Goal: Task Accomplishment & Management: Use online tool/utility

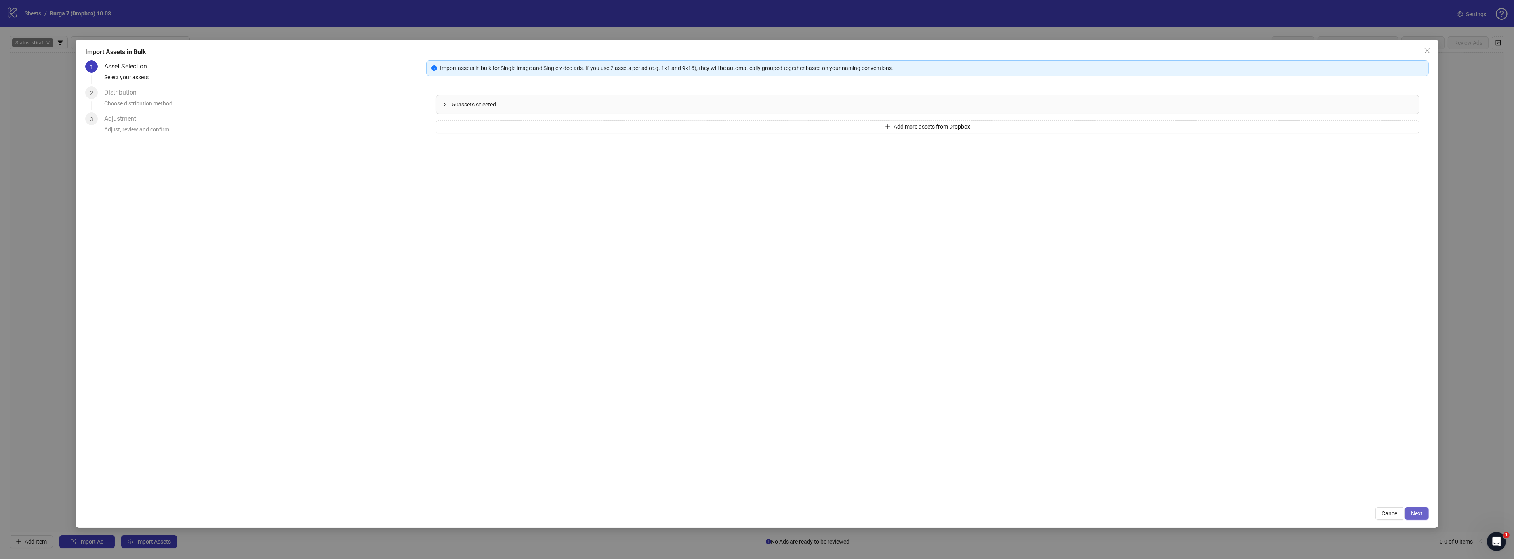
click at [1418, 512] on span "Next" at bounding box center [1416, 514] width 11 height 6
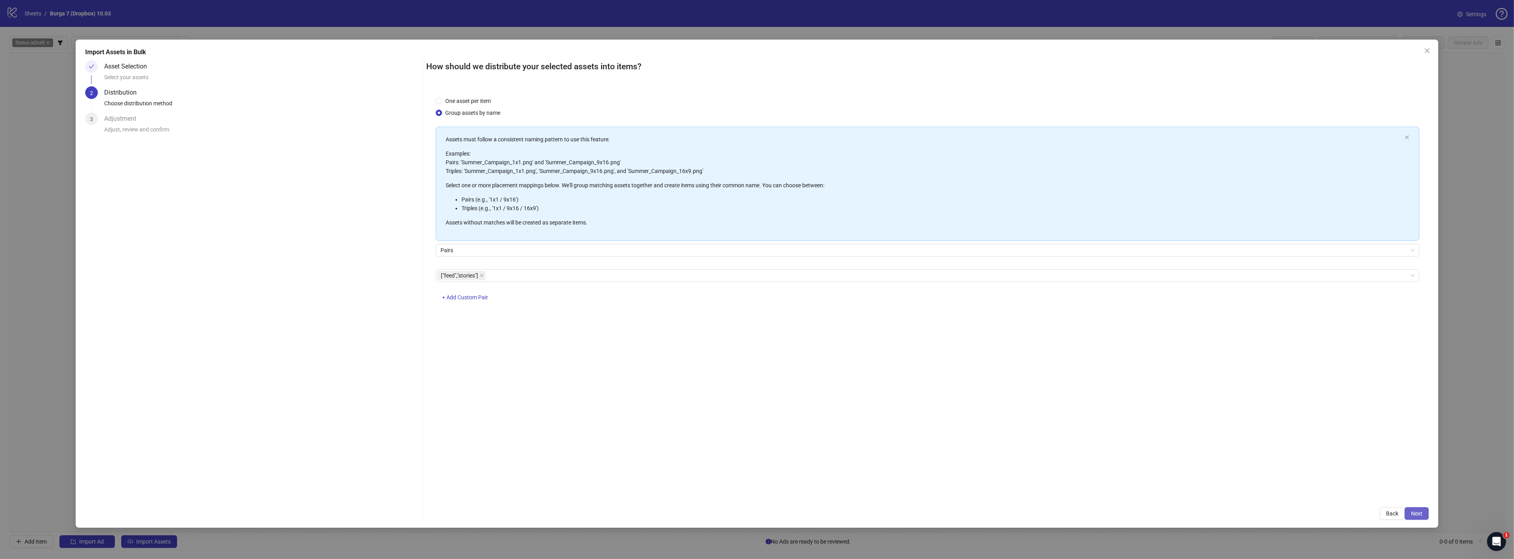
click at [1420, 509] on button "Next" at bounding box center [1417, 514] width 24 height 13
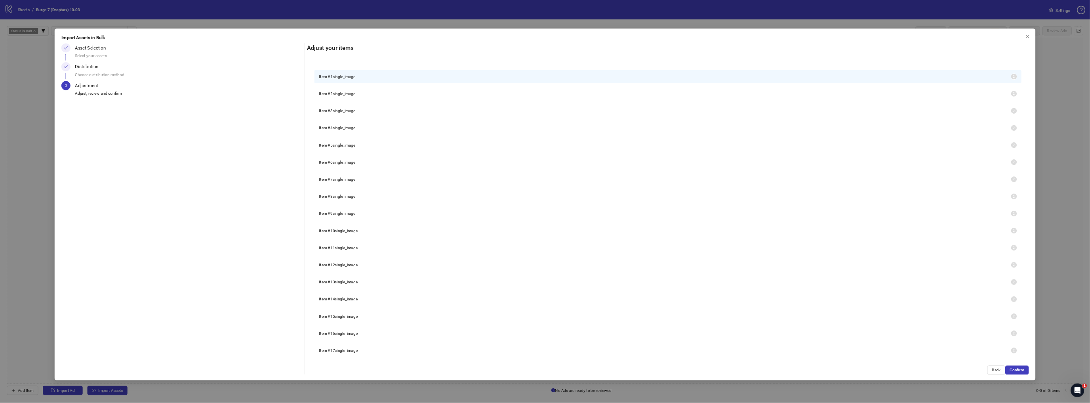
scroll to position [228, 0]
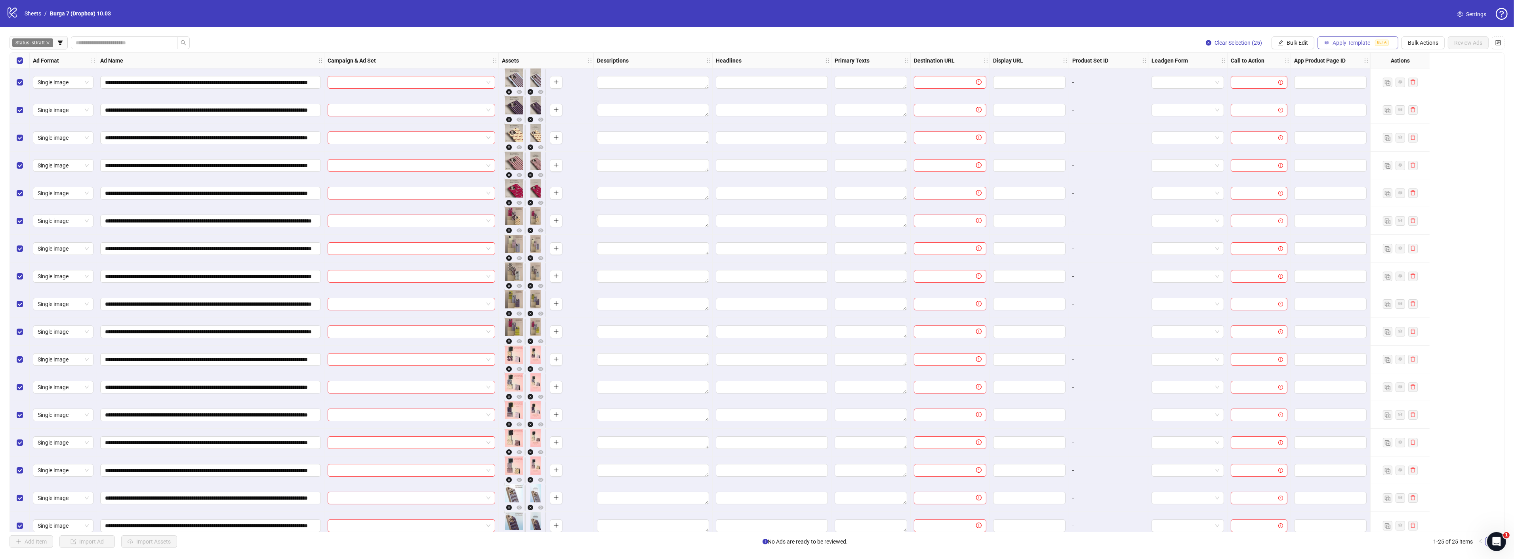
click at [1339, 41] on span "Apply Template" at bounding box center [1352, 43] width 38 height 6
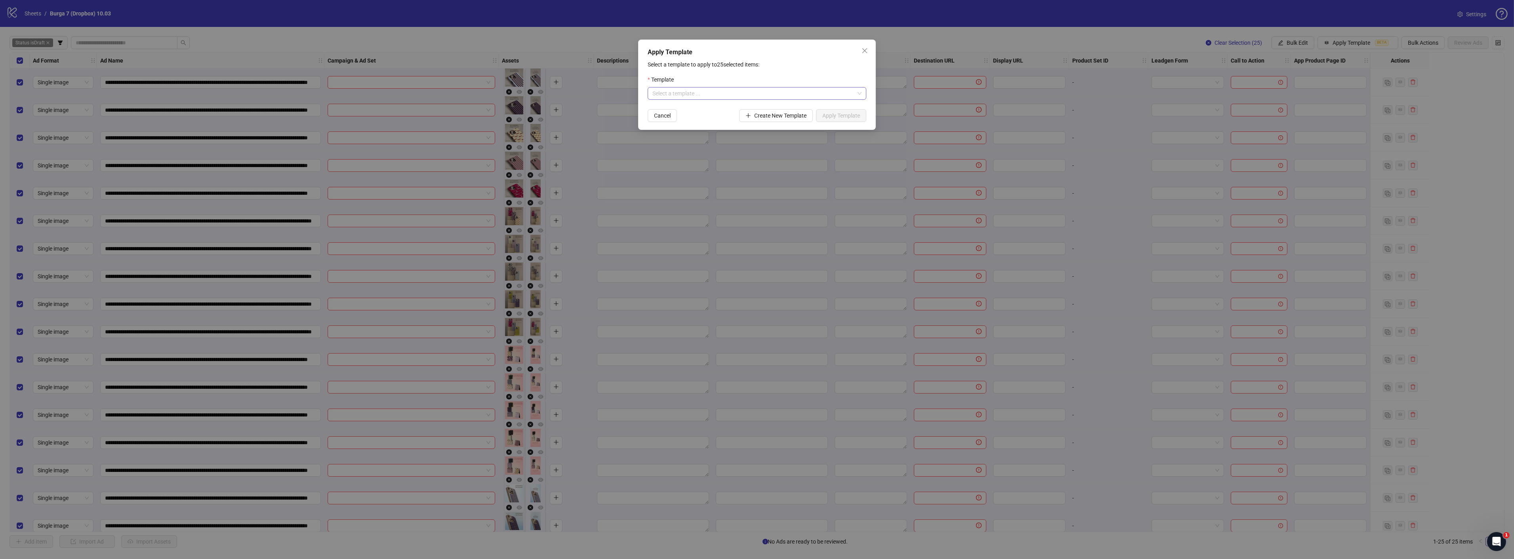
click at [753, 95] on input "search" at bounding box center [754, 94] width 202 height 12
click at [702, 118] on div "B7: GENERAL TESTING OCTOBER" at bounding box center [757, 122] width 206 height 9
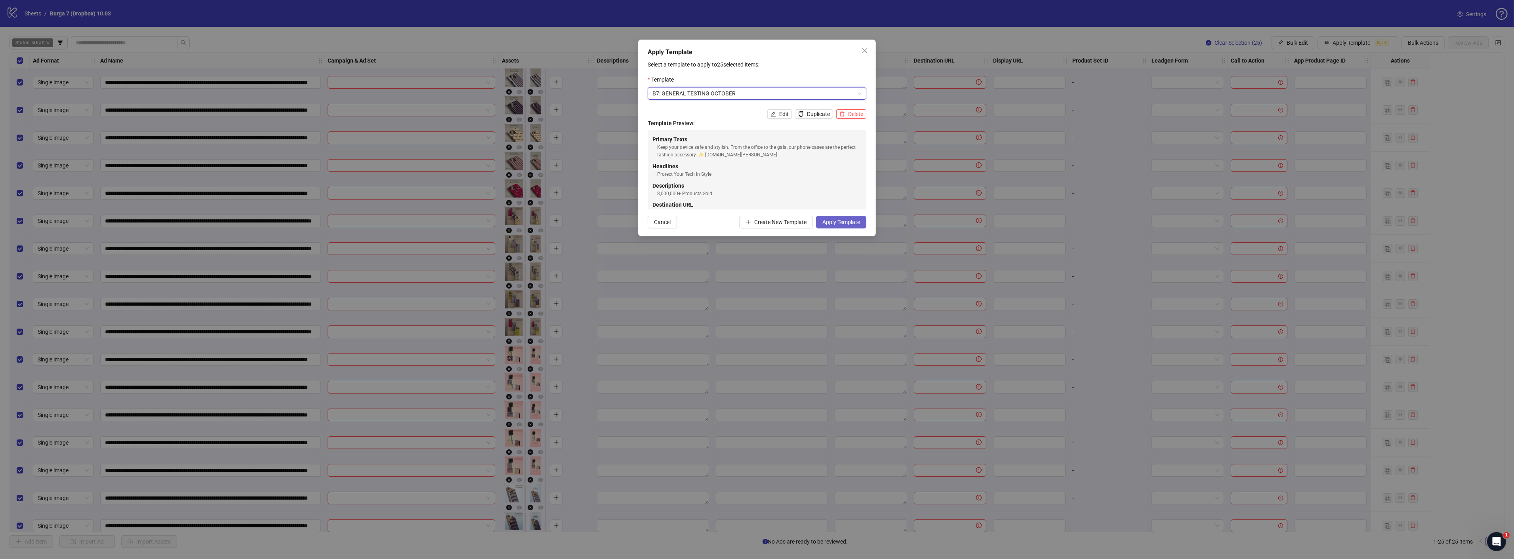
drag, startPoint x: 836, startPoint y: 219, endPoint x: 968, endPoint y: 163, distance: 143.8
click at [836, 219] on span "Apply Template" at bounding box center [842, 222] width 38 height 6
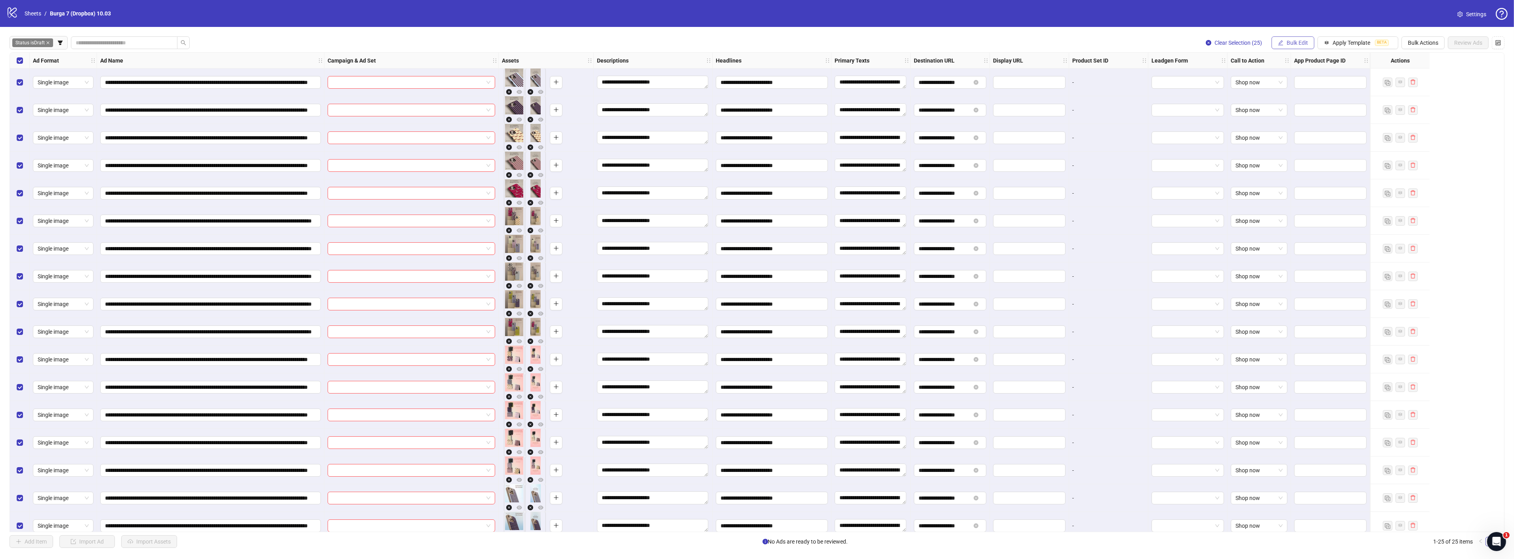
click at [1297, 45] on span "Bulk Edit" at bounding box center [1297, 43] width 21 height 6
click at [616, 46] on div "Status is Draft Clear Selection (25) Bulk Edit Apply Template BETA Bulk Actions…" at bounding box center [757, 42] width 1495 height 13
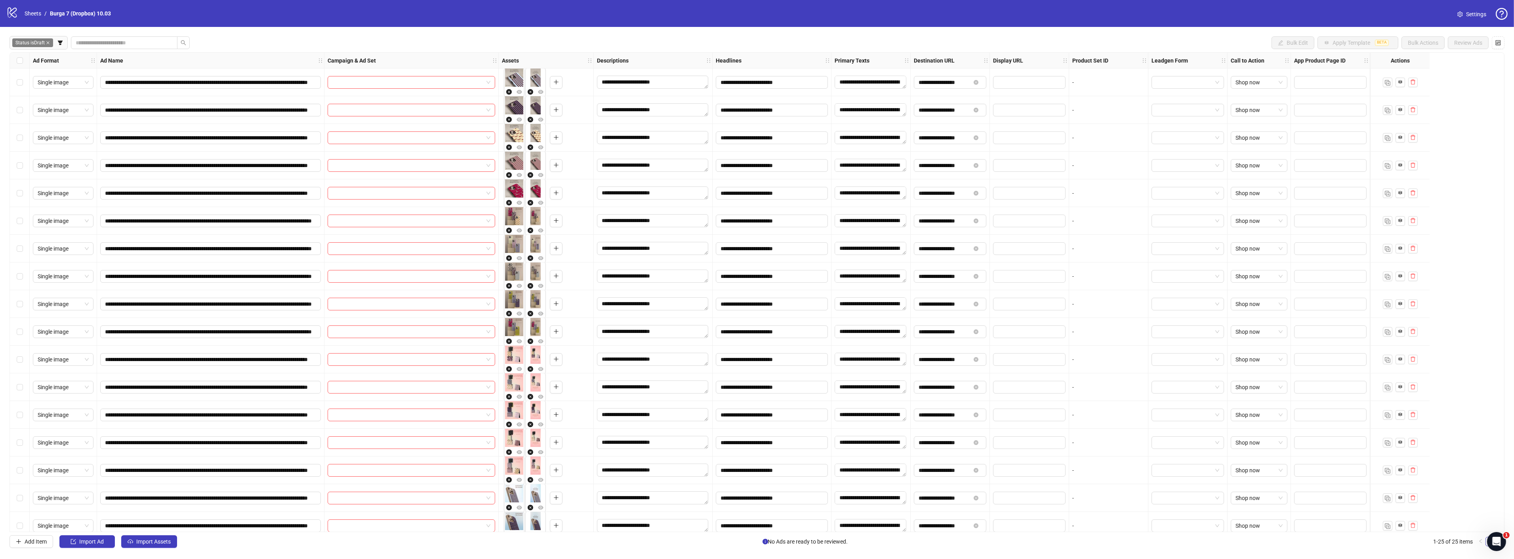
click at [16, 82] on div "Select row 1" at bounding box center [20, 83] width 20 height 28
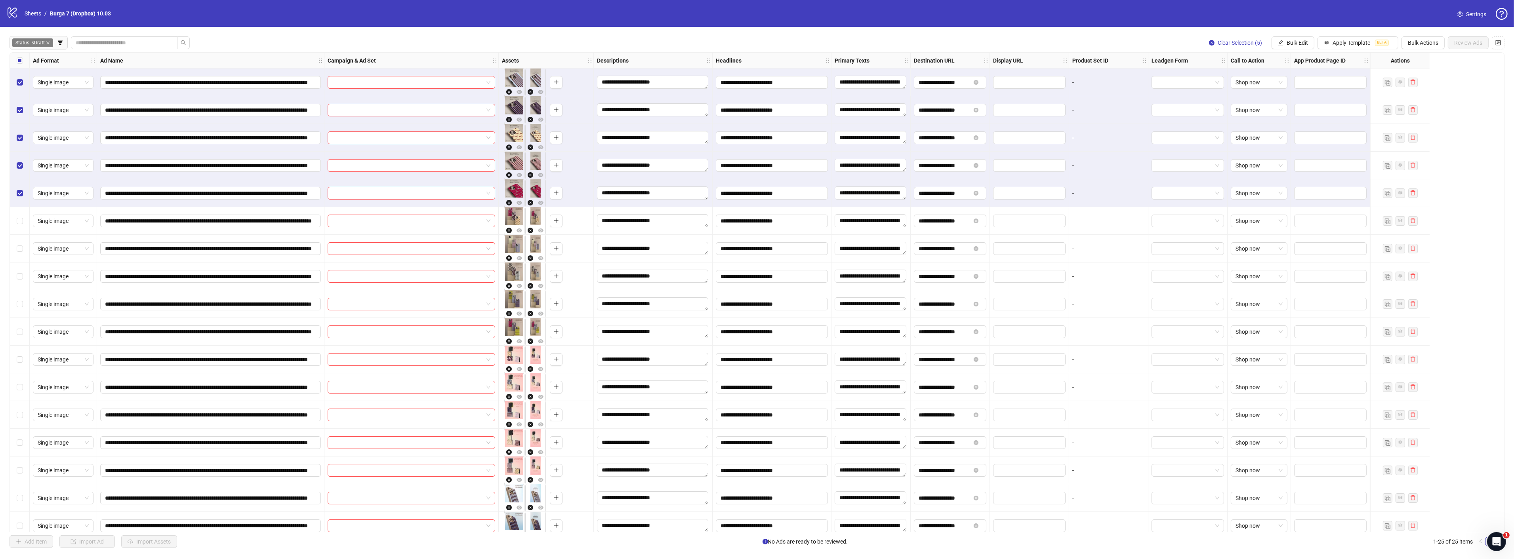
click at [1292, 36] on div "**********" at bounding box center [757, 292] width 1514 height 531
click at [1292, 38] on button "Bulk Edit" at bounding box center [1293, 42] width 43 height 13
click at [779, 57] on div "Headlines" at bounding box center [772, 61] width 119 height 16
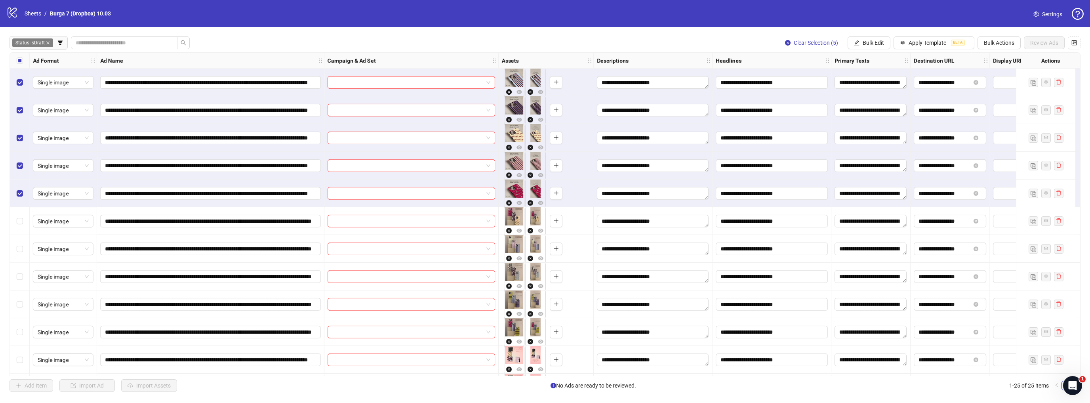
drag, startPoint x: 681, startPoint y: 40, endPoint x: 750, endPoint y: 51, distance: 69.7
click at [681, 40] on div "Status is Draft Clear Selection (5) Bulk Edit Apply Template BETA Bulk Actions …" at bounding box center [545, 42] width 1071 height 13
click at [852, 47] on button "Bulk Edit" at bounding box center [869, 42] width 43 height 13
click at [869, 86] on span "Campaign & Ad Set" at bounding box center [877, 84] width 47 height 9
click at [807, 73] on input "search" at bounding box center [844, 77] width 142 height 12
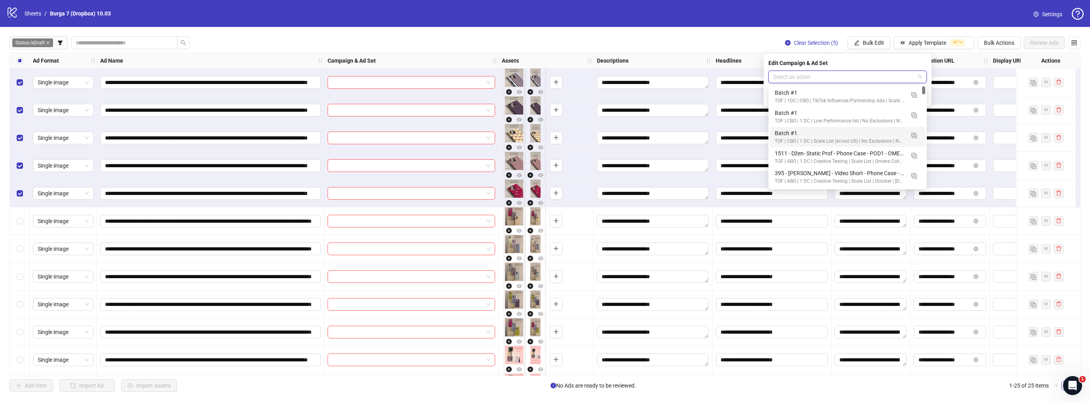
click at [823, 77] on input "search" at bounding box center [844, 77] width 142 height 12
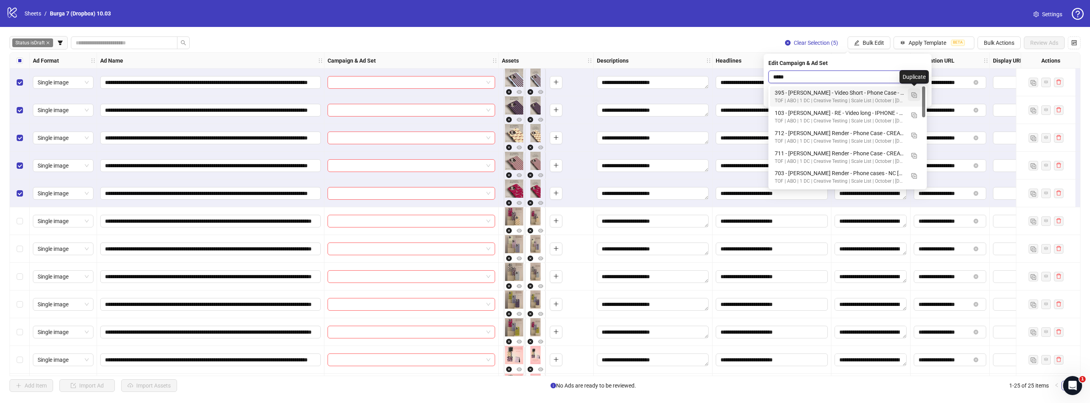
click at [916, 94] on img "button" at bounding box center [915, 95] width 6 height 6
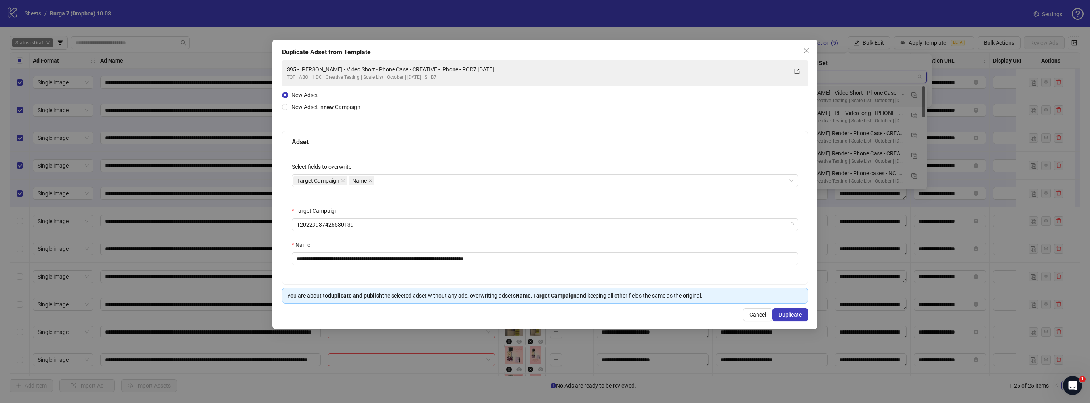
type input "*****"
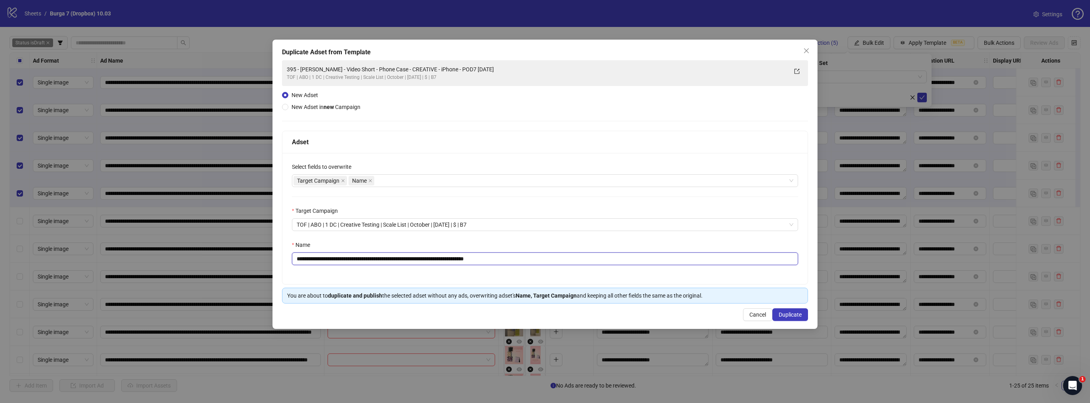
drag, startPoint x: 461, startPoint y: 258, endPoint x: 250, endPoint y: 251, distance: 211.7
click at [243, 253] on div "**********" at bounding box center [545, 201] width 1090 height 403
paste input "text"
drag, startPoint x: 489, startPoint y: 258, endPoint x: 562, endPoint y: 262, distance: 72.6
click at [561, 262] on input "**********" at bounding box center [545, 258] width 506 height 13
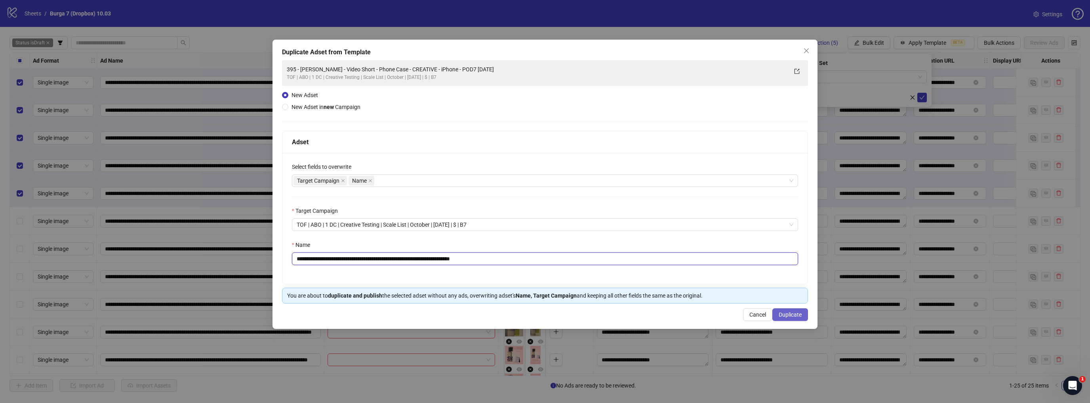
type input "**********"
drag, startPoint x: 793, startPoint y: 312, endPoint x: 392, endPoint y: 168, distance: 426.0
click at [392, 168] on div "**********" at bounding box center [545, 184] width 545 height 289
click at [391, 175] on div "Target Campaign Name" at bounding box center [545, 180] width 506 height 13
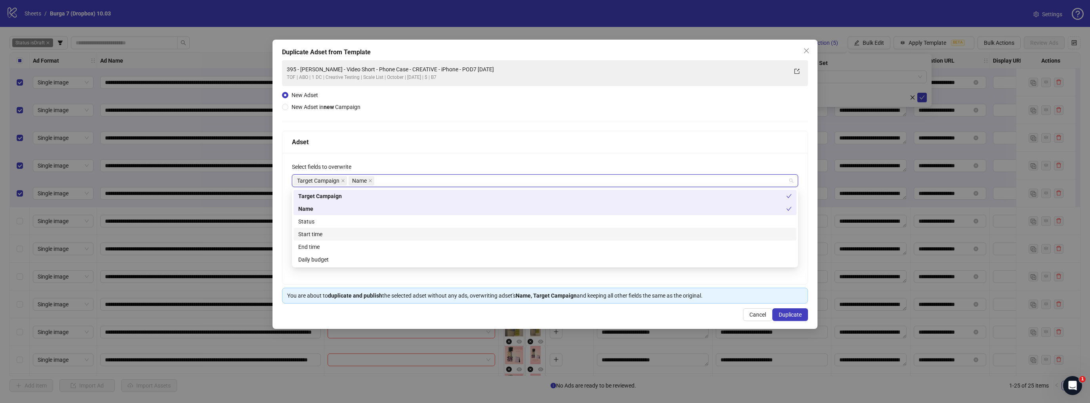
click at [334, 229] on div "Start time" at bounding box center [545, 234] width 503 height 13
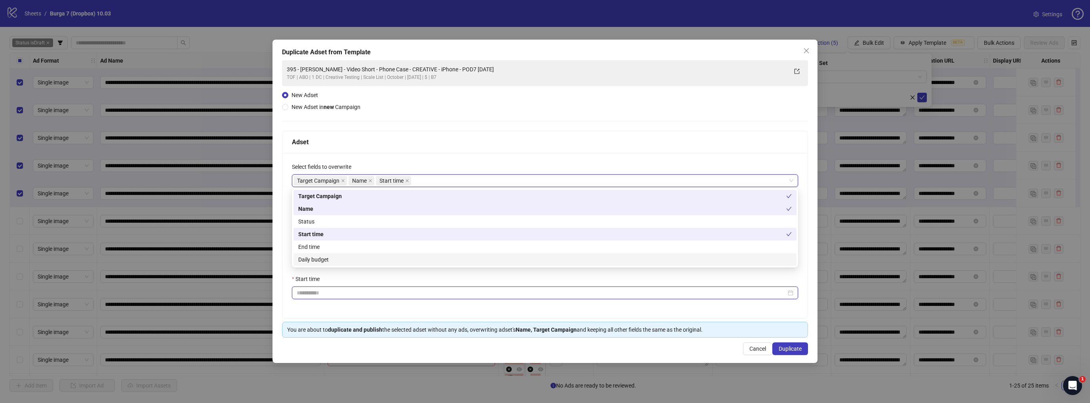
click at [314, 290] on input "Start time" at bounding box center [542, 292] width 490 height 9
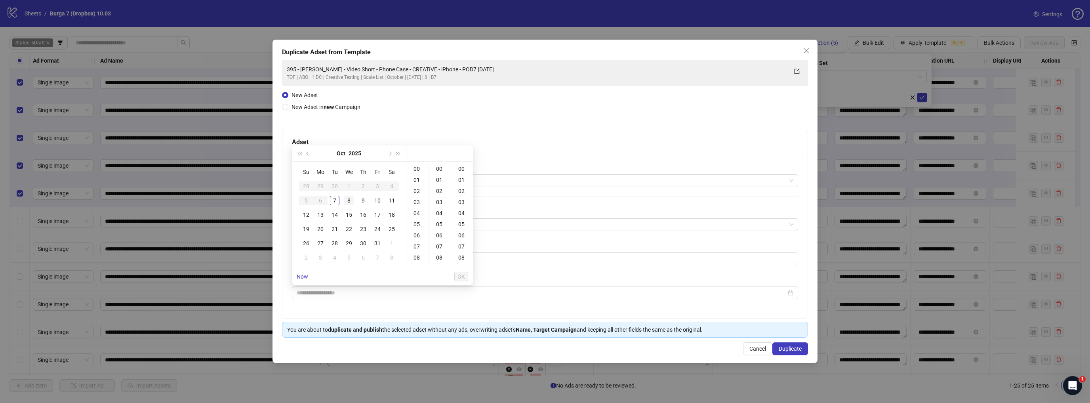
click at [346, 200] on div "8" at bounding box center [349, 201] width 10 height 10
click at [420, 237] on div "09" at bounding box center [417, 236] width 19 height 11
type input "**********"
click at [460, 275] on span "OK" at bounding box center [462, 276] width 8 height 6
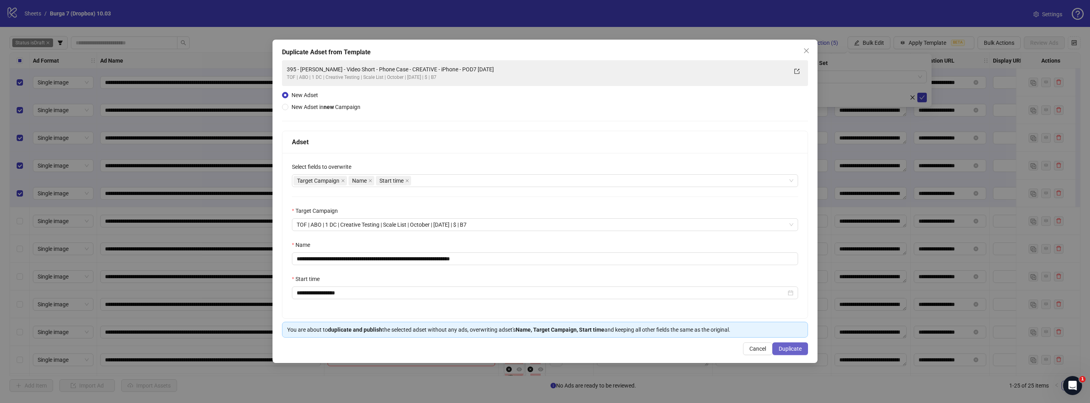
click at [783, 346] on span "Duplicate" at bounding box center [790, 349] width 23 height 6
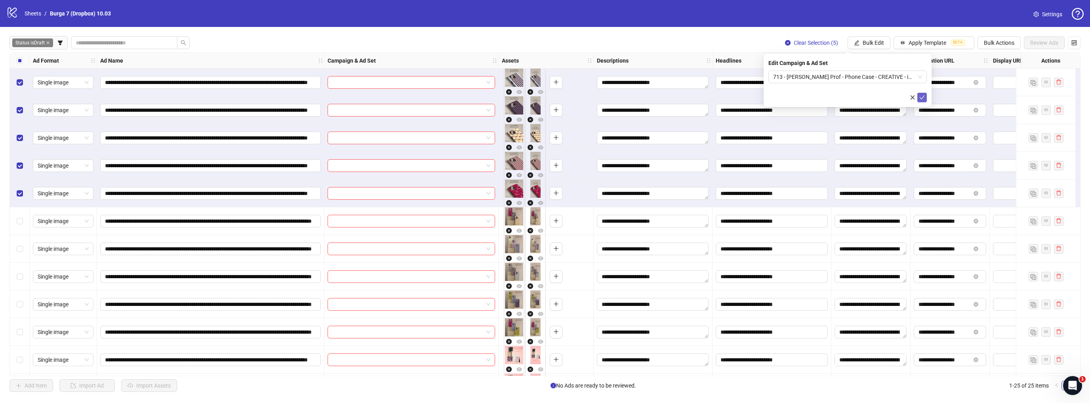
click at [922, 95] on icon "check" at bounding box center [923, 98] width 6 height 6
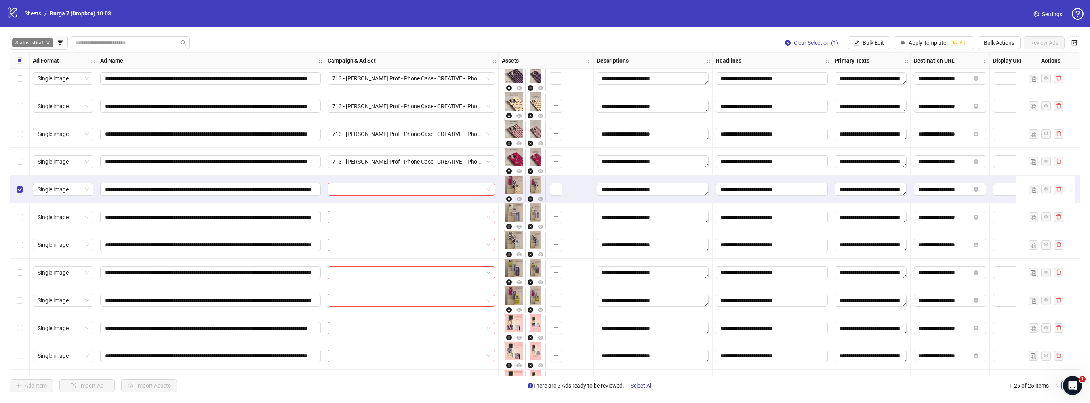
scroll to position [63, 0]
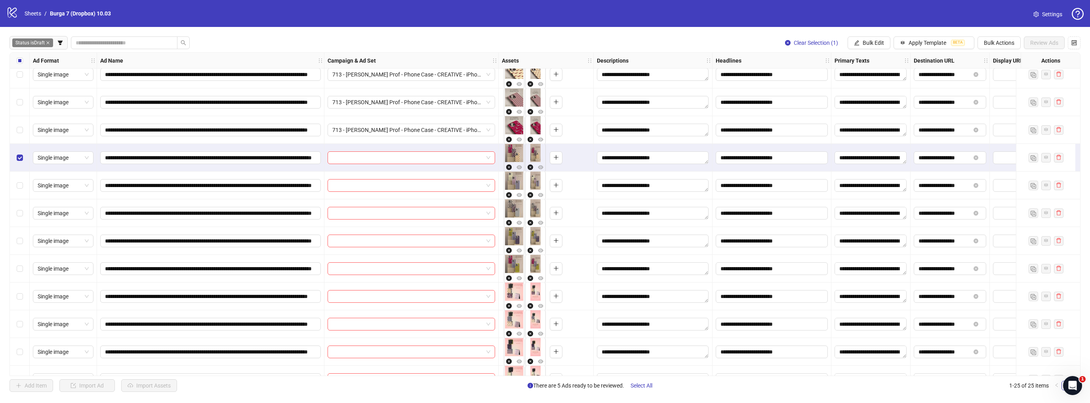
click at [24, 269] on div "Select row 10" at bounding box center [20, 269] width 20 height 28
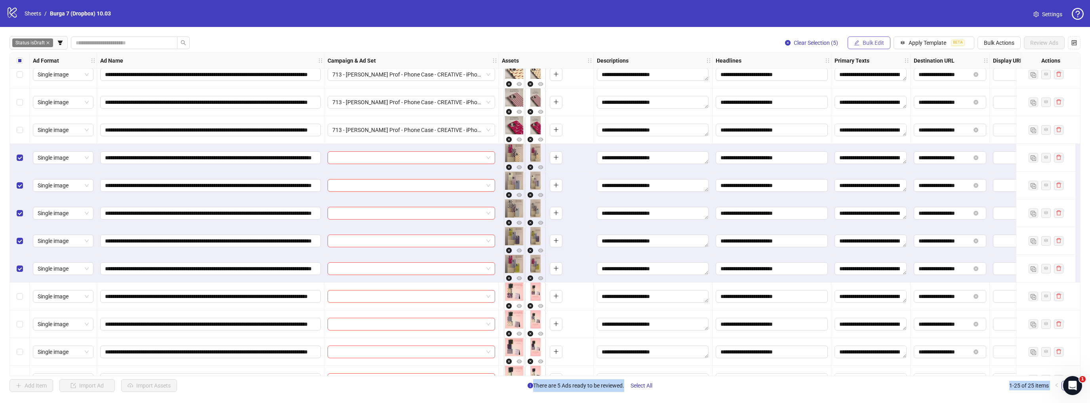
click at [859, 45] on icon "edit" at bounding box center [857, 42] width 5 height 5
click at [867, 84] on span "Campaign & Ad Set" at bounding box center [877, 84] width 47 height 9
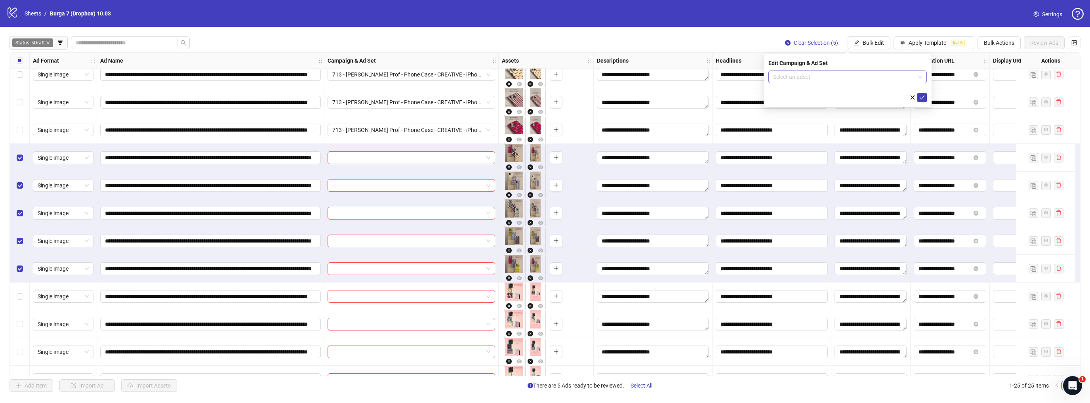
click at [826, 74] on input "search" at bounding box center [844, 77] width 142 height 12
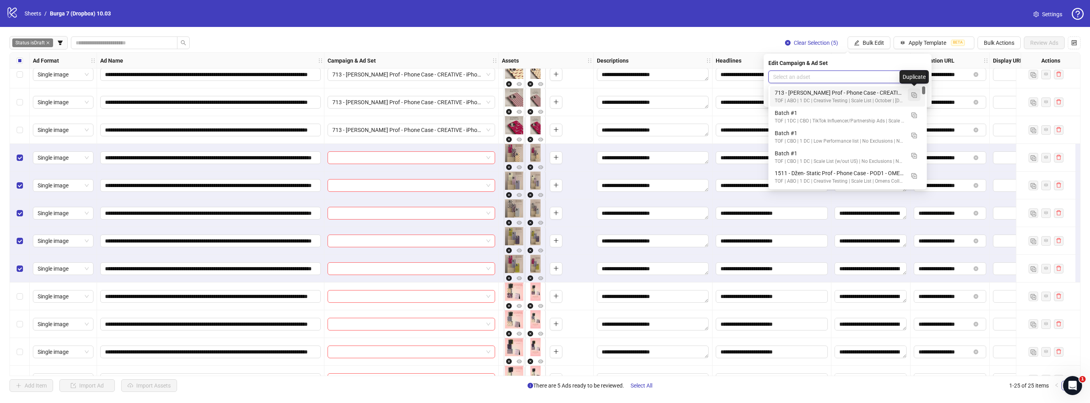
click at [913, 92] on img "button" at bounding box center [915, 95] width 6 height 6
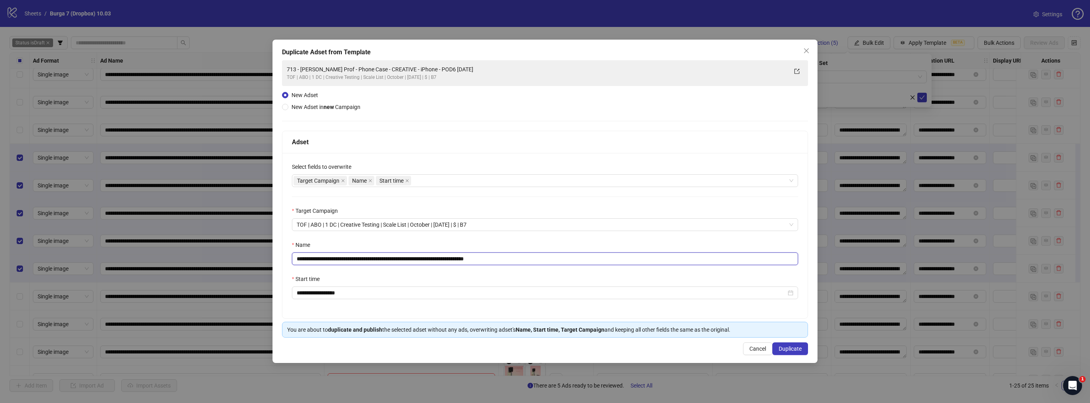
drag, startPoint x: 450, startPoint y: 257, endPoint x: 161, endPoint y: 271, distance: 290.0
click at [161, 271] on div "**********" at bounding box center [545, 201] width 1090 height 403
paste input "*"
drag, startPoint x: 495, startPoint y: 262, endPoint x: 547, endPoint y: 263, distance: 51.5
click at [547, 263] on input "**********" at bounding box center [545, 258] width 506 height 13
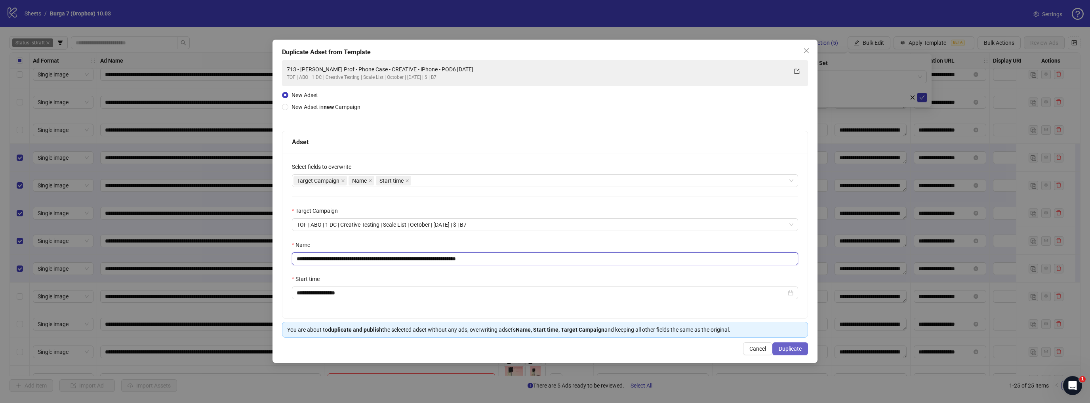
type input "**********"
click at [796, 346] on span "Duplicate" at bounding box center [790, 349] width 23 height 6
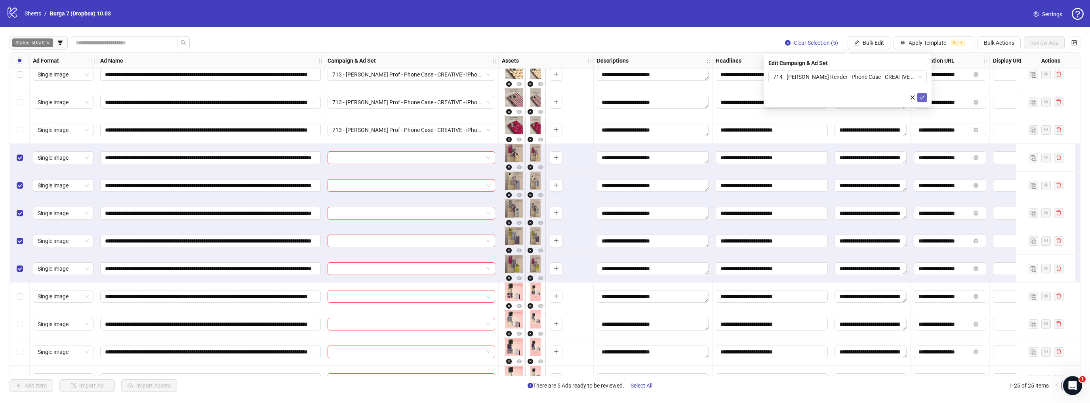
click at [923, 99] on icon "check" at bounding box center [923, 98] width 6 height 6
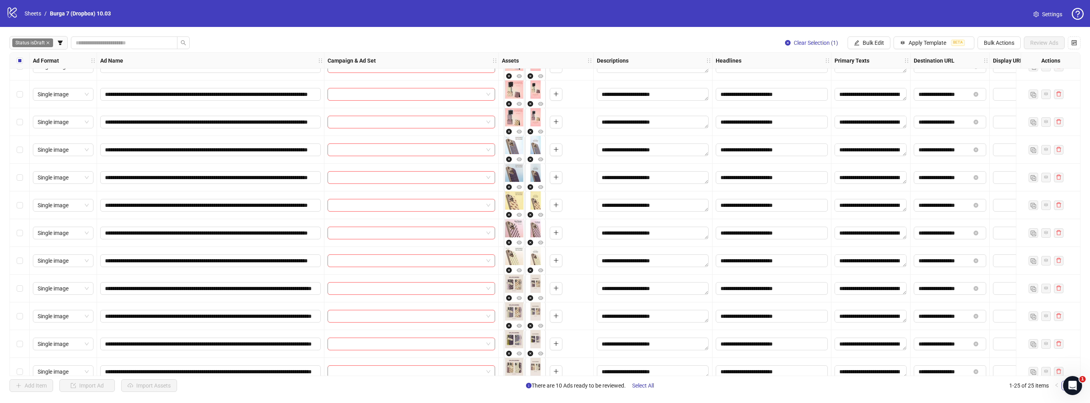
scroll to position [317, 0]
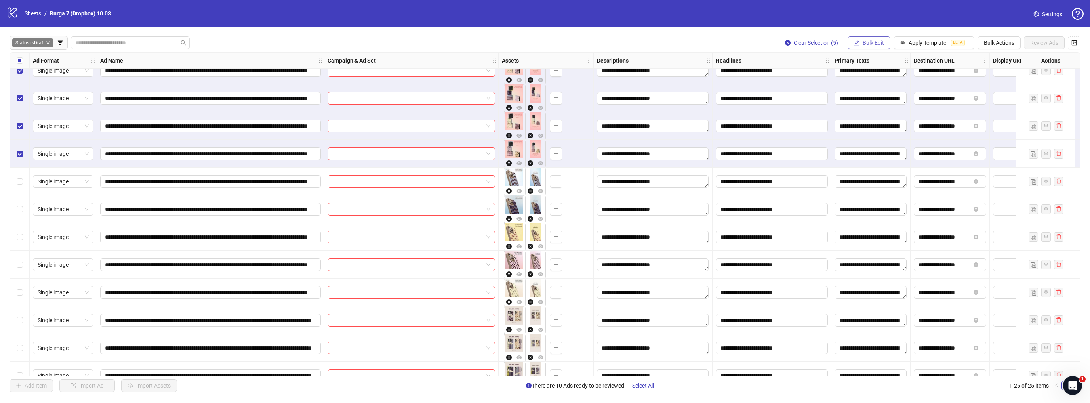
click at [870, 44] on span "Bulk Edit" at bounding box center [873, 43] width 21 height 6
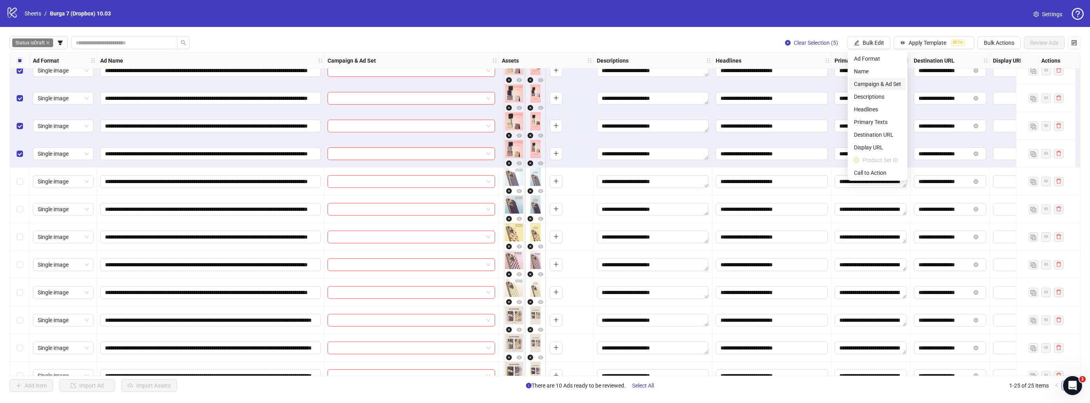
click at [872, 84] on span "Campaign & Ad Set" at bounding box center [877, 84] width 47 height 9
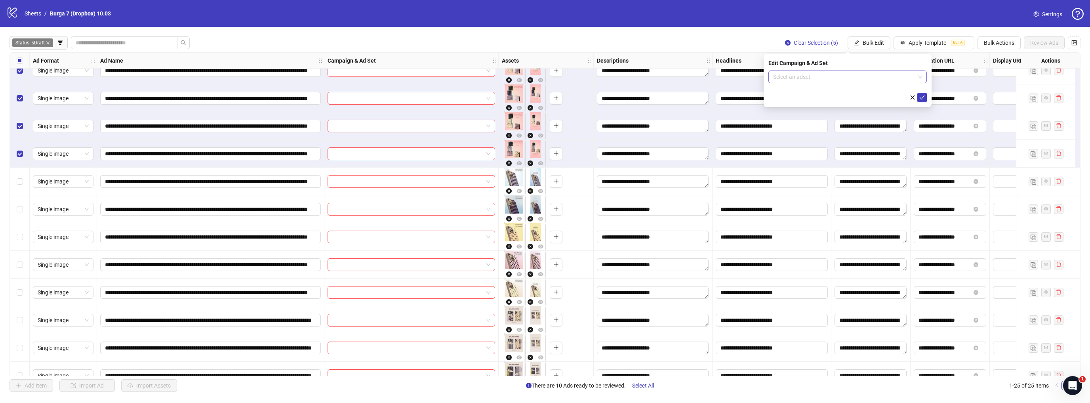
click at [808, 75] on input "search" at bounding box center [844, 77] width 142 height 12
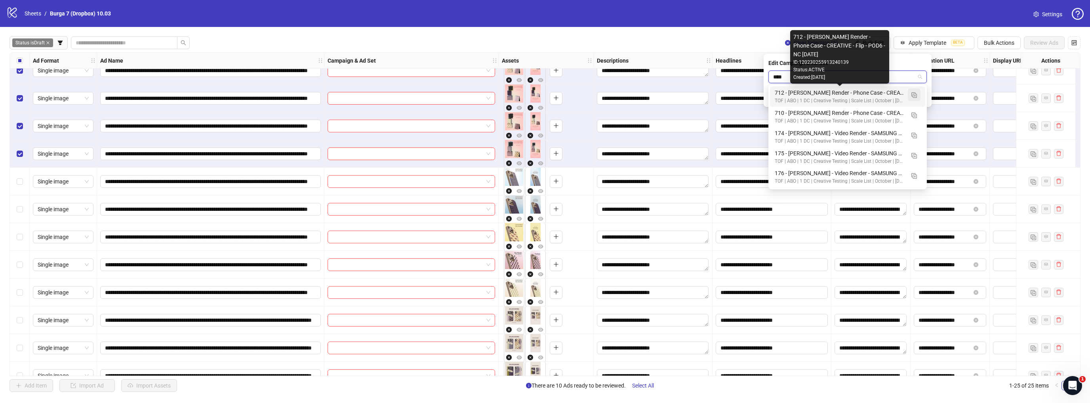
click at [911, 95] on button "button" at bounding box center [914, 94] width 13 height 13
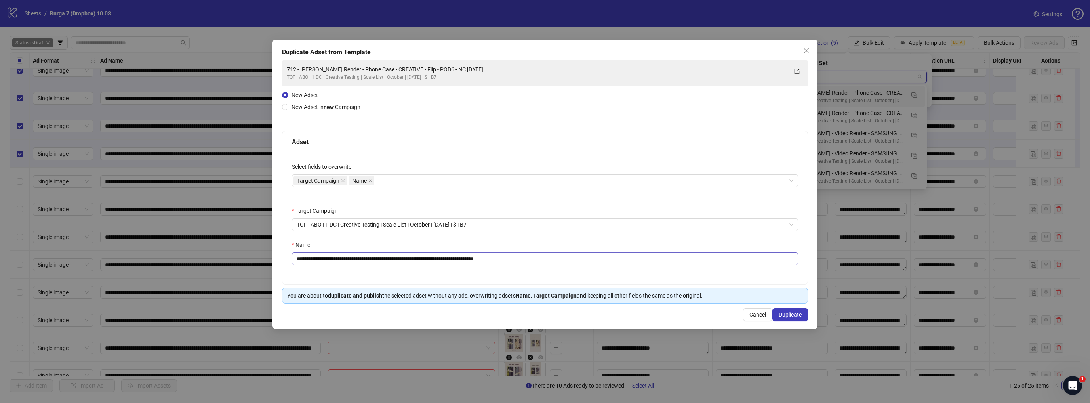
type input "****"
drag, startPoint x: 468, startPoint y: 258, endPoint x: 260, endPoint y: 256, distance: 208.4
click at [260, 256] on div "**********" at bounding box center [545, 201] width 1090 height 403
paste input "text"
drag, startPoint x: 485, startPoint y: 257, endPoint x: 523, endPoint y: 260, distance: 37.8
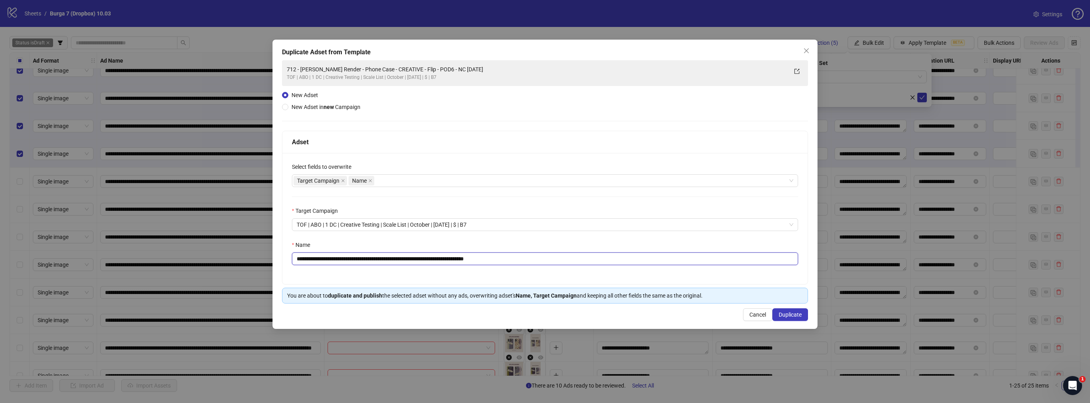
click at [523, 260] on input "**********" at bounding box center [545, 258] width 506 height 13
type input "**********"
click at [394, 189] on div "**********" at bounding box center [545, 218] width 525 height 131
click at [395, 184] on div "Target Campaign Name" at bounding box center [541, 180] width 495 height 11
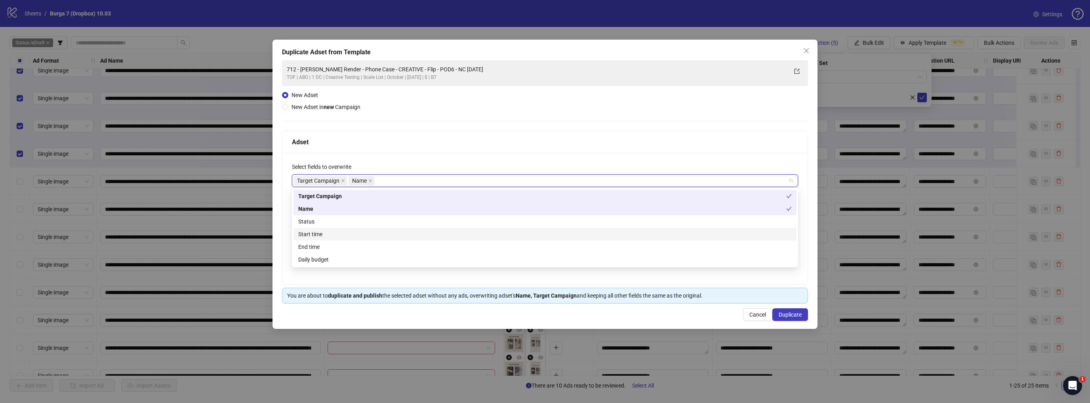
click at [328, 231] on div "Start time" at bounding box center [545, 234] width 494 height 9
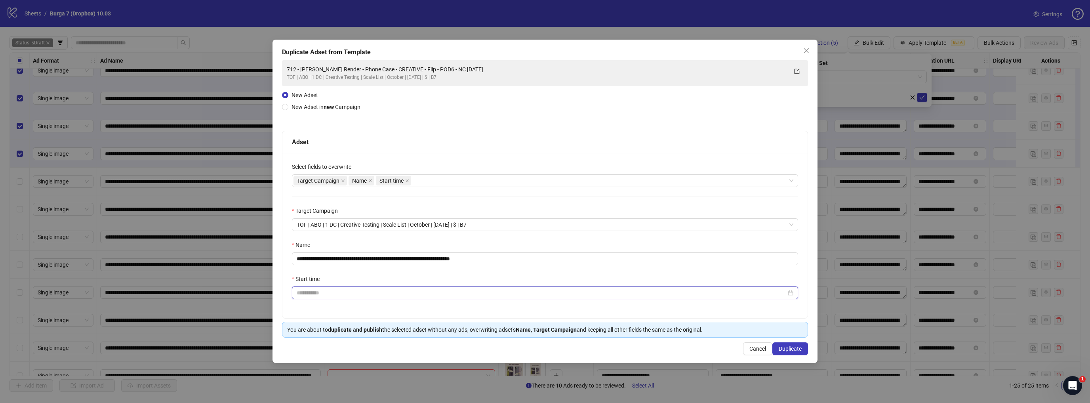
click at [321, 295] on input "Start time" at bounding box center [542, 292] width 490 height 9
type input "**********"
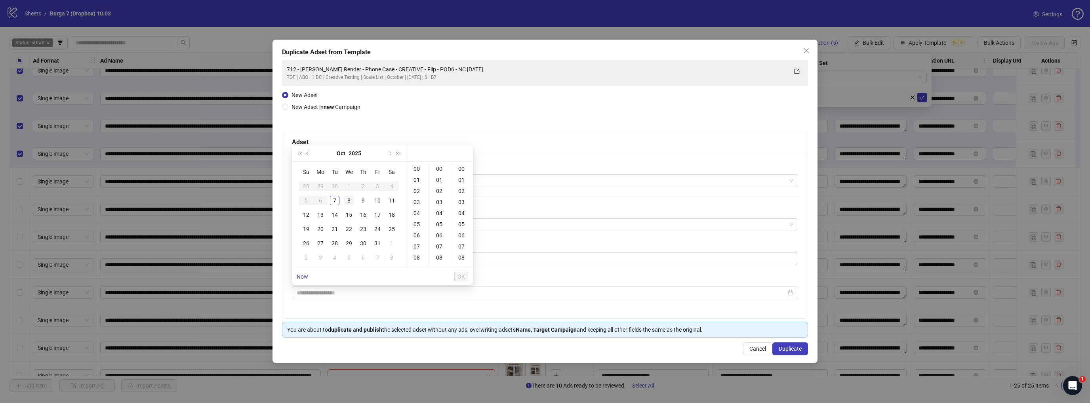
click at [347, 201] on div "8" at bounding box center [349, 201] width 10 height 10
click at [420, 235] on div "09" at bounding box center [417, 236] width 19 height 11
type input "**********"
click at [463, 279] on span "OK" at bounding box center [462, 276] width 8 height 6
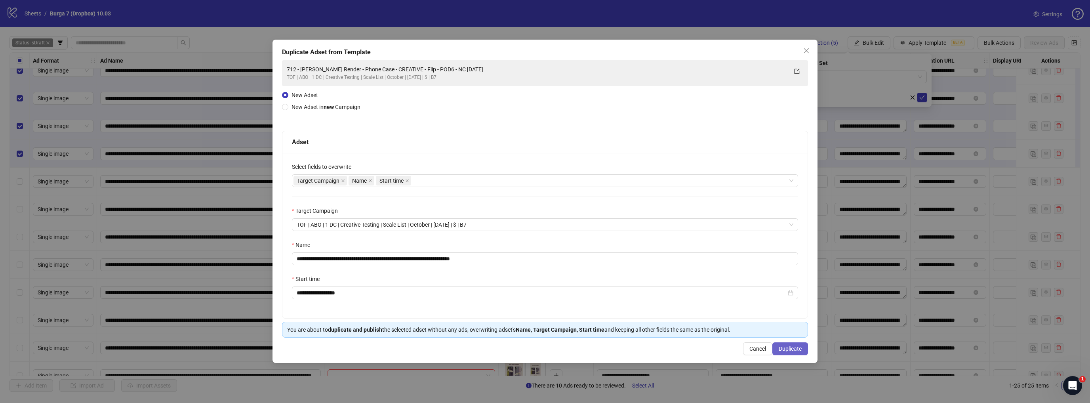
click at [788, 347] on span "Duplicate" at bounding box center [790, 349] width 23 height 6
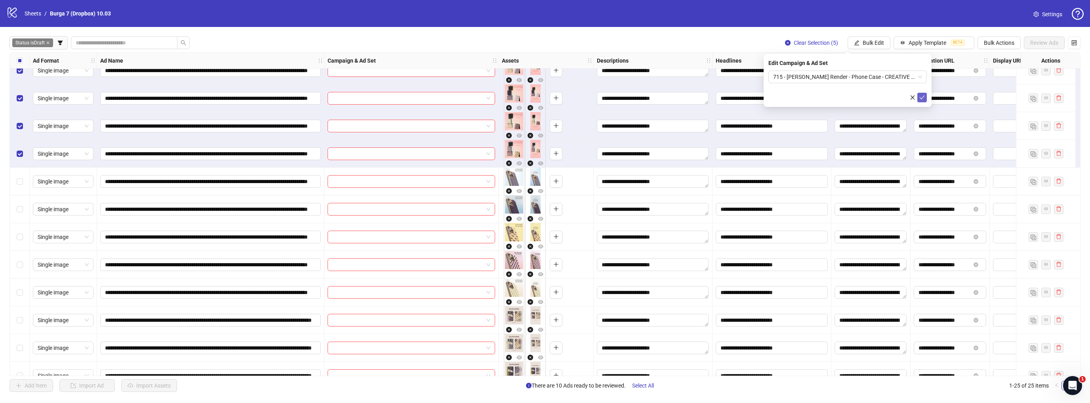
click at [921, 98] on icon "check" at bounding box center [923, 98] width 6 height 6
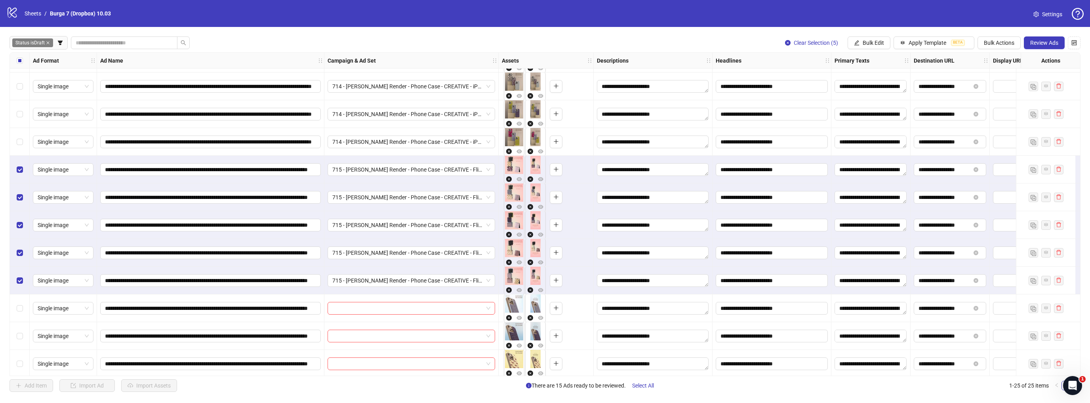
scroll to position [190, 222]
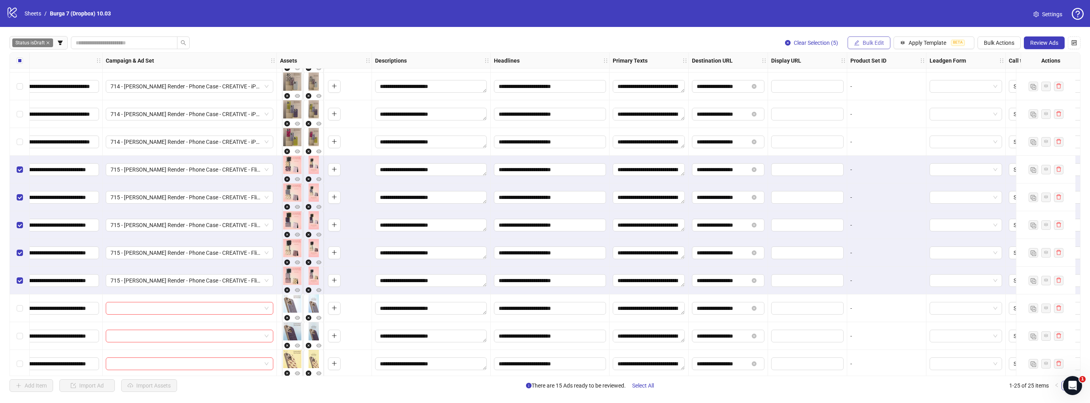
click at [876, 40] on span "Bulk Edit" at bounding box center [873, 43] width 21 height 6
click at [869, 134] on span "Destination URL" at bounding box center [877, 134] width 47 height 9
click at [813, 74] on input "**********" at bounding box center [844, 77] width 143 height 9
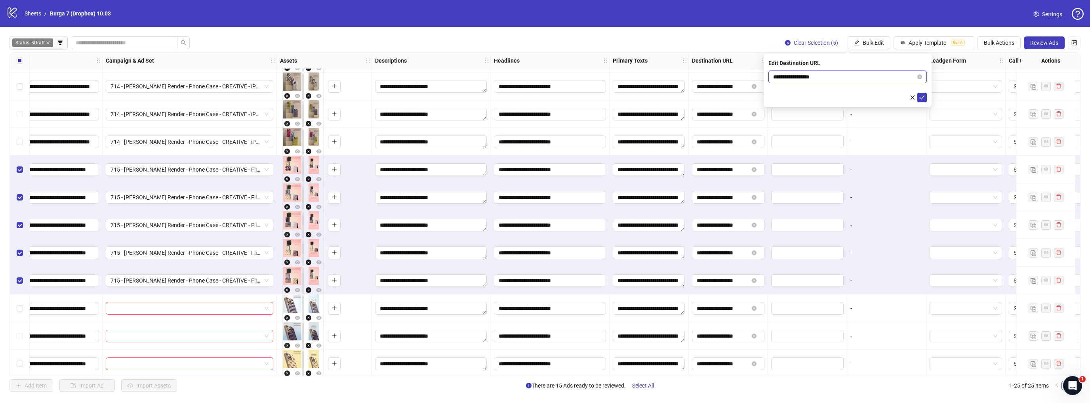
paste input "**********"
click at [812, 78] on input "**********" at bounding box center [844, 77] width 143 height 9
click at [775, 76] on input "**********" at bounding box center [844, 77] width 143 height 9
click at [781, 76] on input "**********" at bounding box center [844, 77] width 143 height 9
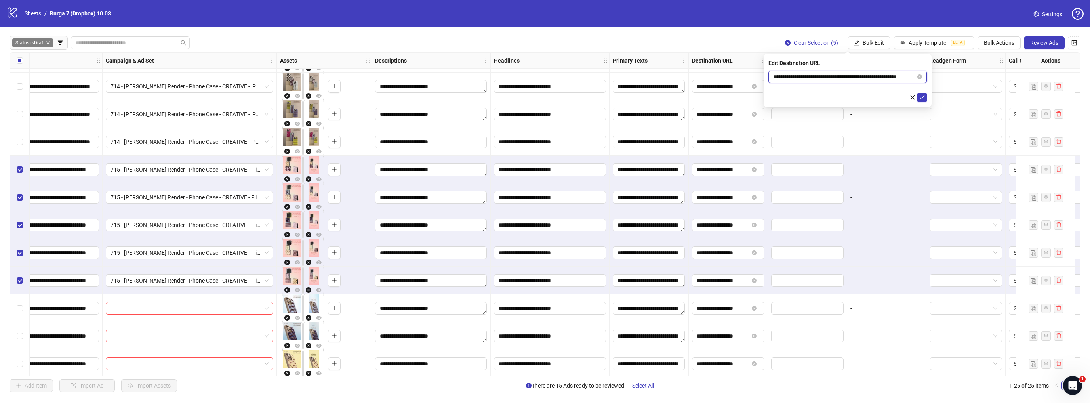
click at [785, 77] on input "**********" at bounding box center [844, 77] width 143 height 9
type input "**********"
click at [922, 97] on icon "check" at bounding box center [923, 98] width 6 height 6
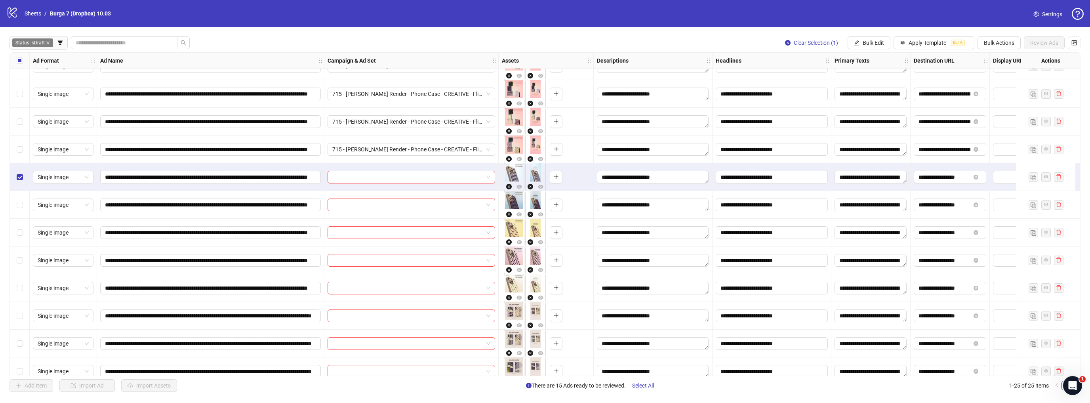
scroll to position [349, 0]
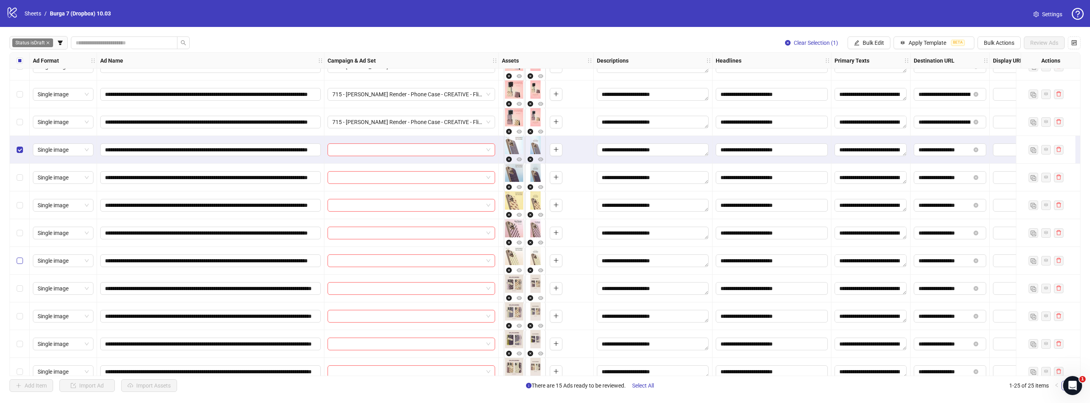
click at [21, 265] on label "Select row 20" at bounding box center [20, 260] width 6 height 9
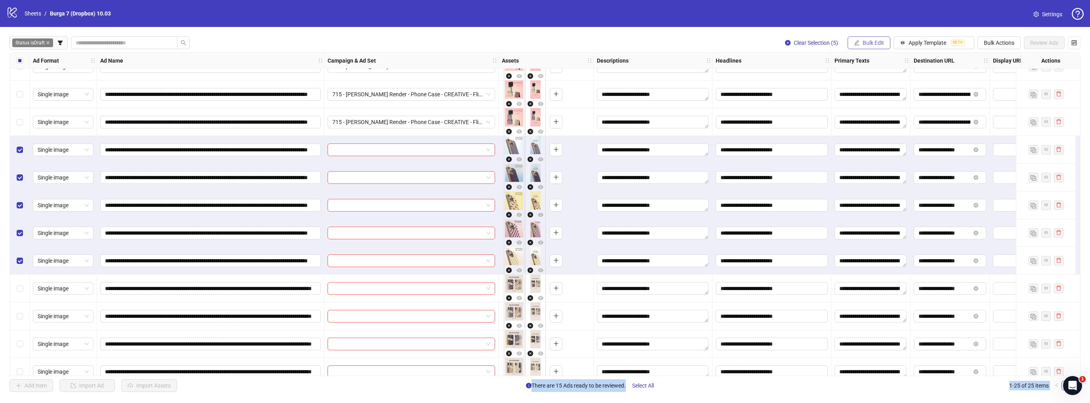
click at [872, 48] on button "Bulk Edit" at bounding box center [869, 42] width 43 height 13
click at [870, 89] on li "Campaign & Ad Set" at bounding box center [877, 84] width 57 height 13
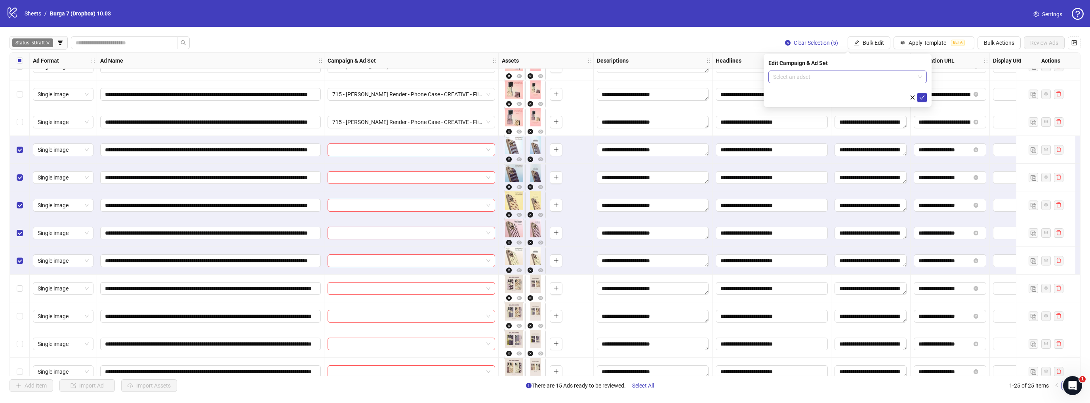
click at [785, 76] on input "search" at bounding box center [844, 77] width 142 height 12
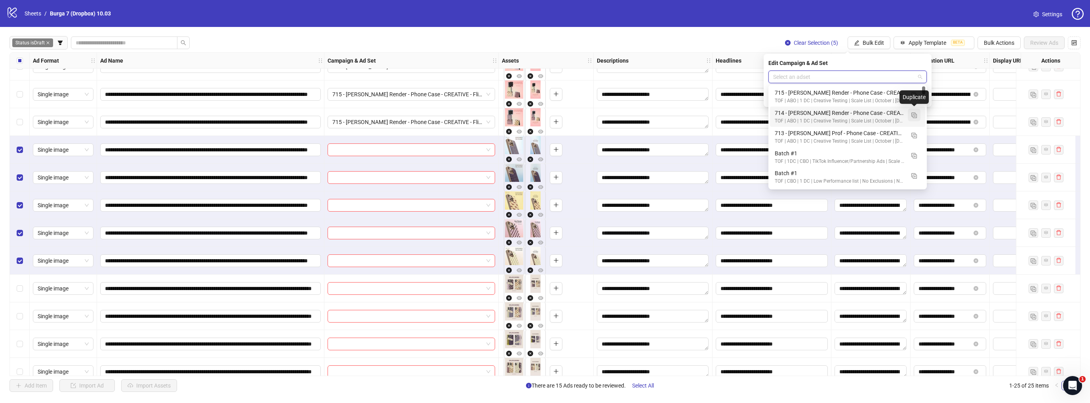
click at [914, 117] on img "button" at bounding box center [915, 116] width 6 height 6
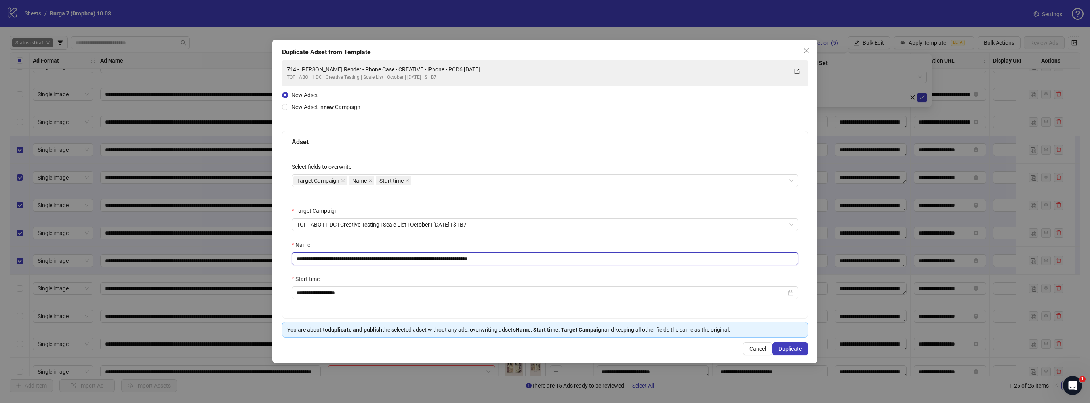
drag, startPoint x: 464, startPoint y: 259, endPoint x: 201, endPoint y: 260, distance: 263.1
click at [201, 260] on div "**********" at bounding box center [545, 201] width 1090 height 403
paste input "text"
drag, startPoint x: 488, startPoint y: 258, endPoint x: 568, endPoint y: 270, distance: 80.9
click at [568, 270] on div "**********" at bounding box center [545, 235] width 525 height 165
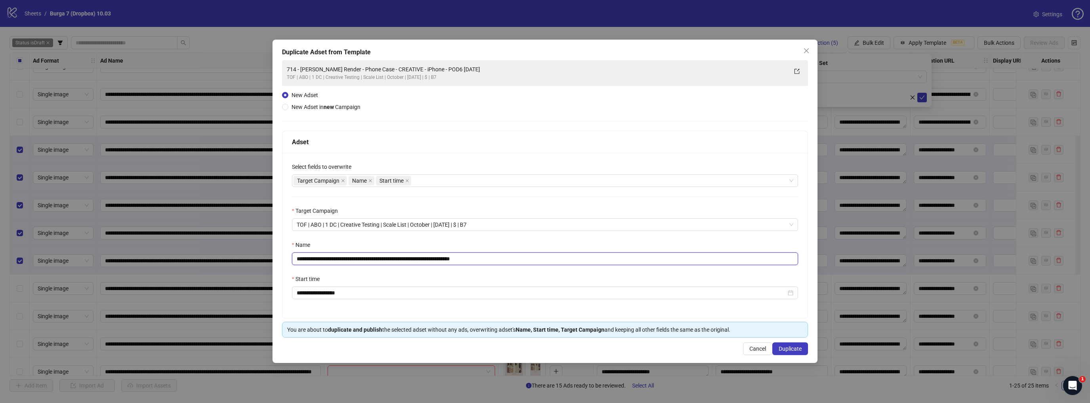
type input "**********"
click at [614, 275] on div "Start time" at bounding box center [545, 281] width 506 height 12
click at [774, 342] on button "Duplicate" at bounding box center [791, 348] width 36 height 13
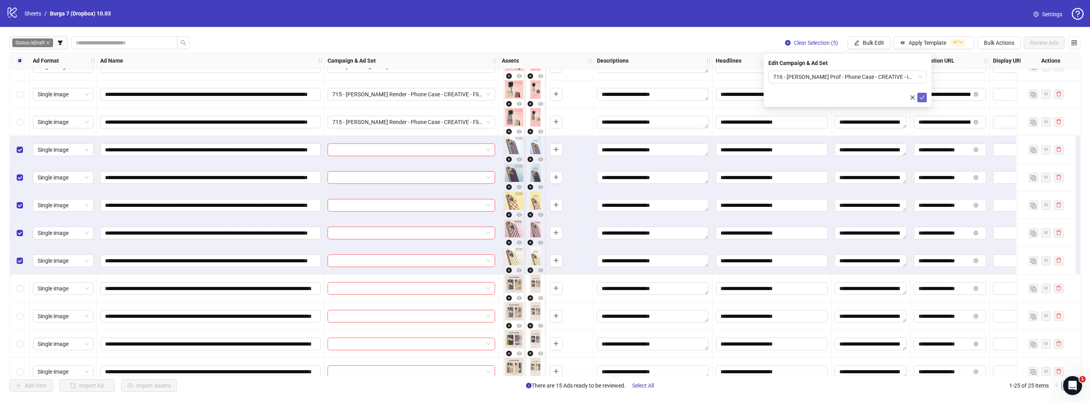
click at [922, 99] on icon "check" at bounding box center [923, 98] width 6 height 6
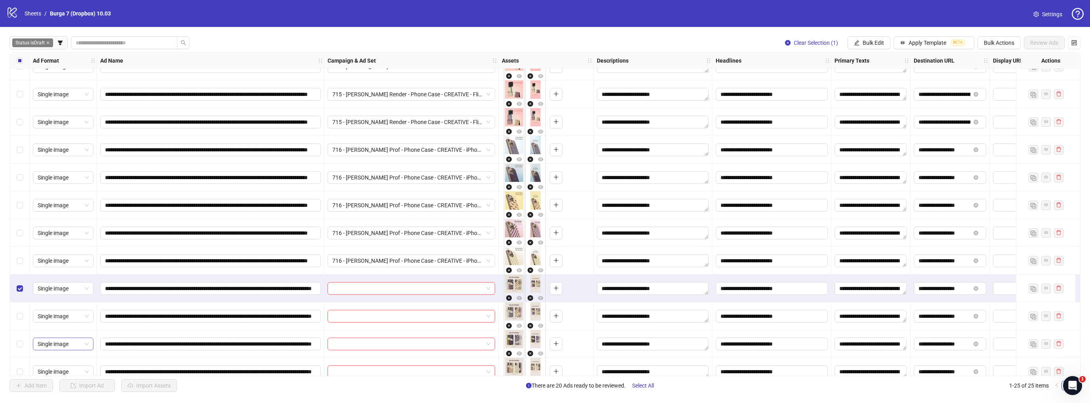
scroll to position [389, 0]
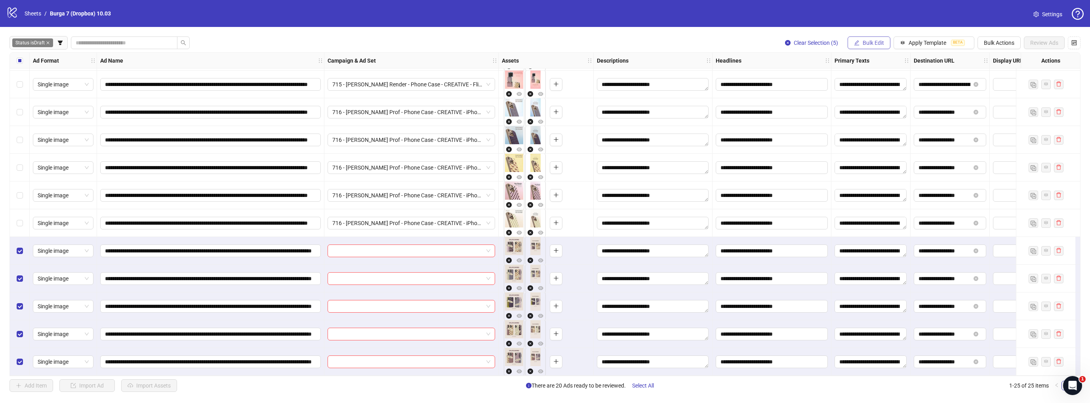
click at [877, 43] on span "Bulk Edit" at bounding box center [873, 43] width 21 height 6
click at [863, 84] on span "Campaign & Ad Set" at bounding box center [877, 84] width 47 height 9
click at [813, 79] on input "search" at bounding box center [844, 77] width 142 height 12
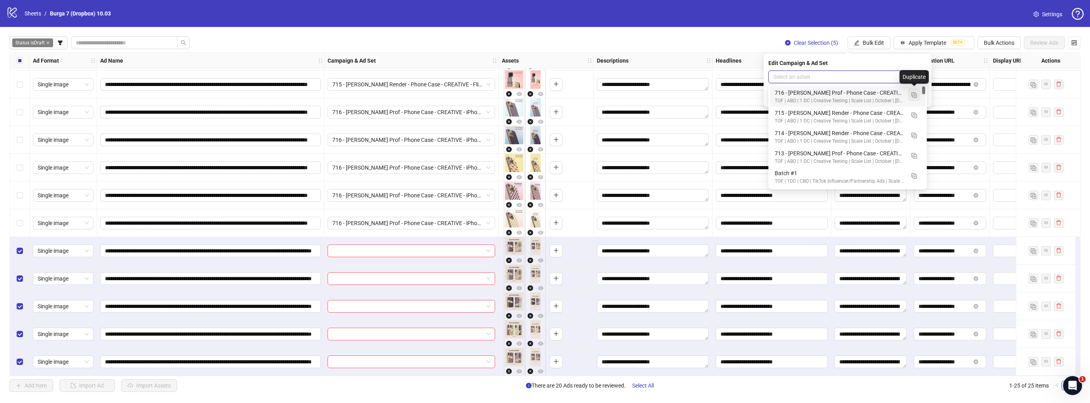
click at [914, 95] on img "button" at bounding box center [915, 95] width 6 height 6
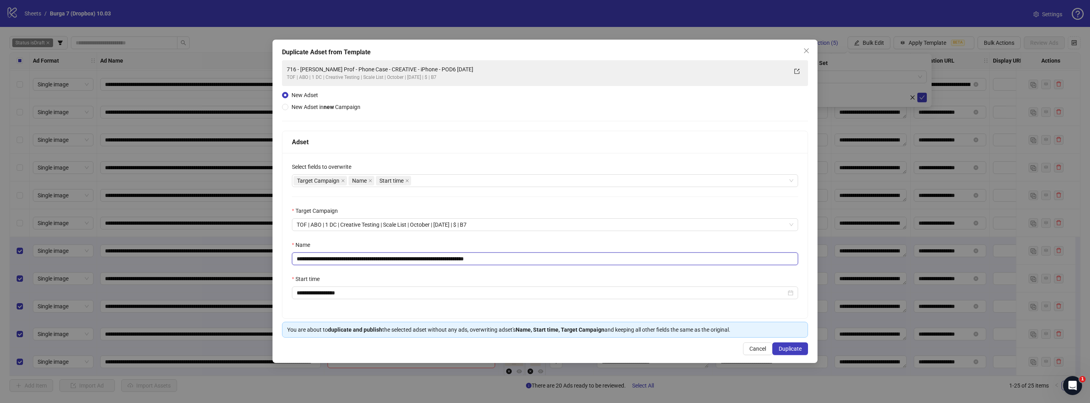
drag, startPoint x: 457, startPoint y: 261, endPoint x: 220, endPoint y: 257, distance: 237.0
click at [220, 257] on div "**********" at bounding box center [545, 201] width 1090 height 403
paste input "**"
drag, startPoint x: 498, startPoint y: 259, endPoint x: 600, endPoint y: 269, distance: 102.3
click at [600, 269] on div "**********" at bounding box center [545, 235] width 525 height 165
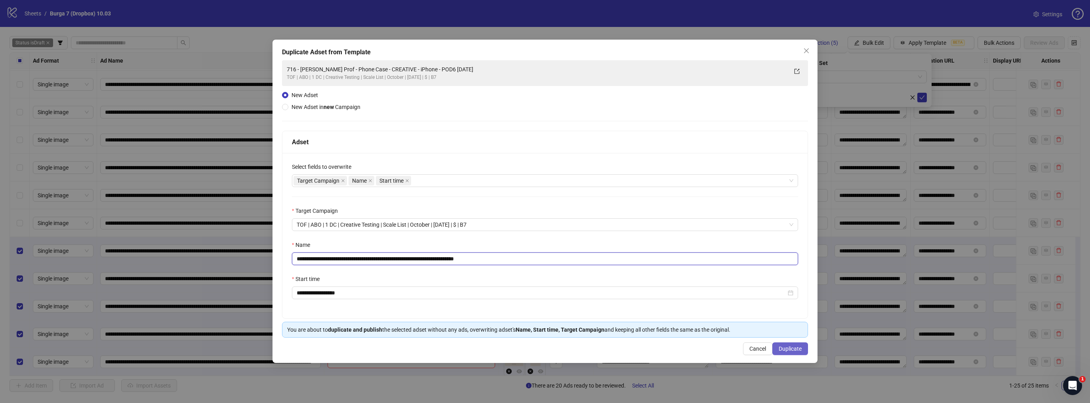
type input "**********"
click at [780, 347] on span "Duplicate" at bounding box center [790, 349] width 23 height 6
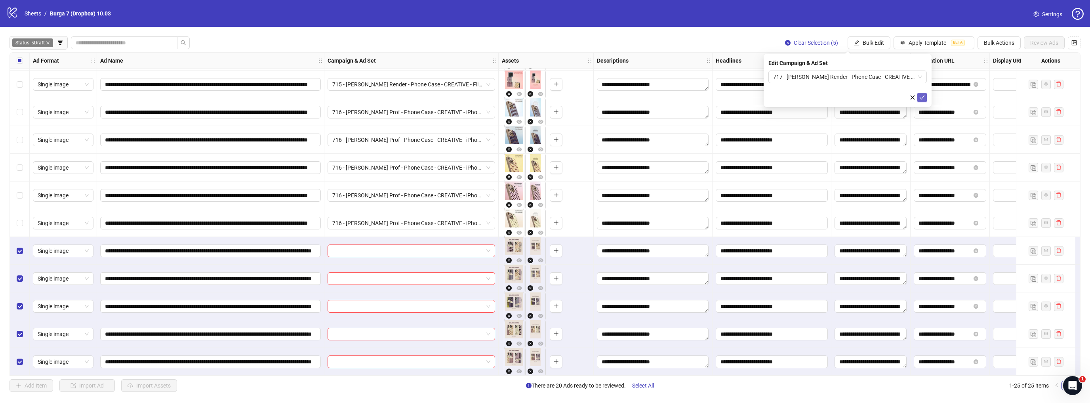
click at [924, 97] on icon "check" at bounding box center [923, 98] width 6 height 6
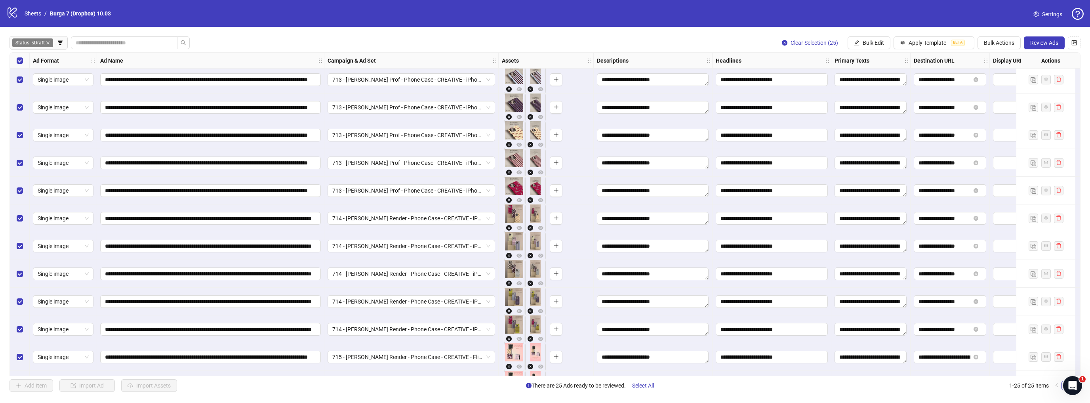
scroll to position [0, 0]
click at [521, 90] on icon "eye" at bounding box center [520, 92] width 6 height 4
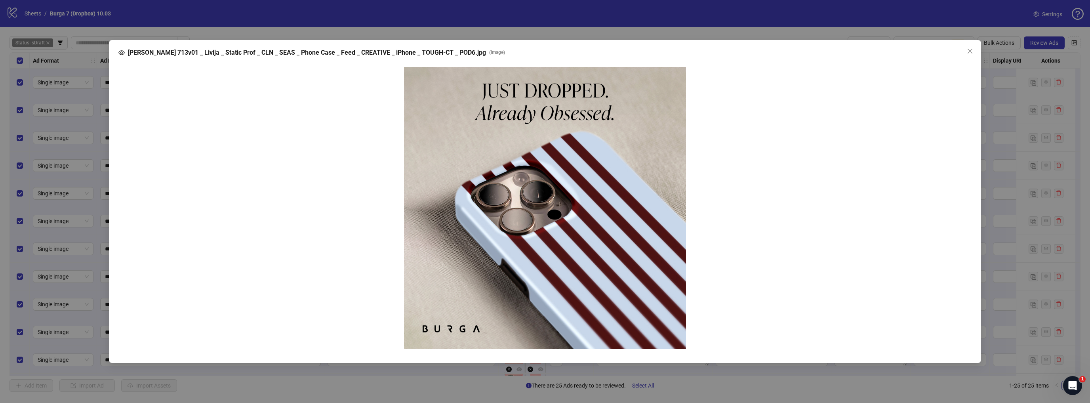
click at [93, 183] on div "[PERSON_NAME] 713v01 _ Livija _ Static Prof _ CLN _ SEAS _ Phone Case _ Feed _ …" at bounding box center [545, 201] width 1090 height 403
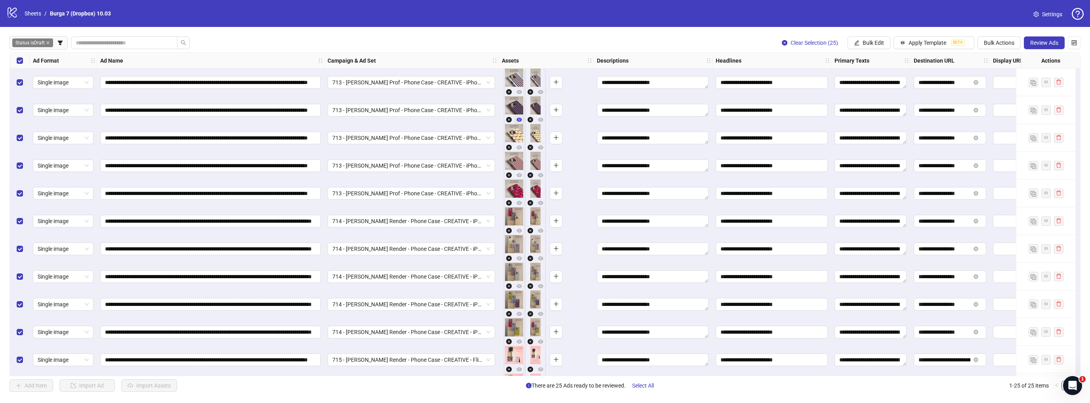
click at [521, 117] on icon "eye" at bounding box center [520, 120] width 6 height 6
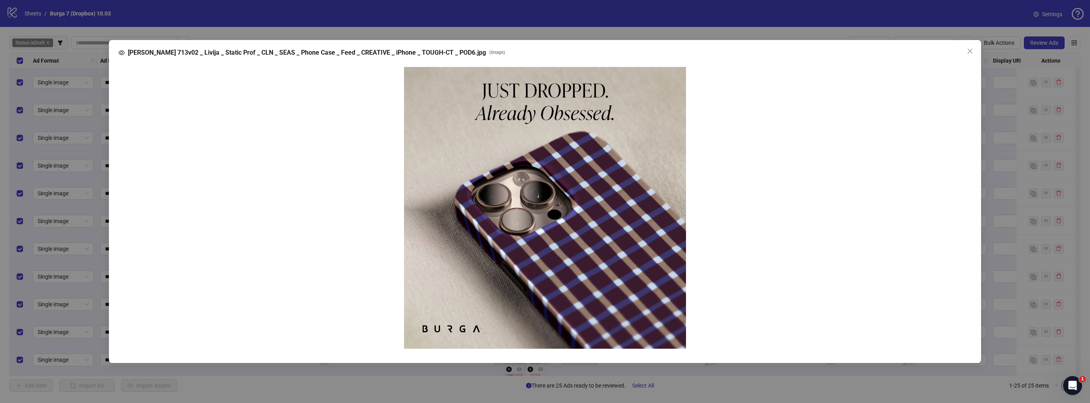
click at [92, 181] on div "[PERSON_NAME] 713v02 _ Livija _ Static Prof _ CLN _ SEAS _ Phone Case _ Feed _ …" at bounding box center [545, 201] width 1090 height 403
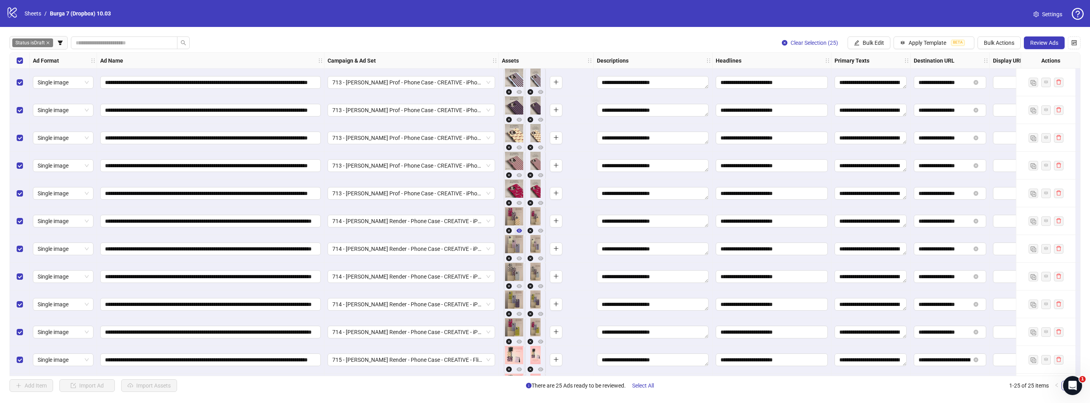
click at [520, 228] on icon "eye" at bounding box center [520, 231] width 6 height 6
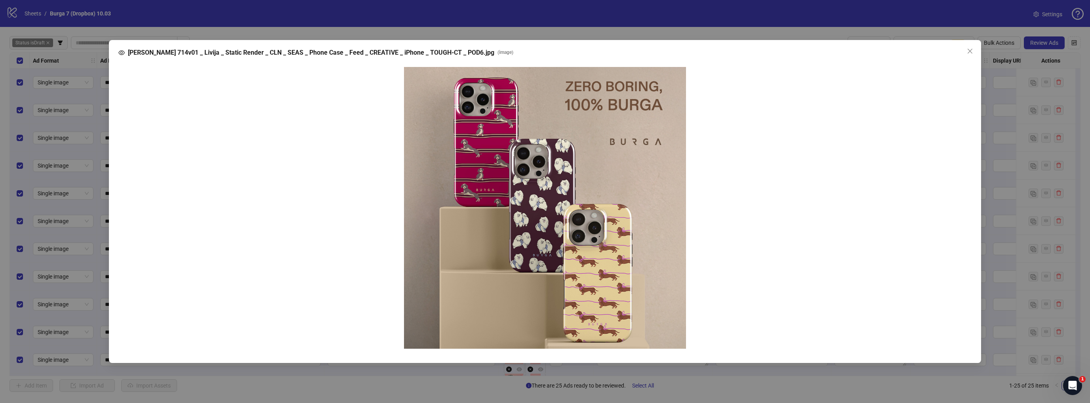
click at [105, 203] on div "[PERSON_NAME] 714v01 _ Livija _ Static Render _ CLN _ SEAS _ Phone Case _ Feed …" at bounding box center [545, 201] width 1090 height 403
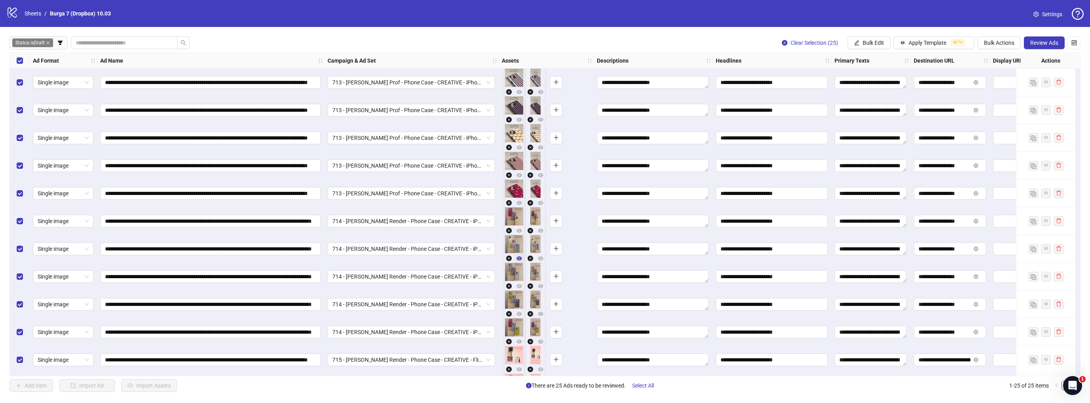
click at [521, 256] on icon "eye" at bounding box center [520, 259] width 6 height 6
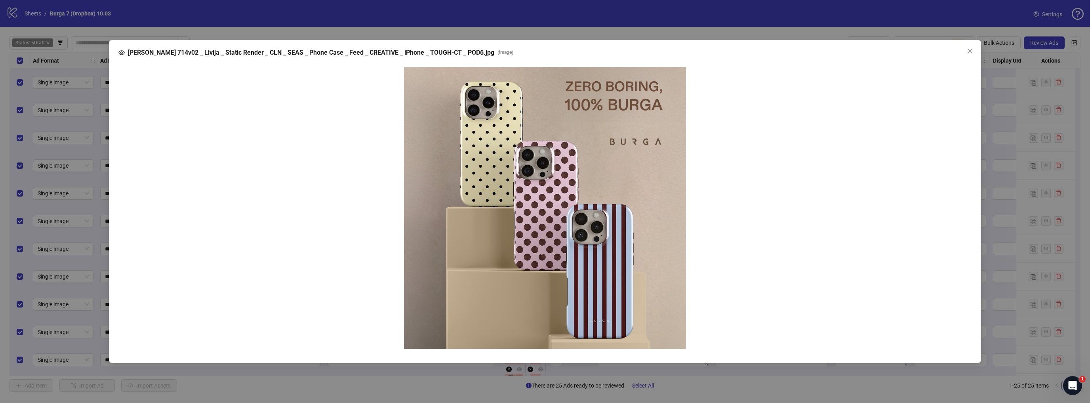
click at [157, 220] on div at bounding box center [545, 208] width 841 height 282
click at [84, 221] on div "[PERSON_NAME] 714v02 _ Livija _ Static Render _ CLN _ SEAS _ Phone Case _ Feed …" at bounding box center [545, 201] width 1090 height 403
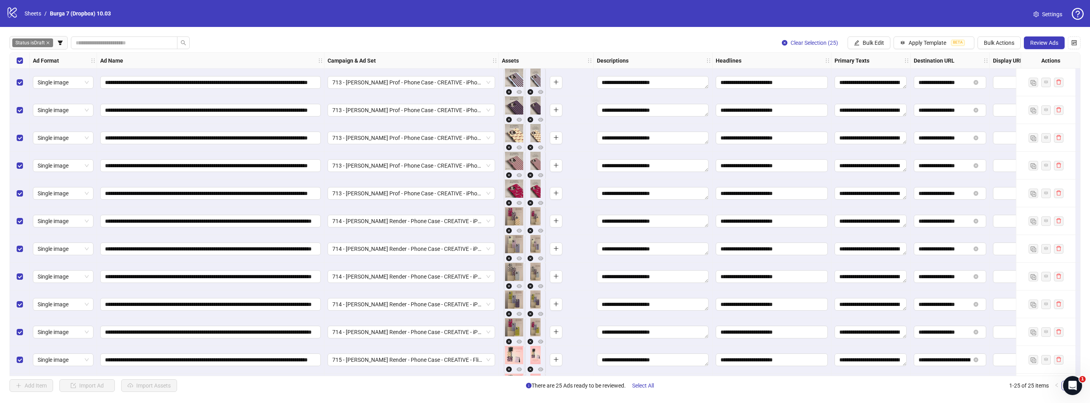
scroll to position [63, 0]
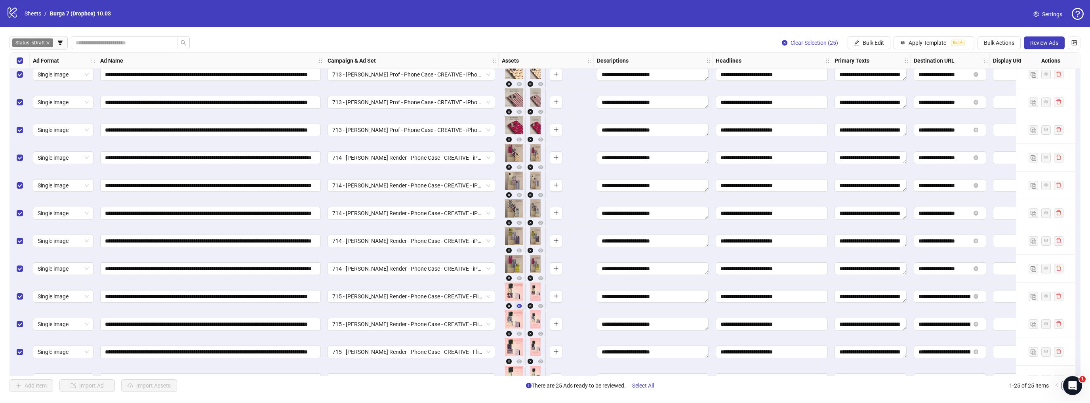
click at [519, 304] on icon "eye" at bounding box center [520, 306] width 6 height 4
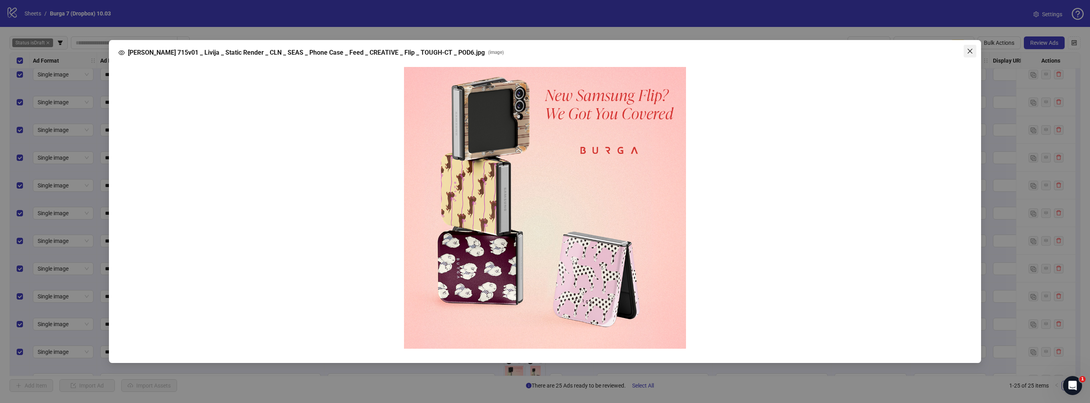
click at [972, 49] on icon "close" at bounding box center [970, 50] width 5 height 5
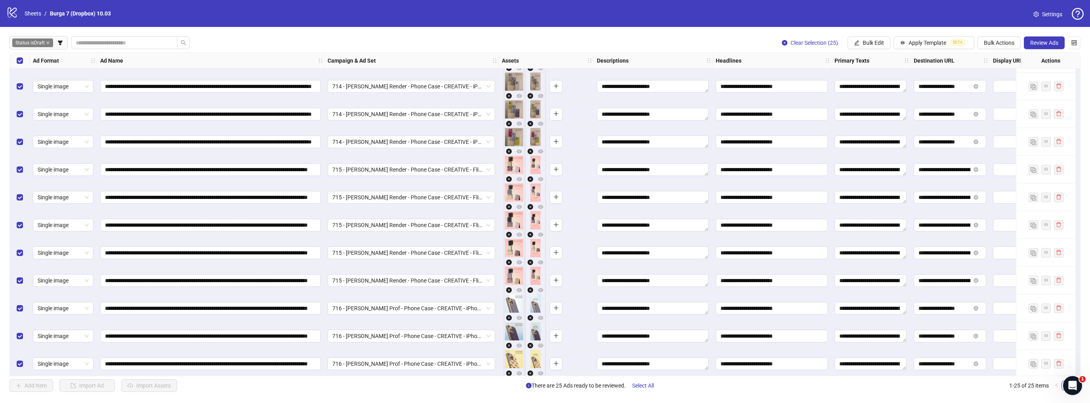
scroll to position [254, 0]
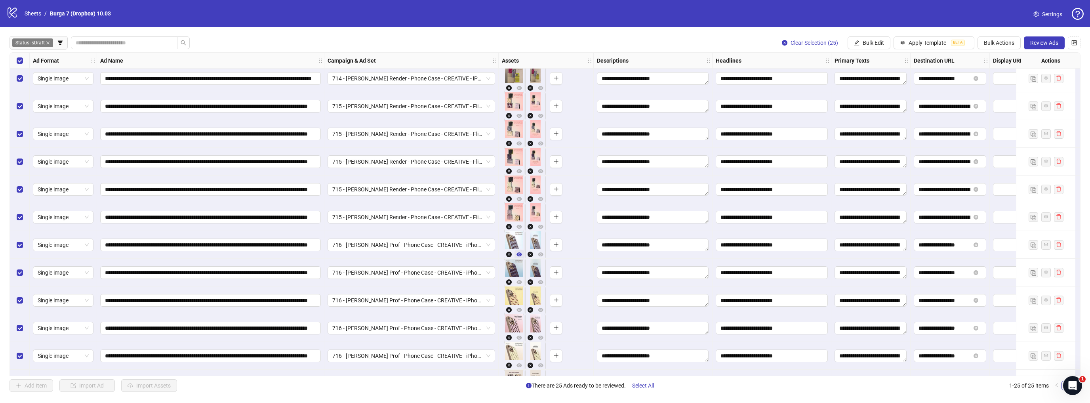
click at [522, 250] on button "button" at bounding box center [520, 255] width 10 height 10
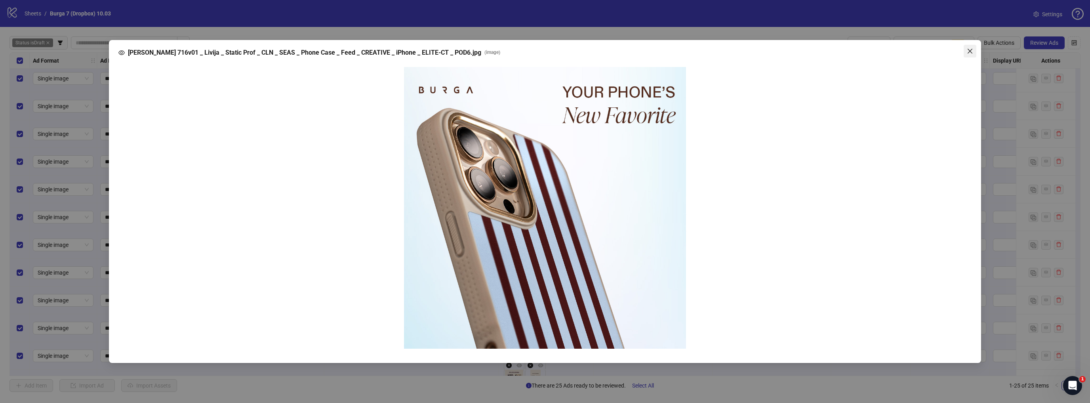
click at [974, 49] on span "Close" at bounding box center [970, 51] width 13 height 6
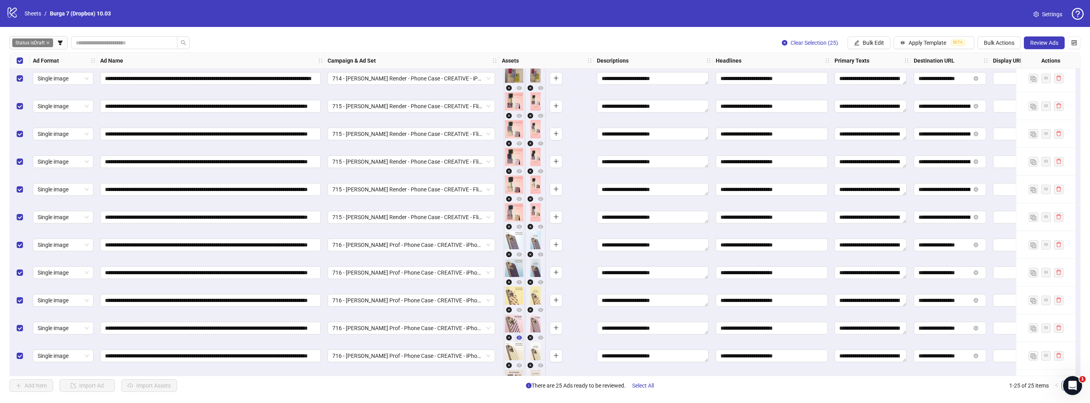
click at [517, 336] on icon "eye" at bounding box center [520, 338] width 6 height 4
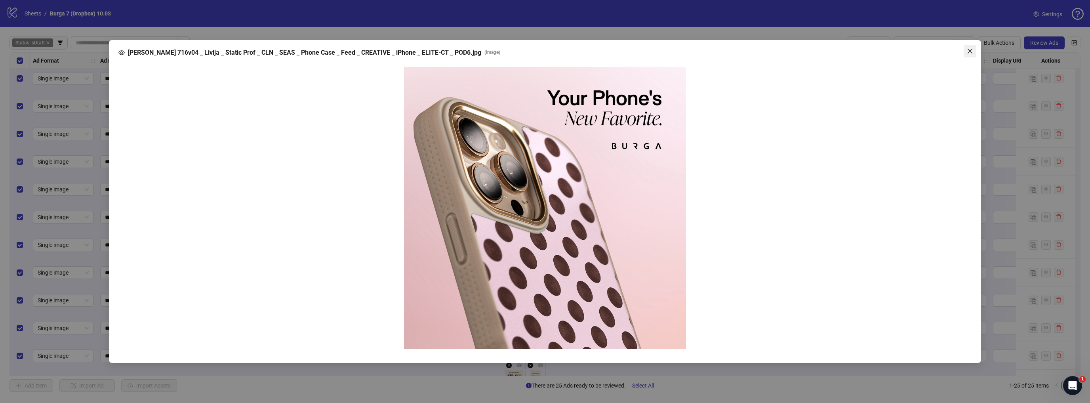
click at [971, 52] on icon "close" at bounding box center [970, 50] width 5 height 5
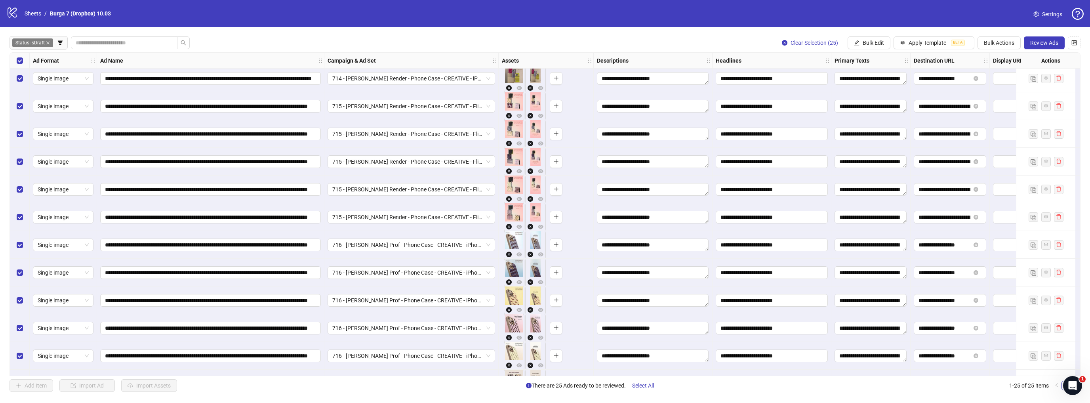
scroll to position [317, 0]
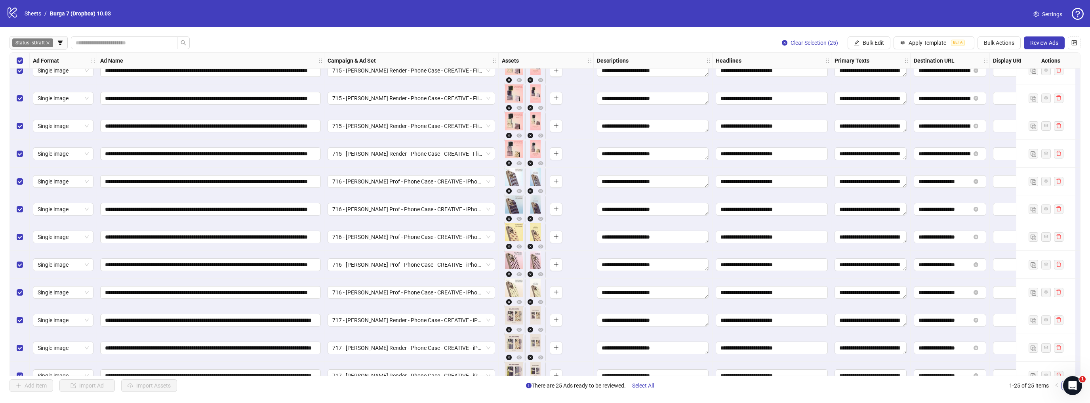
click at [518, 296] on div "**********" at bounding box center [545, 214] width 1071 height 324
click at [520, 300] on icon "eye" at bounding box center [520, 302] width 6 height 4
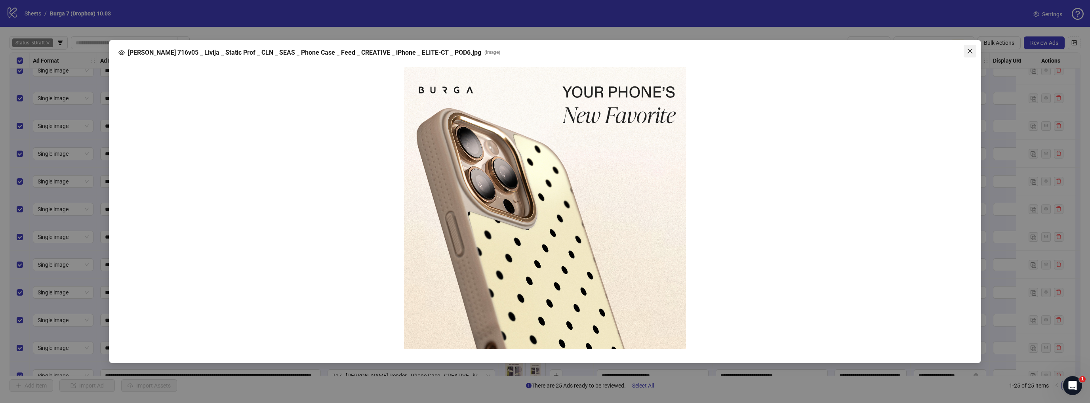
click at [970, 53] on icon "close" at bounding box center [970, 51] width 6 height 6
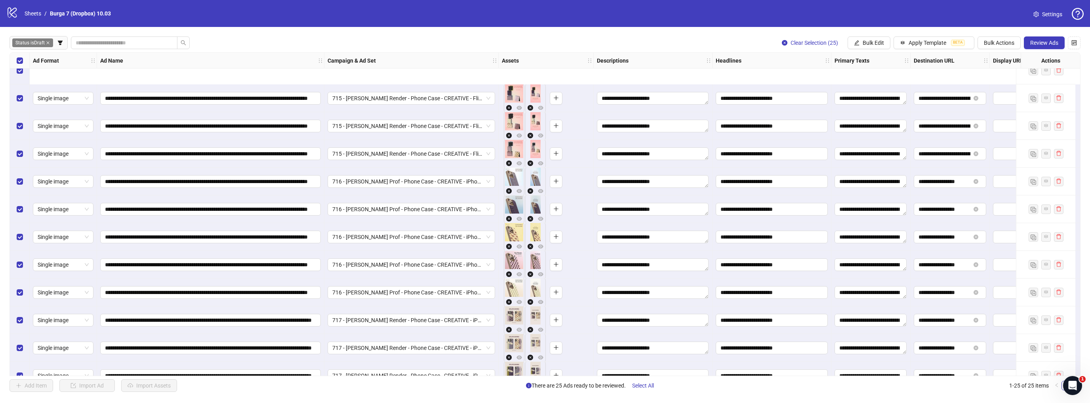
scroll to position [380, 0]
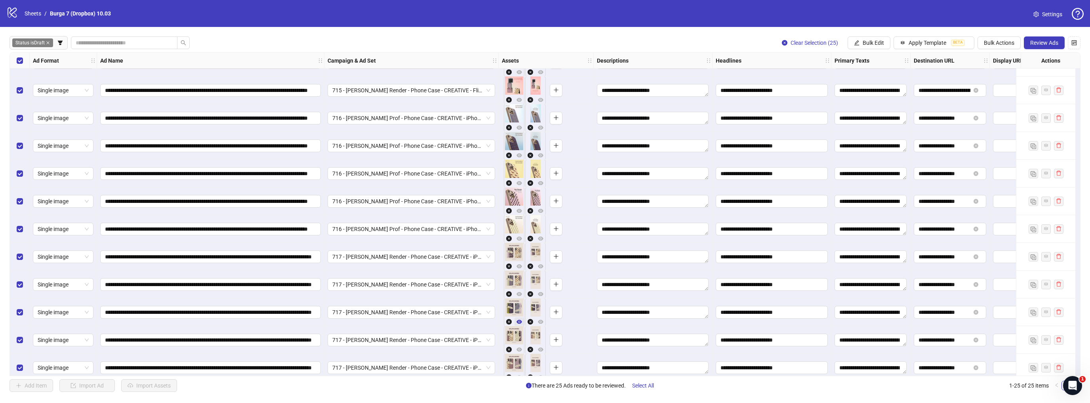
click at [521, 320] on icon "eye" at bounding box center [520, 322] width 6 height 4
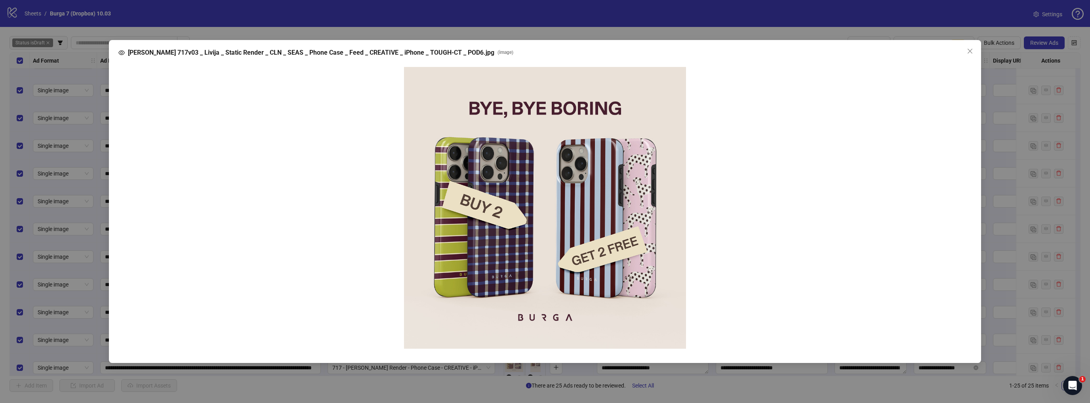
click at [1014, 207] on div "[PERSON_NAME] 717v03 _ Livija _ Static Render _ CLN _ SEAS _ Phone Case _ Feed …" at bounding box center [545, 201] width 1090 height 403
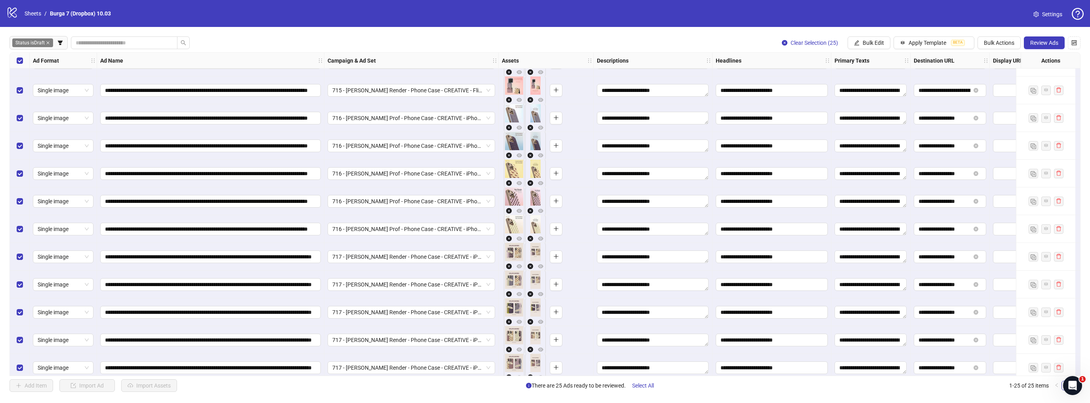
scroll to position [389, 0]
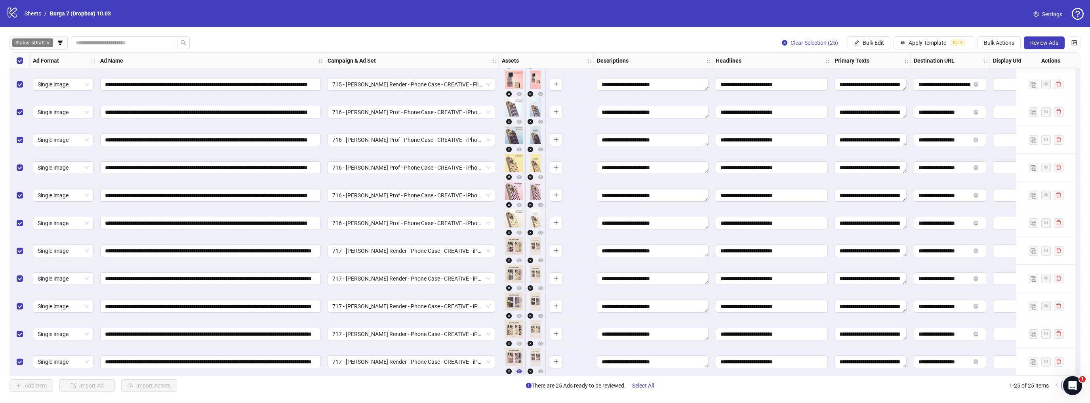
click at [517, 369] on icon "eye" at bounding box center [520, 371] width 6 height 4
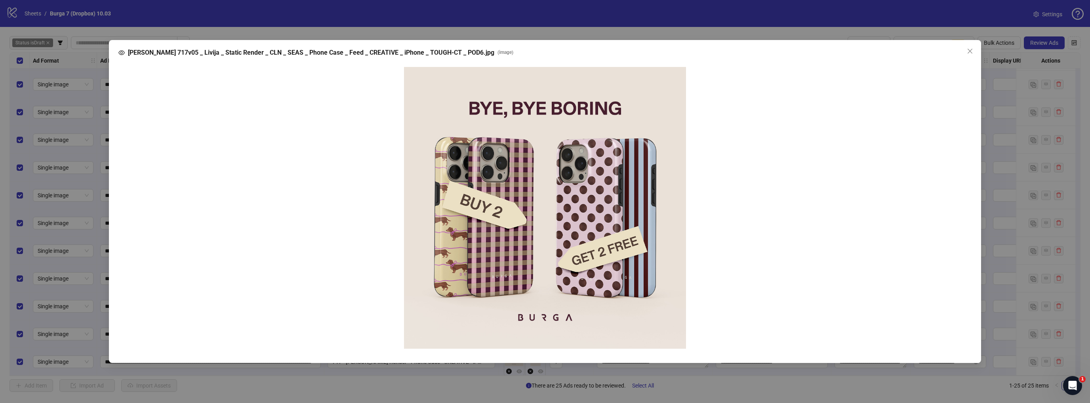
click at [1017, 184] on div "[PERSON_NAME] 717v05 _ Livija _ Static Render _ CLN _ SEAS _ Phone Case _ Feed …" at bounding box center [545, 201] width 1090 height 403
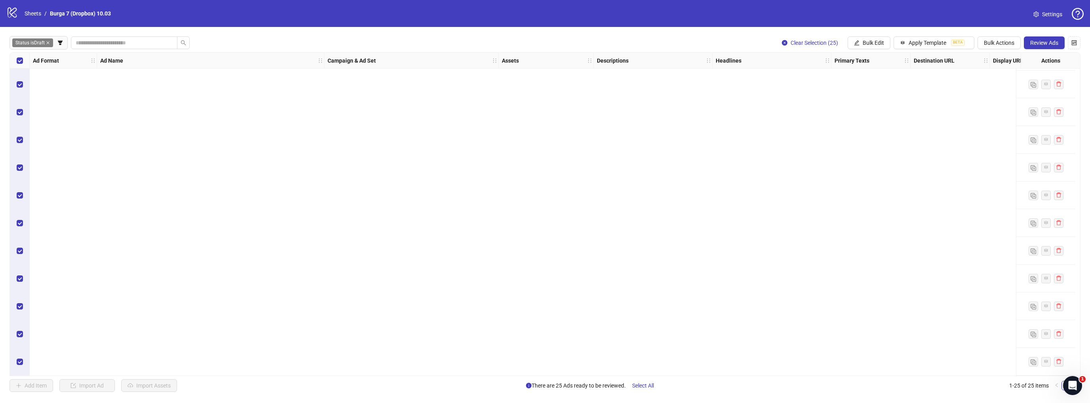
scroll to position [0, 0]
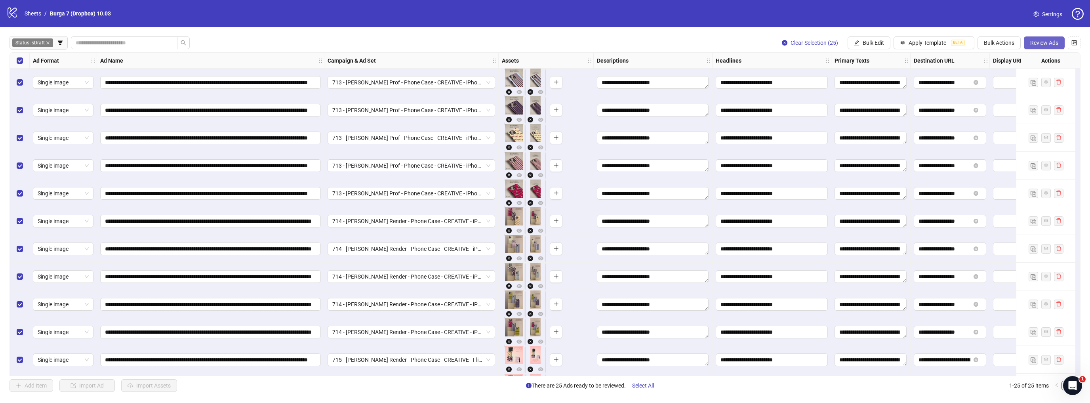
click at [1048, 42] on span "Review Ads" at bounding box center [1045, 43] width 28 height 6
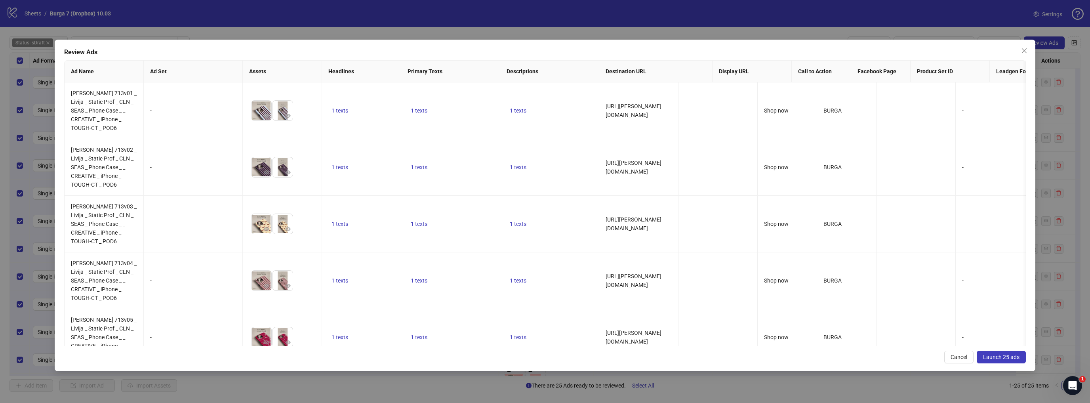
click at [1005, 357] on span "Launch 25 ads" at bounding box center [1001, 357] width 36 height 6
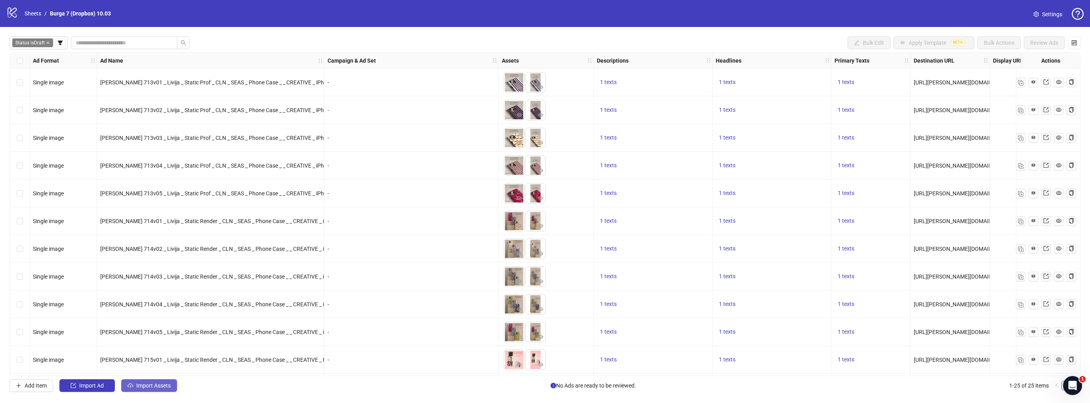
click at [147, 389] on button "Import Assets" at bounding box center [149, 385] width 56 height 13
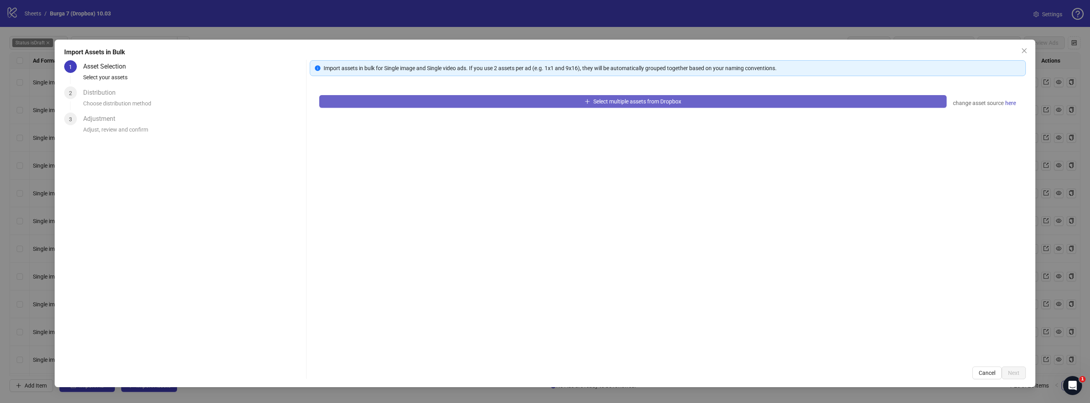
click at [388, 105] on button "Select multiple assets from Dropbox" at bounding box center [633, 101] width 628 height 13
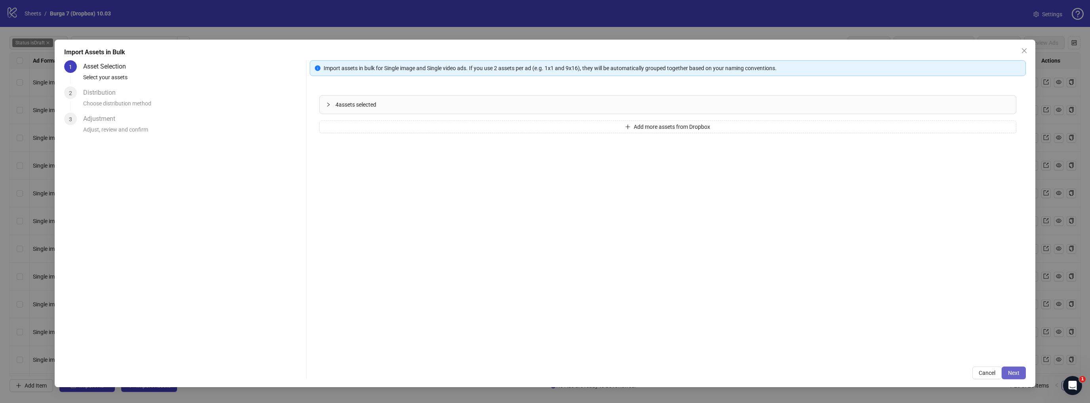
click at [1015, 370] on span "Next" at bounding box center [1013, 373] width 11 height 6
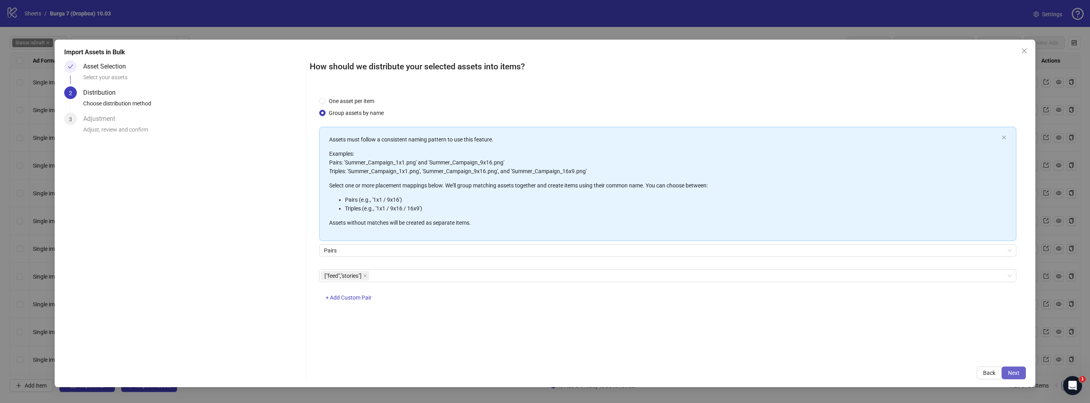
click at [1010, 367] on button "Next" at bounding box center [1014, 373] width 24 height 13
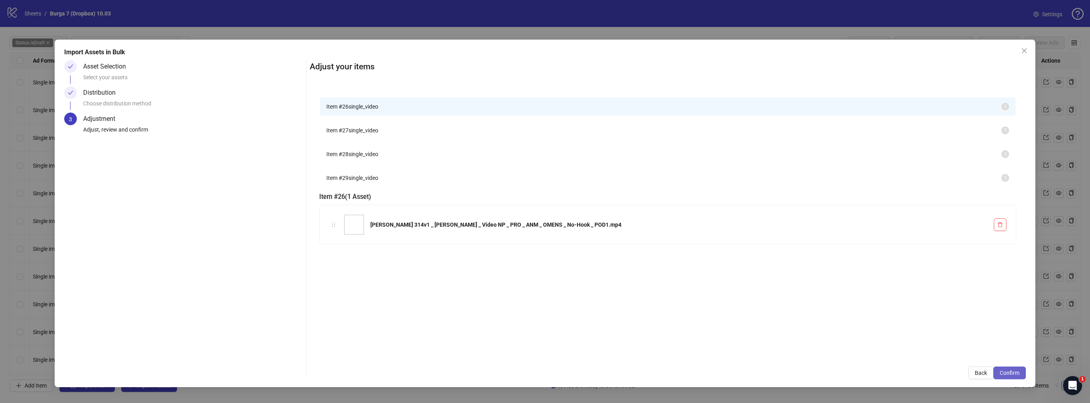
click at [1017, 375] on span "Confirm" at bounding box center [1010, 373] width 20 height 6
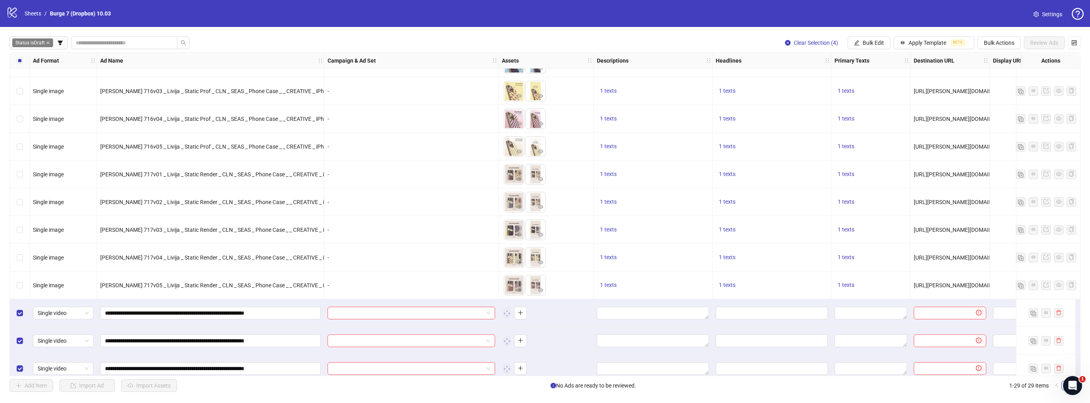
scroll to position [500, 0]
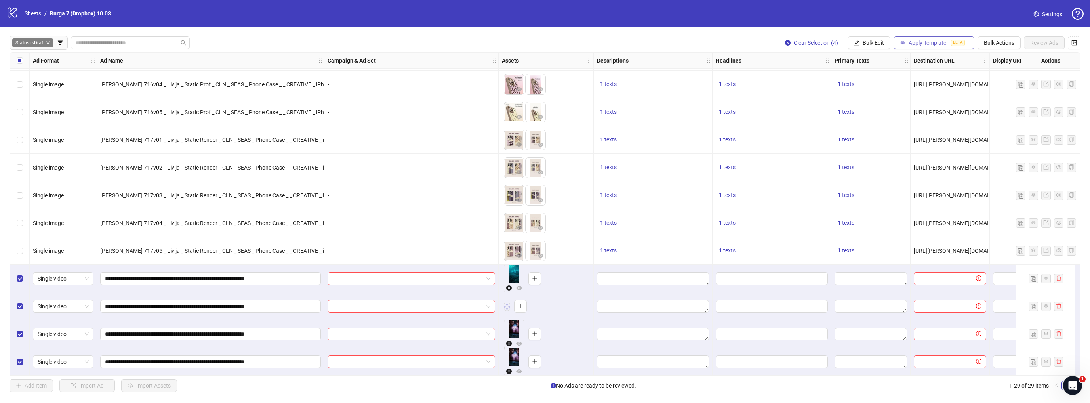
click at [933, 41] on span "Apply Template" at bounding box center [928, 43] width 38 height 6
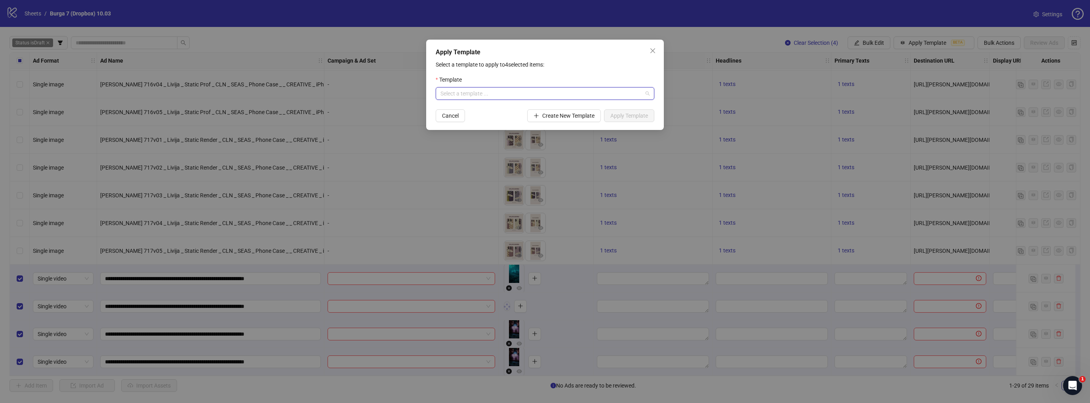
click at [493, 98] on input "search" at bounding box center [542, 94] width 202 height 12
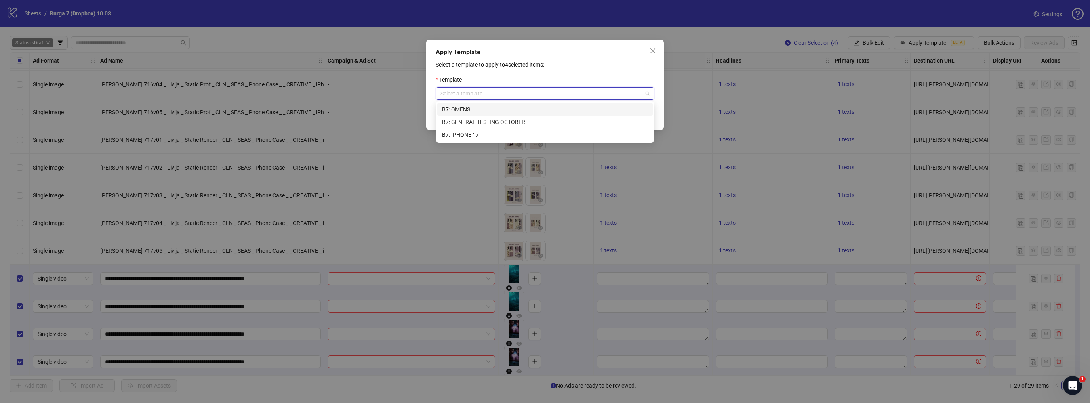
click at [473, 109] on div "B7: OMENS" at bounding box center [545, 109] width 206 height 9
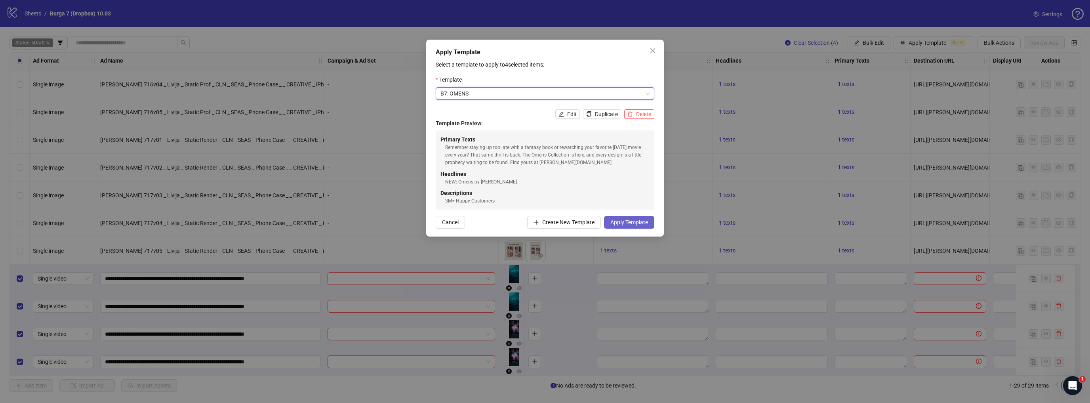
click at [639, 227] on button "Apply Template" at bounding box center [629, 222] width 50 height 13
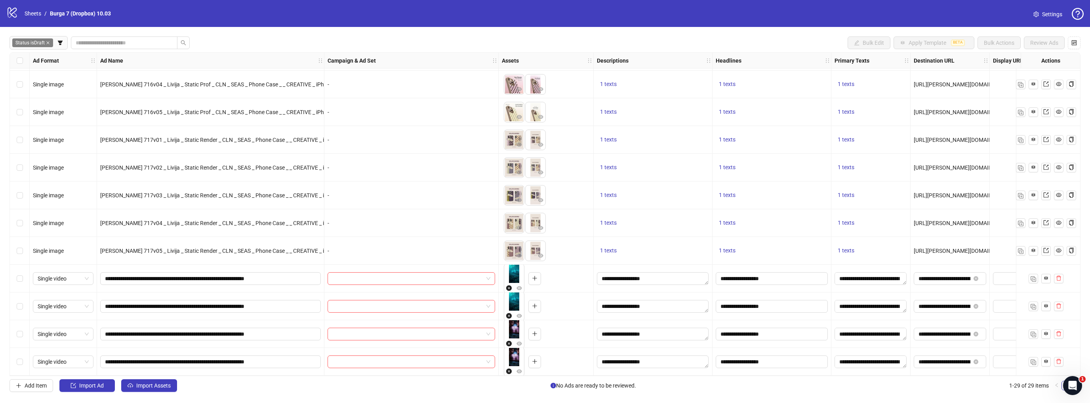
click at [23, 277] on div "Select row 26" at bounding box center [20, 279] width 20 height 28
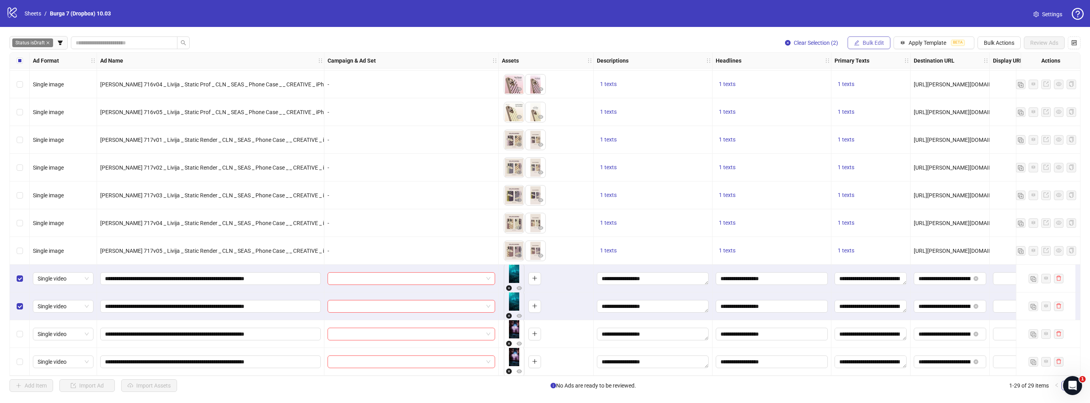
click at [864, 43] on span "Bulk Edit" at bounding box center [873, 43] width 21 height 6
click at [867, 81] on span "Campaign & Ad Set" at bounding box center [877, 84] width 47 height 9
click at [797, 78] on input "search" at bounding box center [844, 77] width 142 height 12
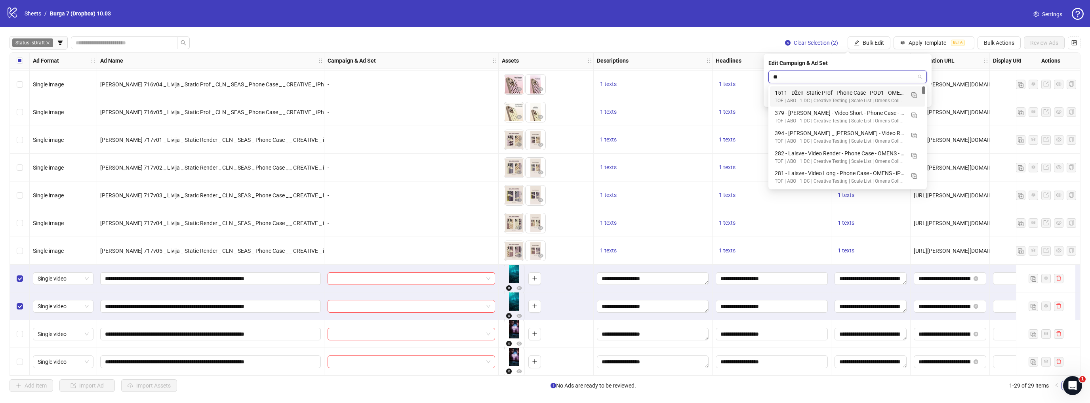
type input "*"
click at [797, 78] on input "*****" at bounding box center [844, 77] width 142 height 12
click at [914, 94] on img "button" at bounding box center [915, 95] width 6 height 6
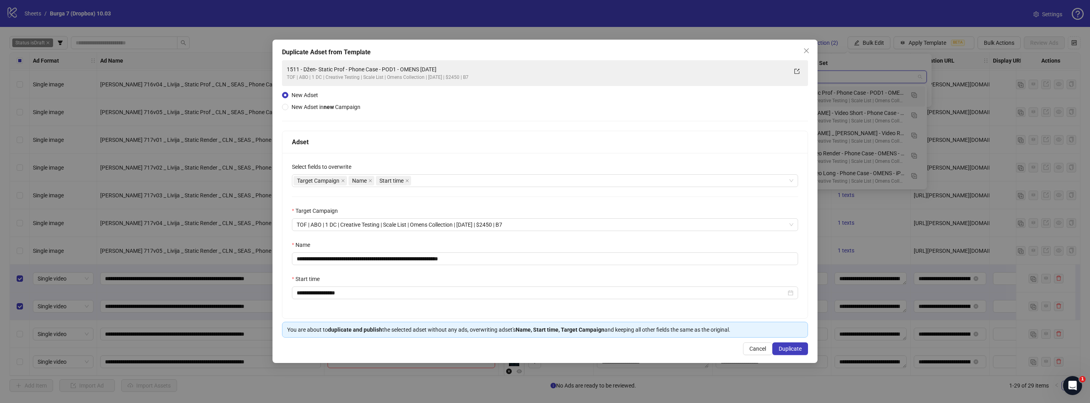
type input "*****"
drag, startPoint x: 429, startPoint y: 258, endPoint x: 233, endPoint y: 264, distance: 195.8
click at [233, 264] on div "**********" at bounding box center [545, 201] width 1090 height 403
paste input "text"
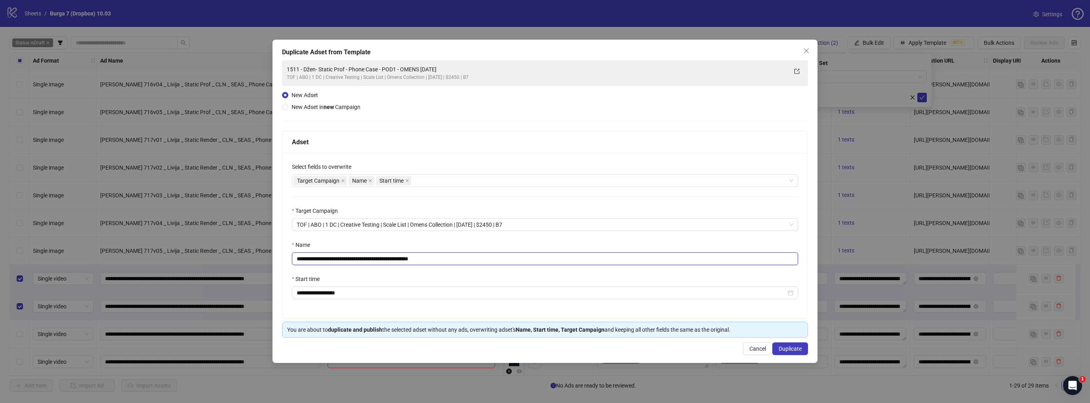
drag, startPoint x: 428, startPoint y: 258, endPoint x: 477, endPoint y: 258, distance: 49.1
click at [477, 258] on input "**********" at bounding box center [545, 258] width 506 height 13
type input "**********"
click at [808, 51] on icon "close" at bounding box center [807, 51] width 6 height 6
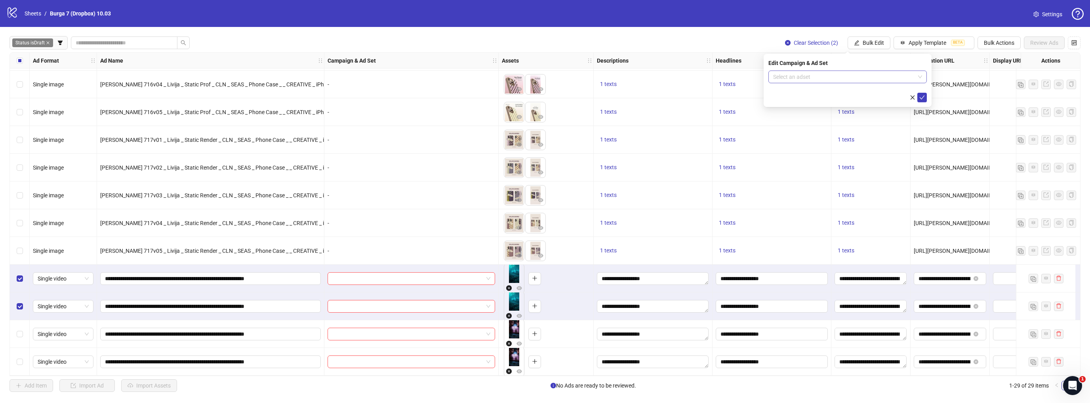
click at [851, 77] on input "search" at bounding box center [844, 77] width 142 height 12
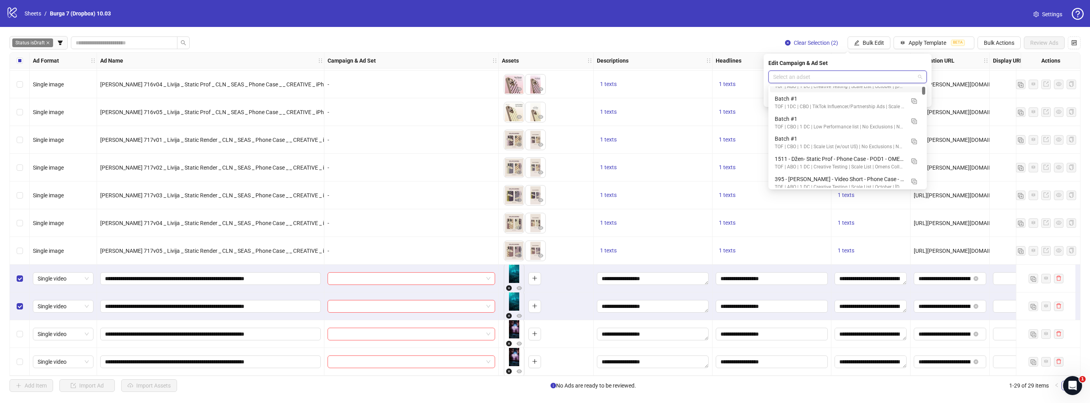
scroll to position [63, 0]
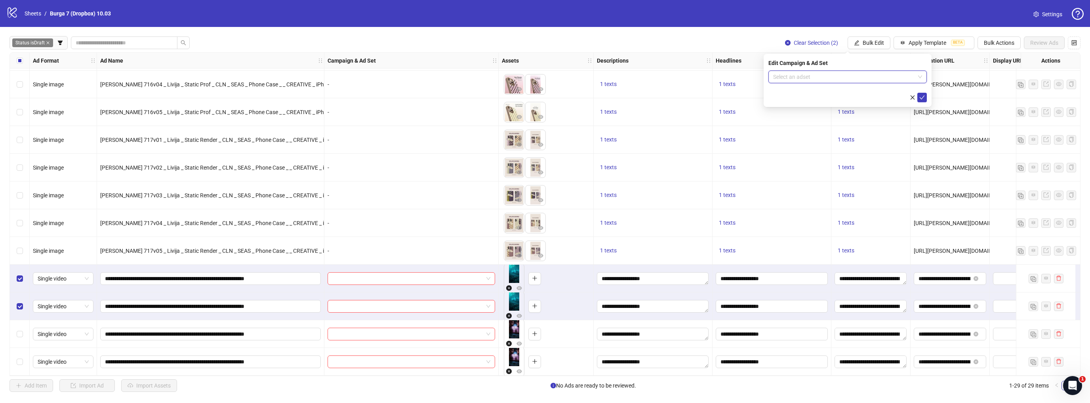
click at [827, 79] on input "search" at bounding box center [844, 77] width 142 height 12
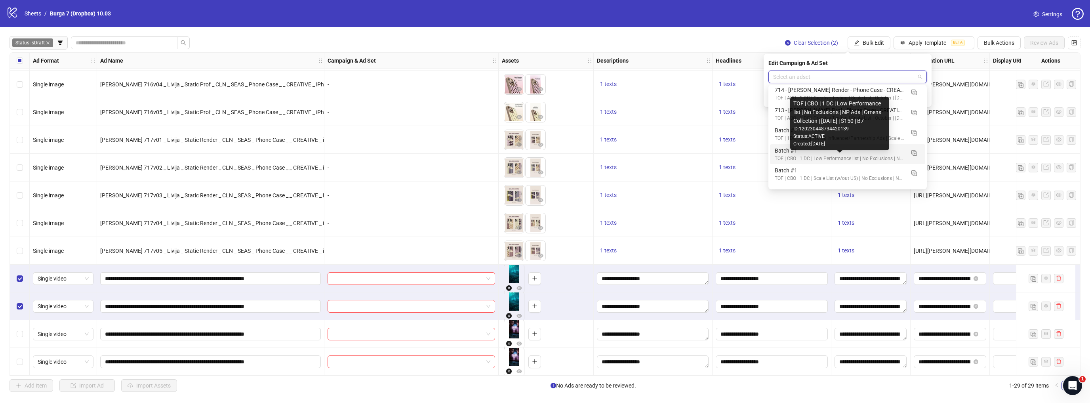
click at [880, 155] on div "TOF | CBO | 1 DC | Low Performance list | No Exclusions | NP Ads | Omens Collec…" at bounding box center [840, 159] width 130 height 8
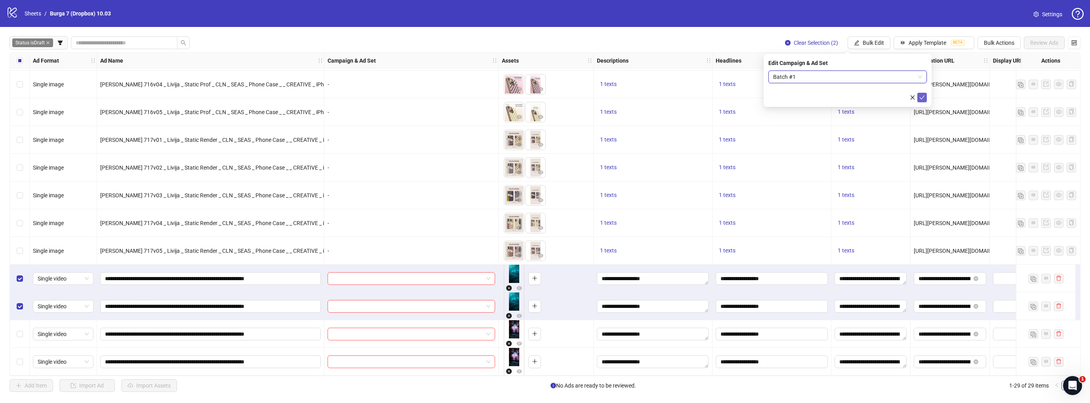
click at [921, 97] on icon "check" at bounding box center [923, 98] width 6 height 6
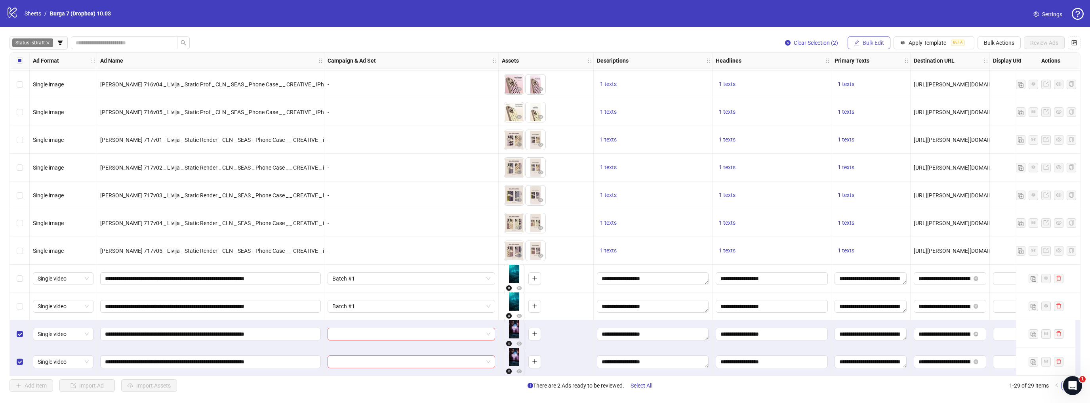
click at [868, 44] on span "Bulk Edit" at bounding box center [873, 43] width 21 height 6
click at [870, 79] on li "Campaign & Ad Set" at bounding box center [877, 84] width 57 height 13
click at [801, 78] on input "search" at bounding box center [844, 77] width 142 height 12
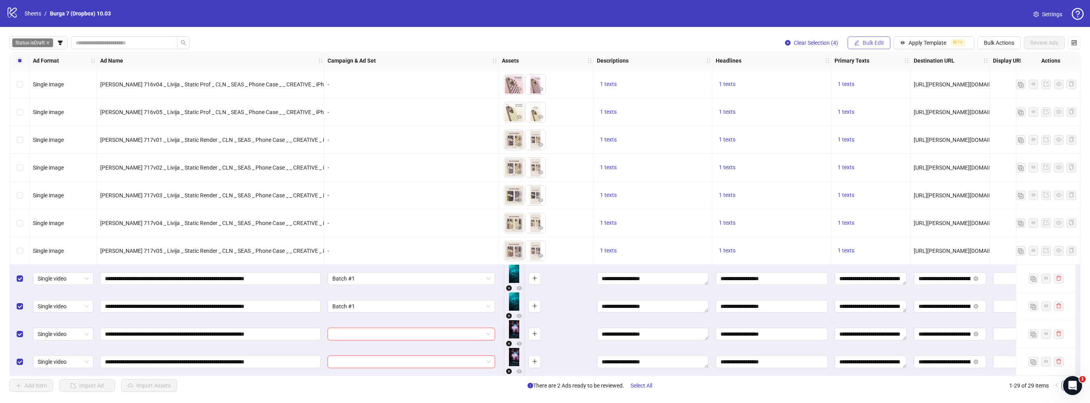
click at [876, 44] on span "Bulk Edit" at bounding box center [873, 43] width 21 height 6
click at [870, 81] on span "Campaign & Ad Set" at bounding box center [877, 84] width 47 height 9
click at [809, 78] on input "search" at bounding box center [844, 77] width 142 height 12
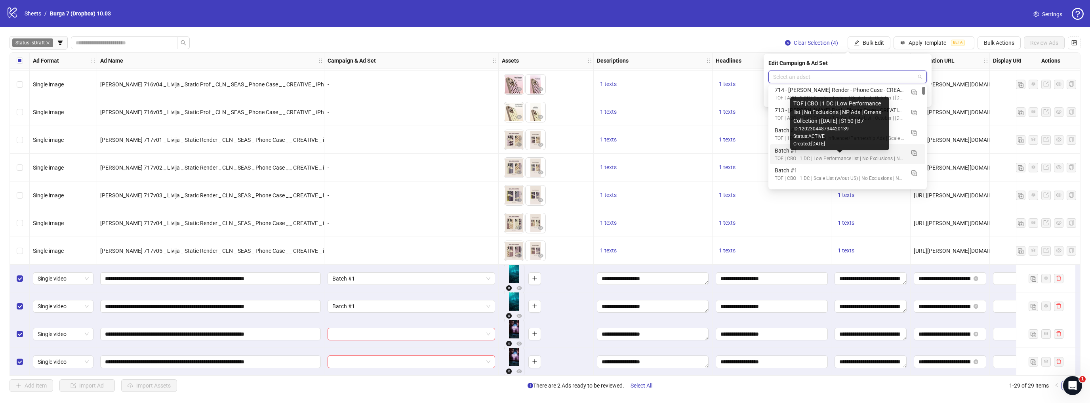
click at [878, 156] on div "TOF | CBO | 1 DC | Low Performance list | No Exclusions | NP Ads | Omens Collec…" at bounding box center [840, 159] width 130 height 8
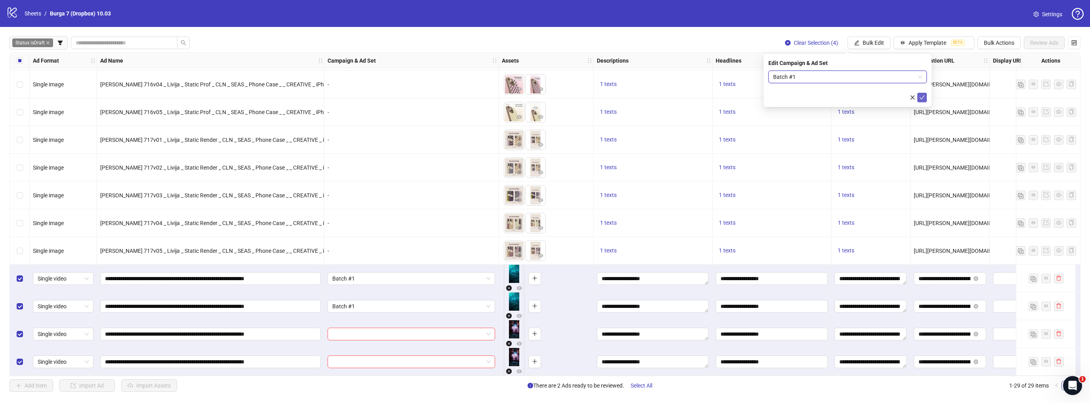
click at [924, 97] on icon "check" at bounding box center [923, 98] width 6 height 6
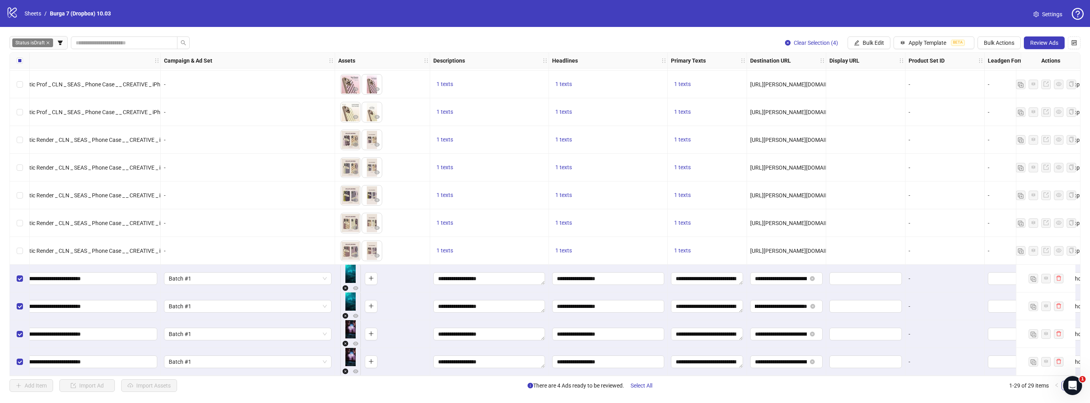
scroll to position [500, 0]
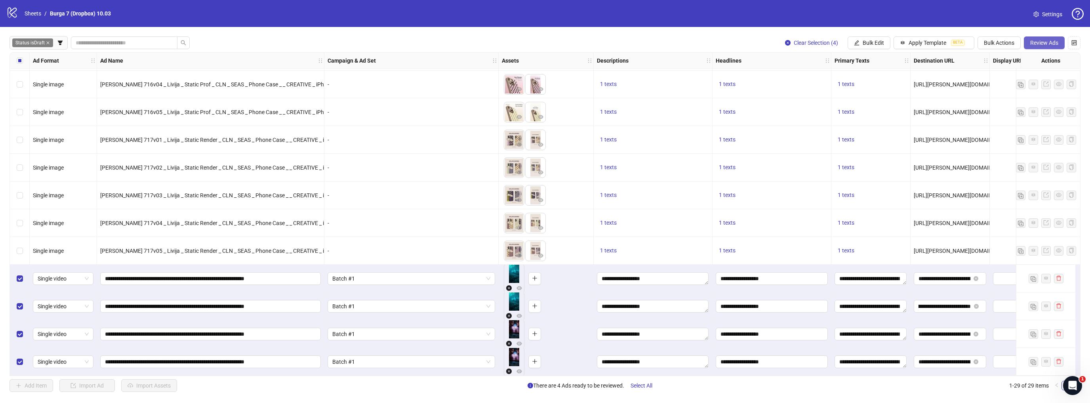
click at [1056, 41] on span "Review Ads" at bounding box center [1045, 43] width 28 height 6
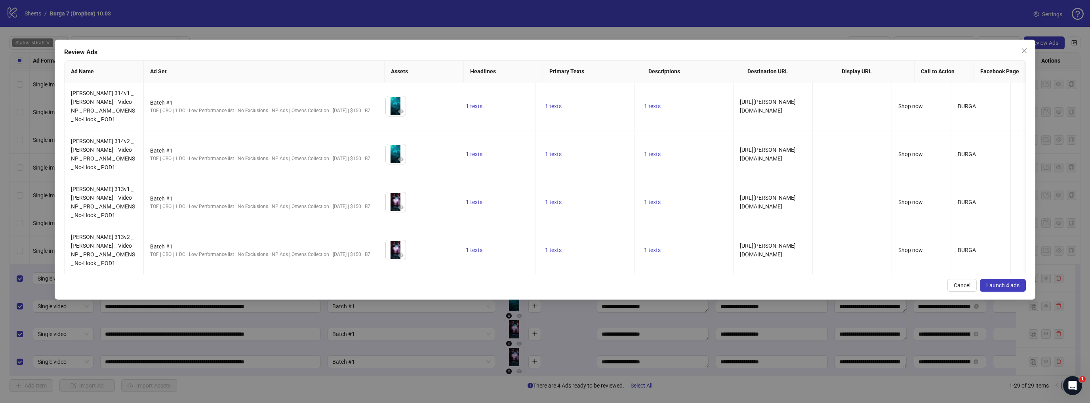
click at [1004, 282] on span "Launch 4 ads" at bounding box center [1003, 285] width 33 height 6
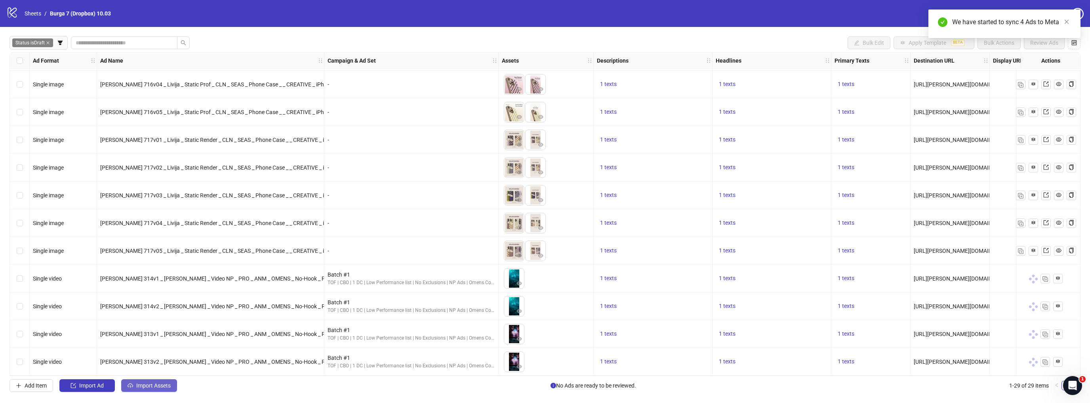
click at [143, 384] on span "Import Assets" at bounding box center [153, 385] width 34 height 6
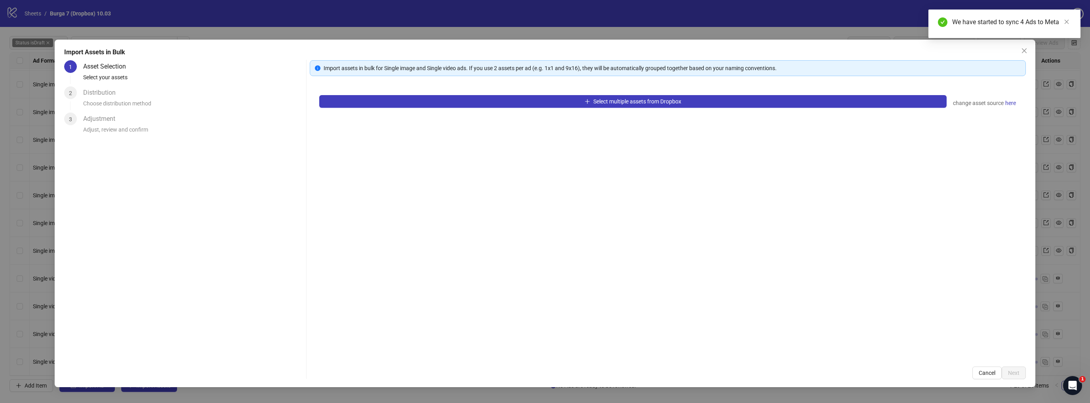
click at [403, 93] on div "Select multiple assets from Dropbox change asset source here" at bounding box center [668, 221] width 717 height 271
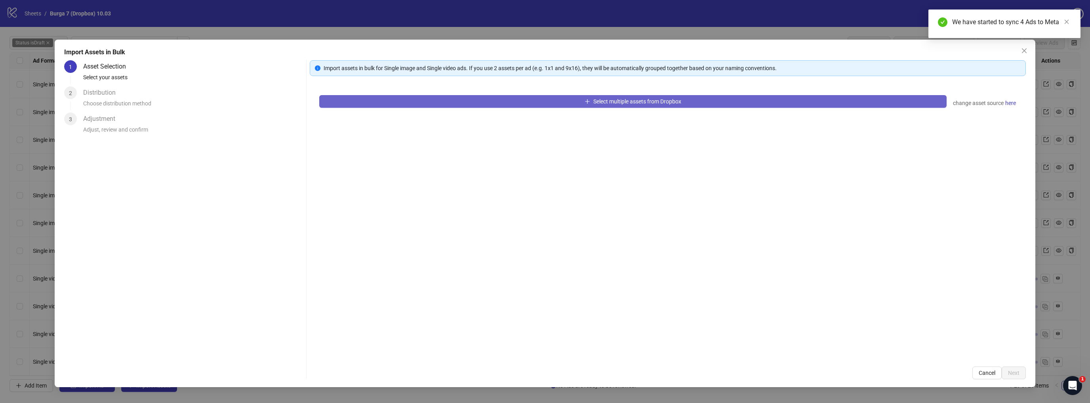
click at [403, 98] on button "Select multiple assets from Dropbox" at bounding box center [633, 101] width 628 height 13
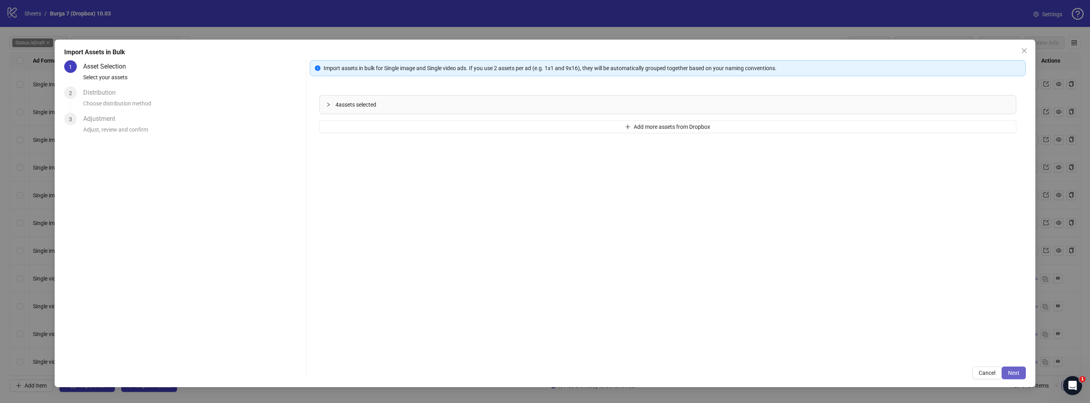
click at [1016, 374] on span "Next" at bounding box center [1013, 373] width 11 height 6
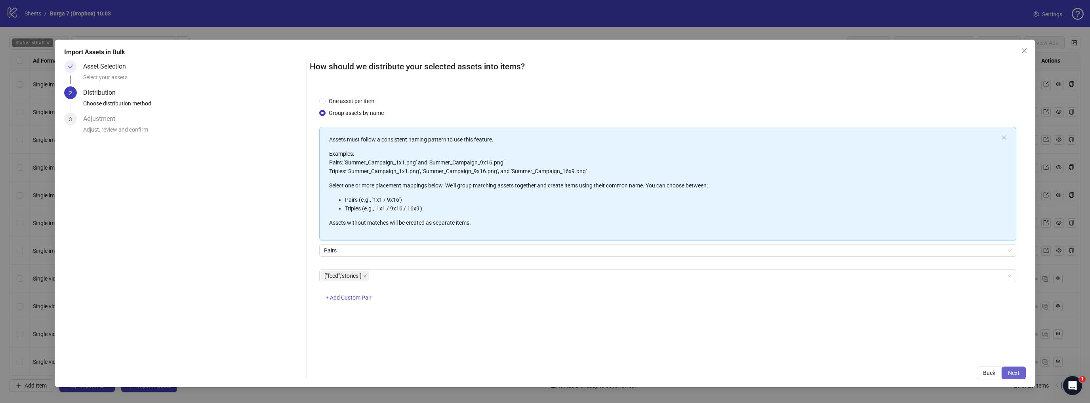
click at [1018, 371] on span "Next" at bounding box center [1013, 373] width 11 height 6
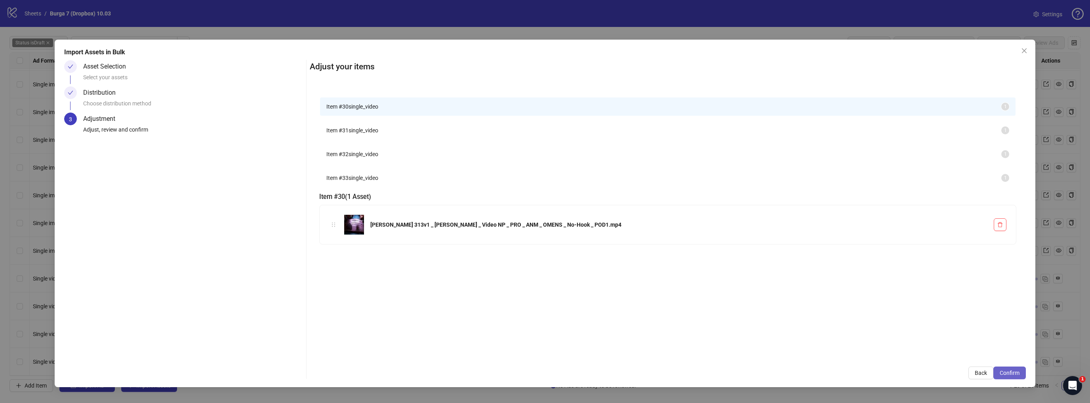
click at [1008, 372] on span "Confirm" at bounding box center [1010, 373] width 20 height 6
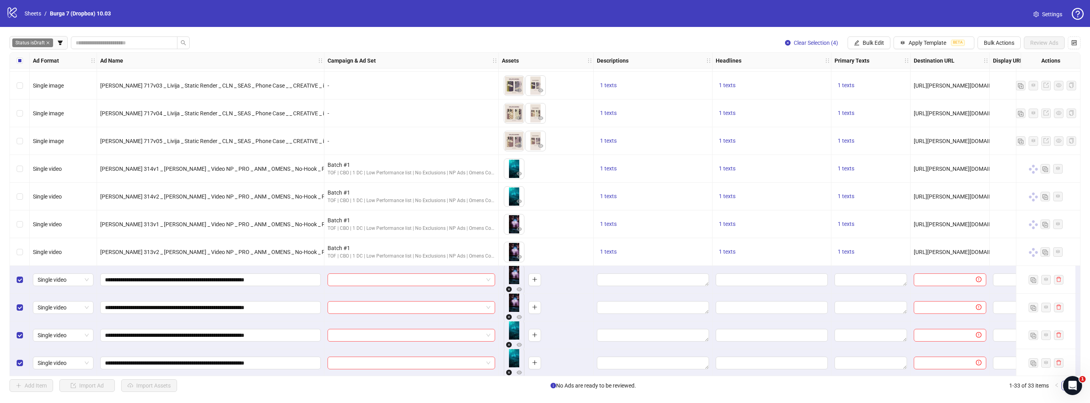
scroll to position [611, 0]
click at [930, 43] on span "Apply Template" at bounding box center [928, 43] width 38 height 6
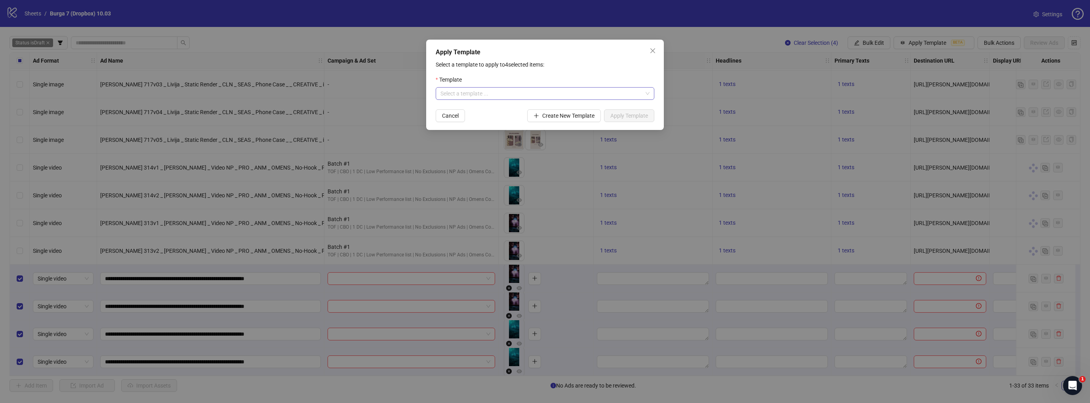
click at [528, 88] on input "search" at bounding box center [542, 94] width 202 height 12
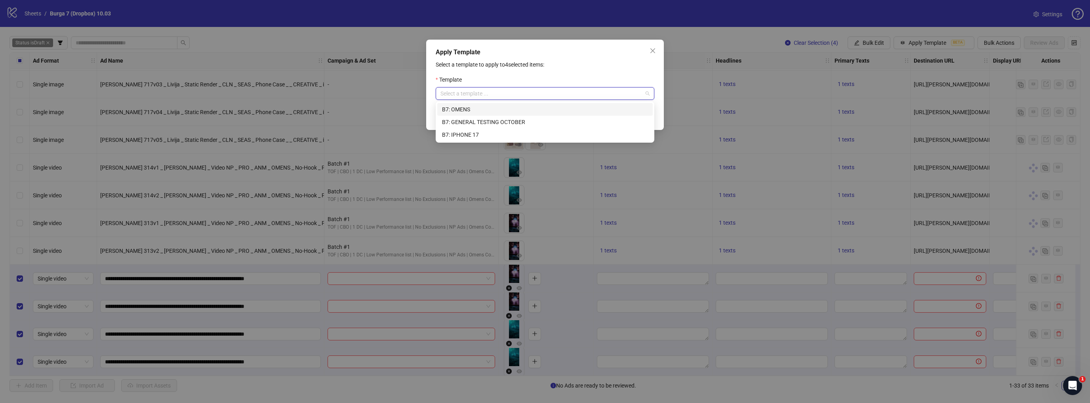
click at [494, 108] on div "B7: OMENS" at bounding box center [545, 109] width 206 height 9
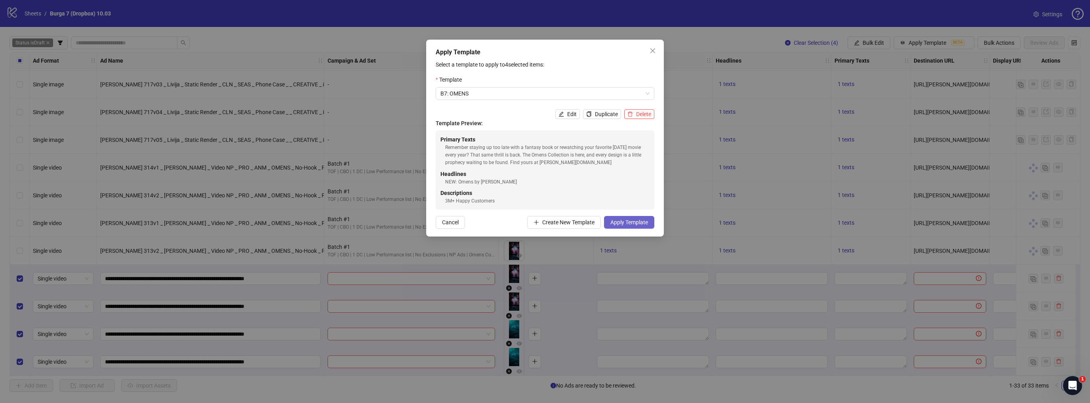
click at [624, 221] on span "Apply Template" at bounding box center [630, 222] width 38 height 6
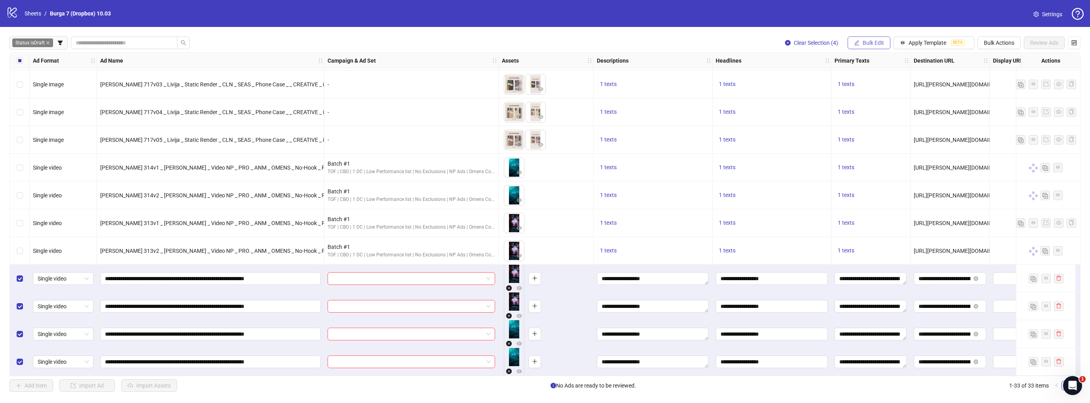
click at [869, 41] on span "Bulk Edit" at bounding box center [873, 43] width 21 height 6
click at [864, 83] on span "Campaign & Ad Set" at bounding box center [877, 84] width 47 height 9
click at [821, 76] on input "search" at bounding box center [844, 77] width 142 height 12
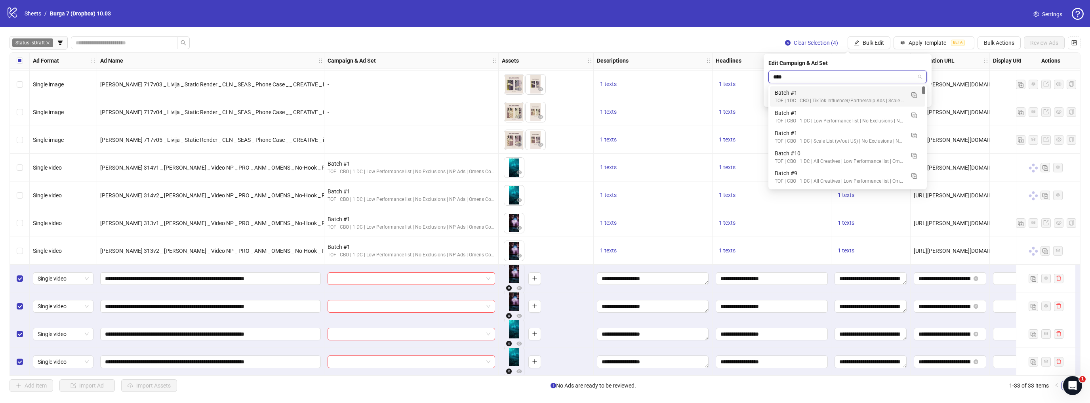
type input "*****"
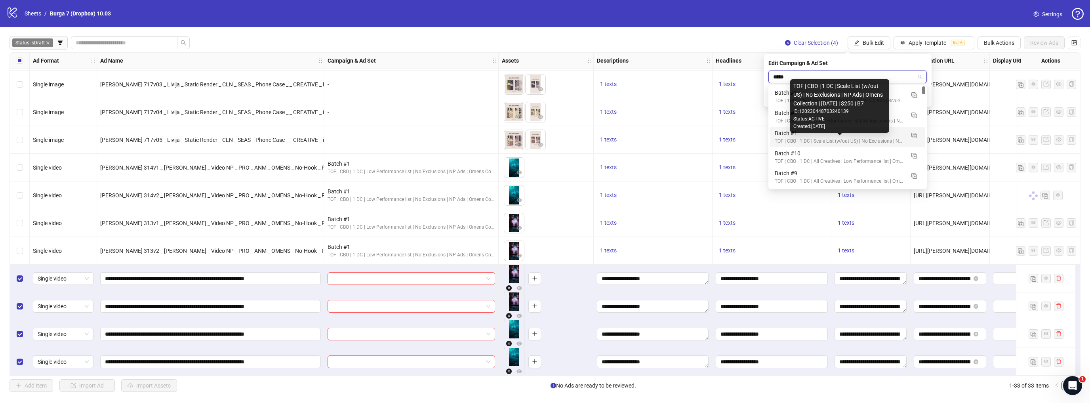
click at [874, 139] on div "TOF | CBO | 1 DC | Scale List (w/out US) | No Exclusions | NP Ads | Omens Colle…" at bounding box center [840, 141] width 130 height 8
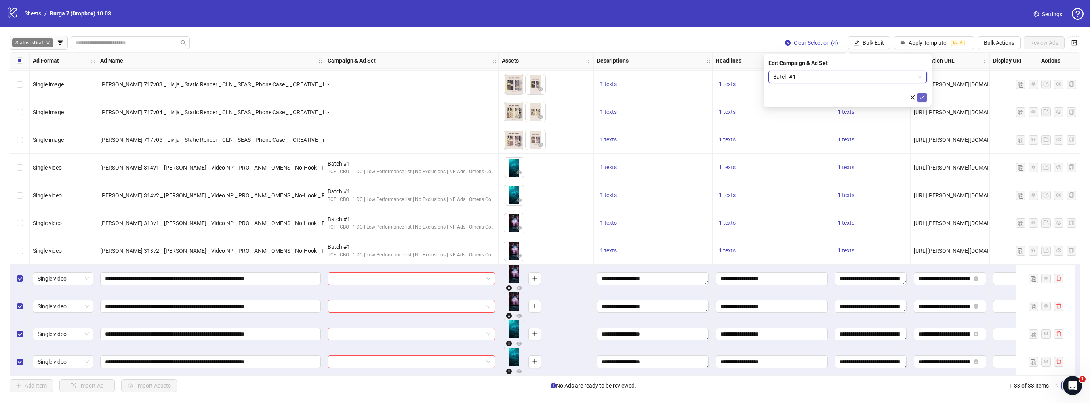
click at [922, 98] on icon "check" at bounding box center [923, 98] width 6 height 6
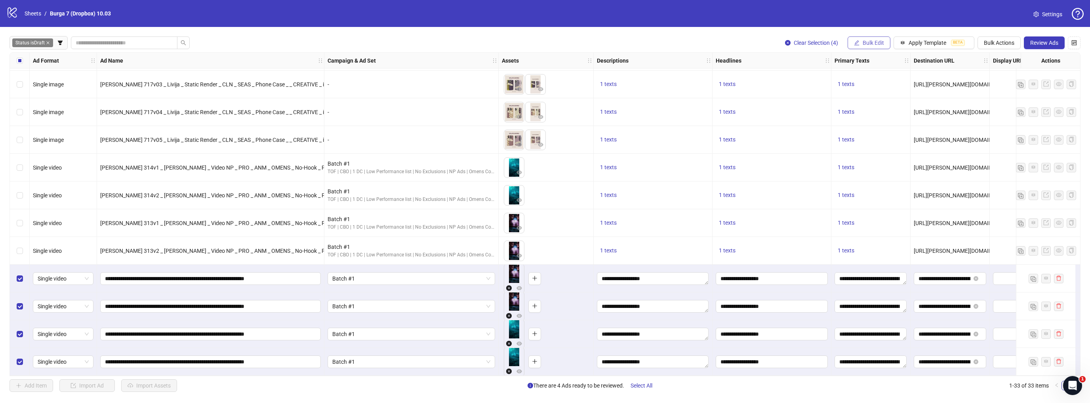
click at [866, 44] on span "Bulk Edit" at bounding box center [873, 43] width 21 height 6
click at [867, 79] on li "Campaign & Ad Set" at bounding box center [877, 84] width 57 height 13
click at [830, 71] on span "Batch #1" at bounding box center [847, 77] width 149 height 12
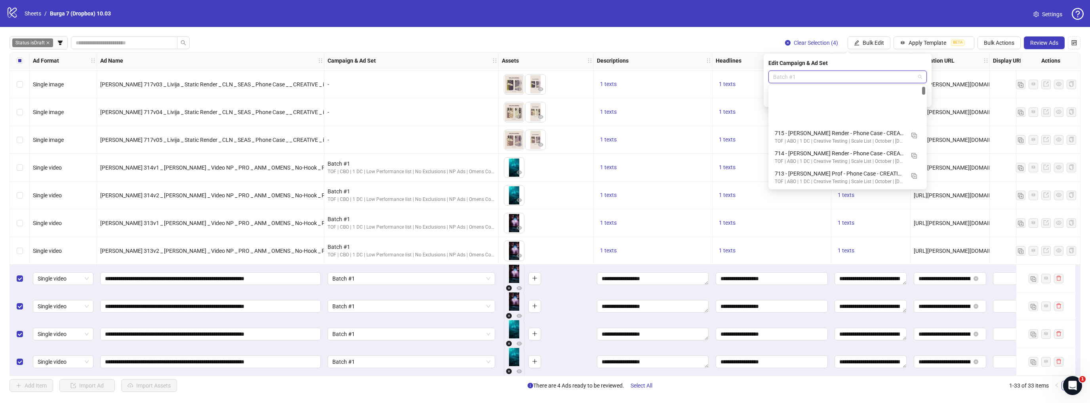
scroll to position [60, 0]
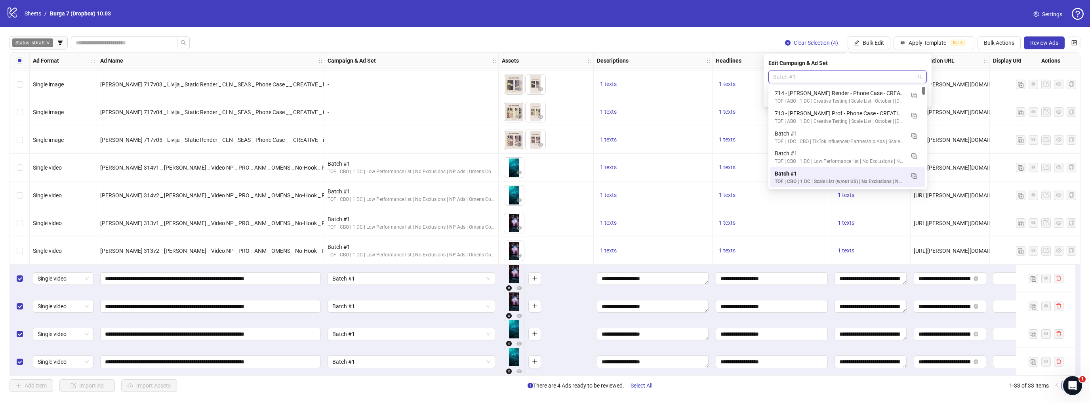
click at [662, 30] on div "Status is Draft Clear Selection (4) Bulk Edit Apply Template BETA Bulk Actions …" at bounding box center [545, 214] width 1090 height 374
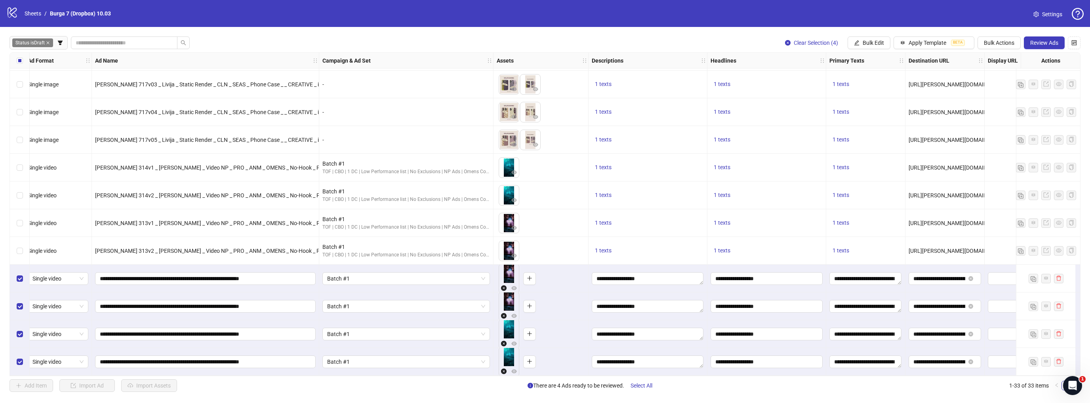
scroll to position [611, 0]
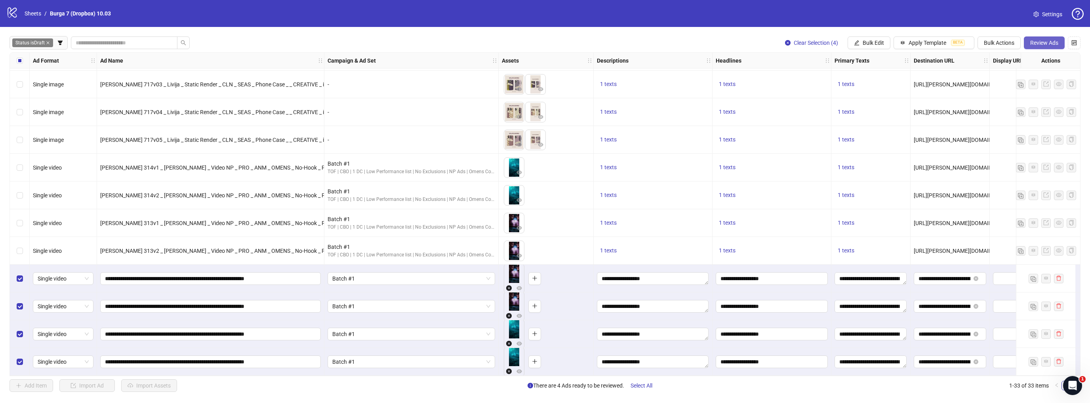
click at [1040, 40] on span "Review Ads" at bounding box center [1045, 43] width 28 height 6
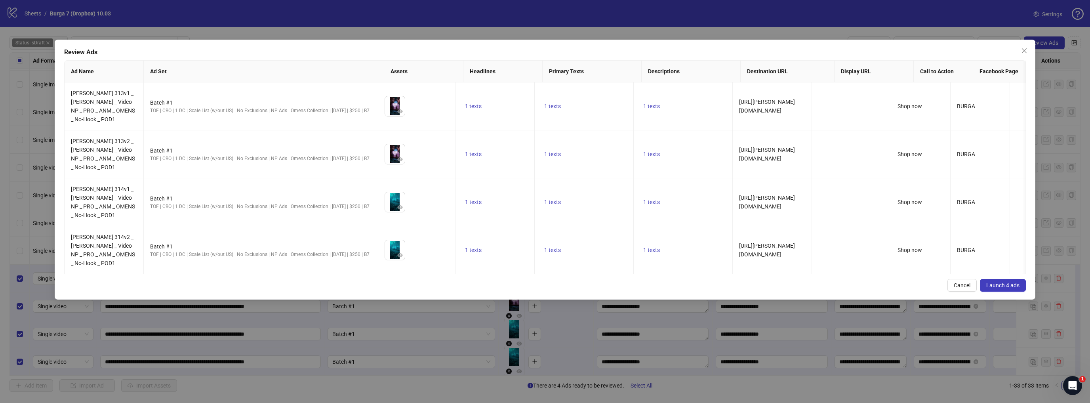
click at [1012, 282] on span "Launch 4 ads" at bounding box center [1003, 285] width 33 height 6
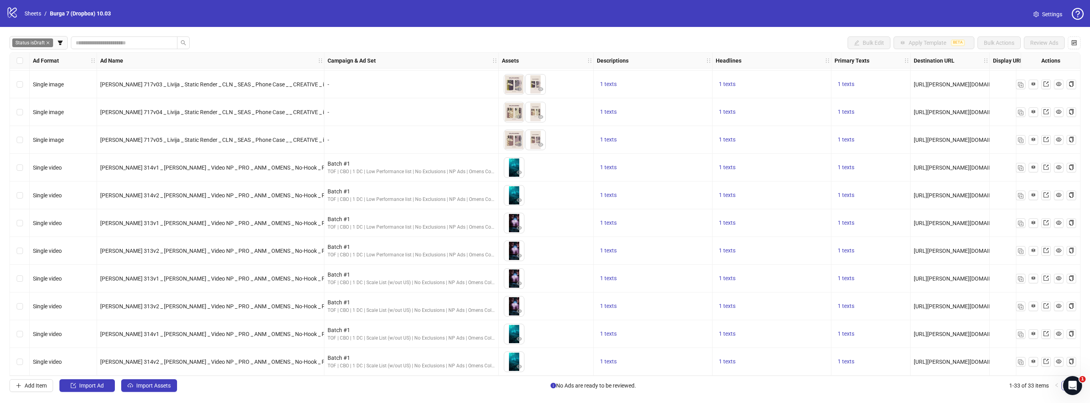
click at [23, 165] on div "Select row 26" at bounding box center [20, 168] width 20 height 28
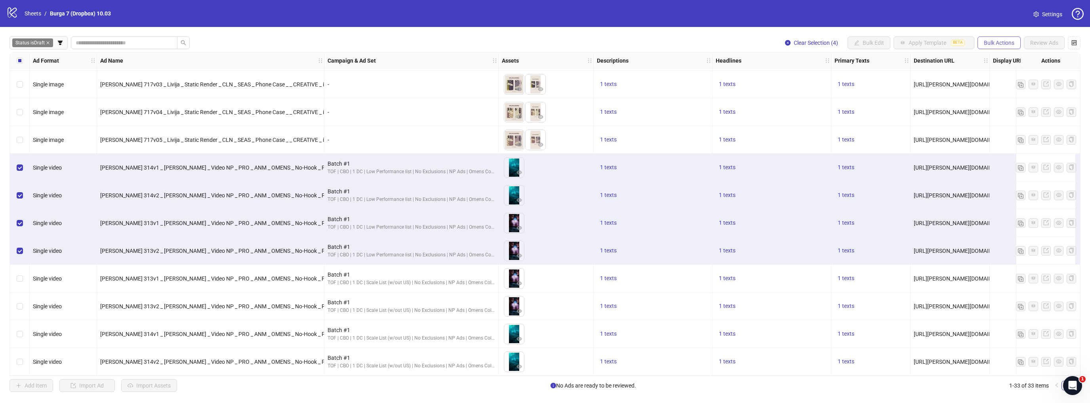
click at [998, 43] on span "Bulk Actions" at bounding box center [999, 43] width 31 height 6
click at [1010, 97] on span "Copy to another sheet" at bounding box center [1011, 96] width 54 height 9
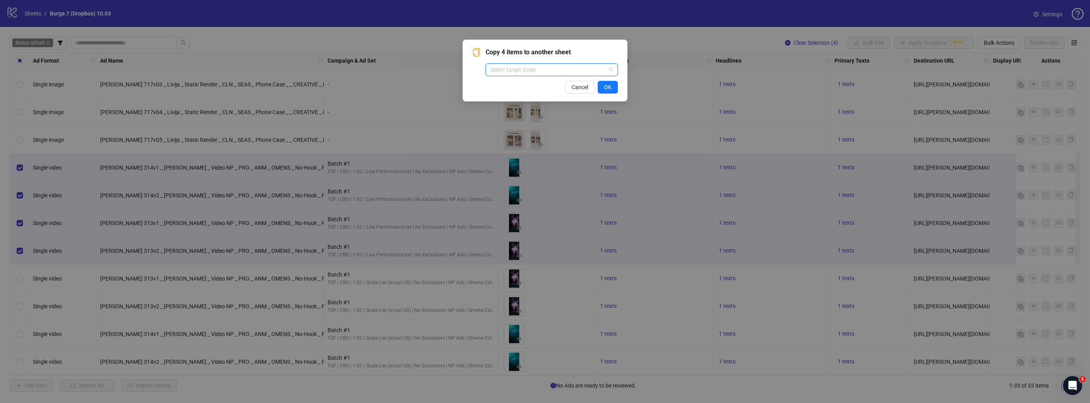
click at [548, 73] on input "search" at bounding box center [549, 70] width 116 height 12
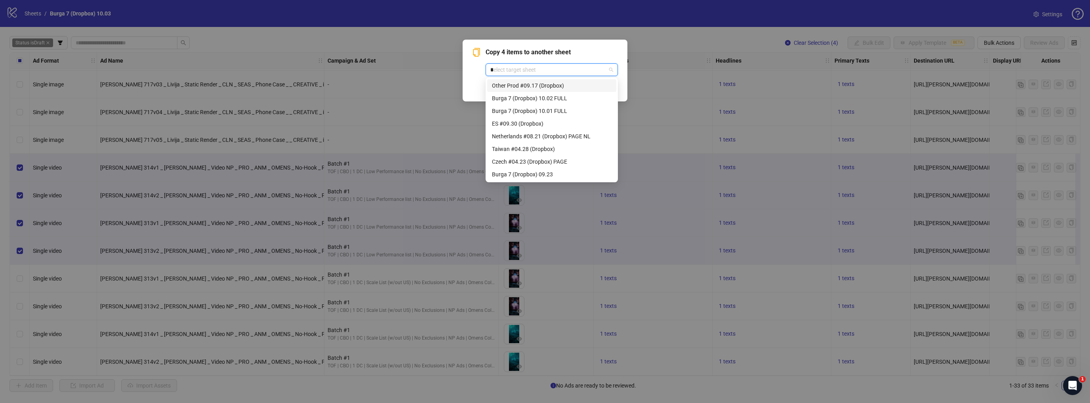
type input "**"
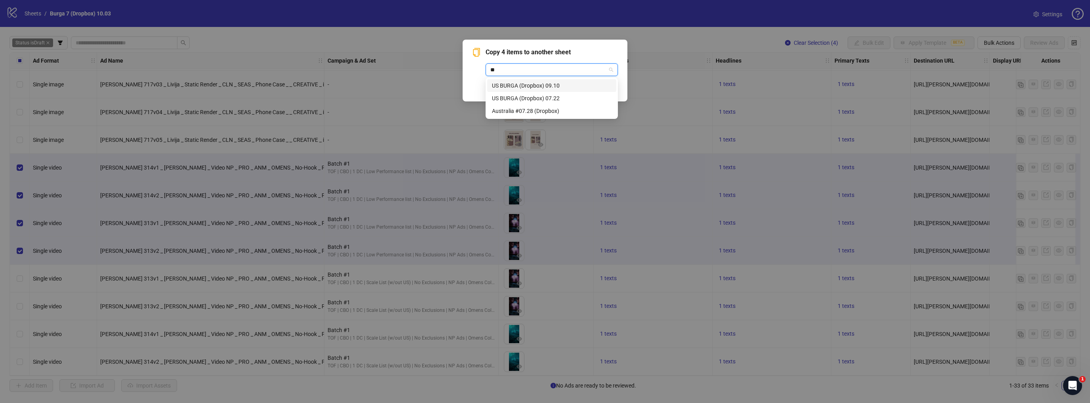
click at [541, 84] on div "US BURGA (Dropbox) 09.10" at bounding box center [552, 85] width 120 height 9
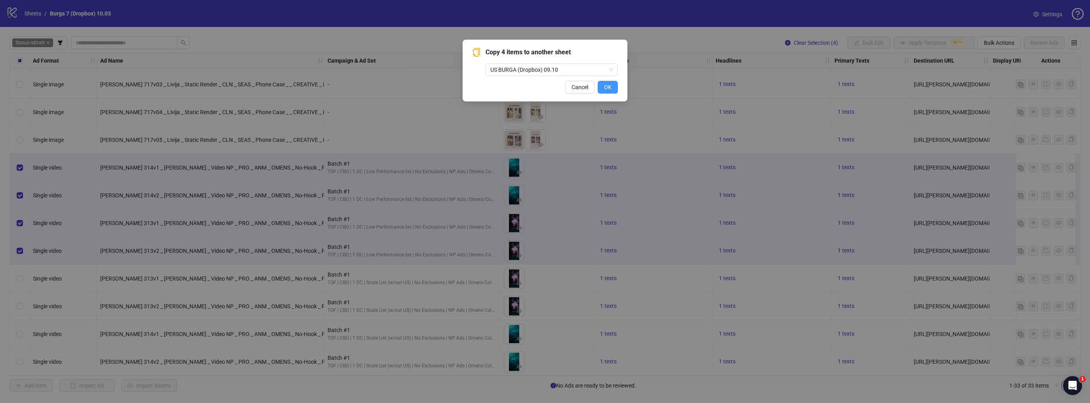
click at [608, 88] on span "OK" at bounding box center [608, 87] width 8 height 6
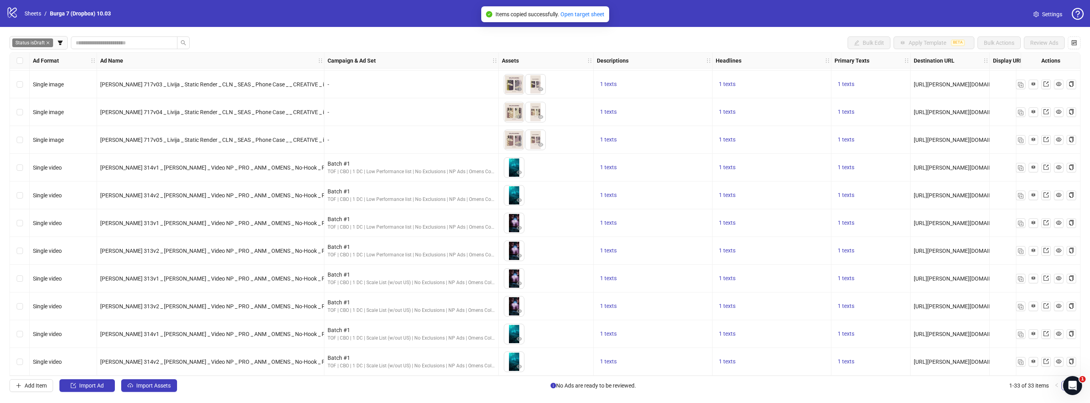
click at [25, 165] on div "Select row 26" at bounding box center [20, 168] width 20 height 28
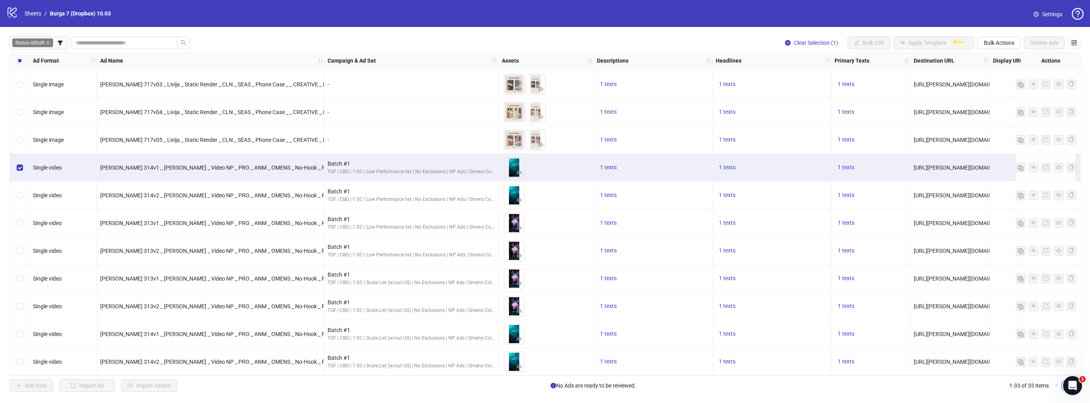
click at [23, 250] on div "Select row 29" at bounding box center [20, 251] width 20 height 28
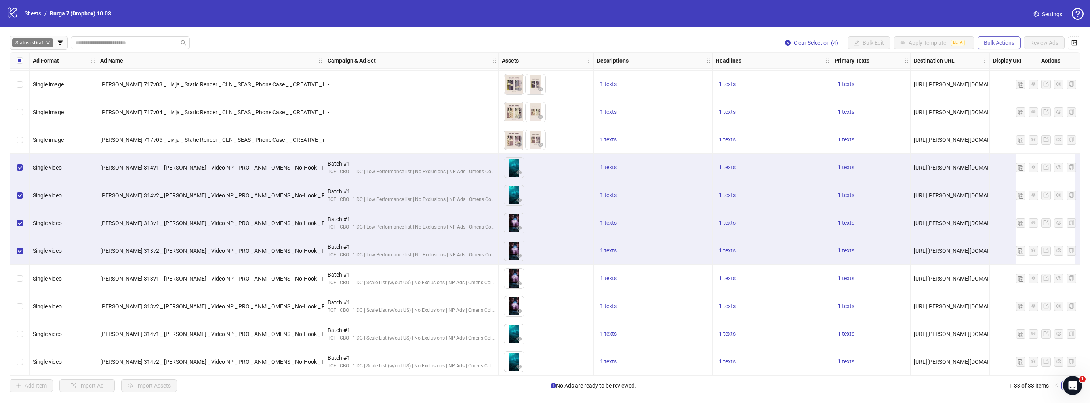
click at [986, 40] on span "Bulk Actions" at bounding box center [999, 43] width 31 height 6
click at [989, 97] on span "Copy to another sheet" at bounding box center [1011, 96] width 54 height 9
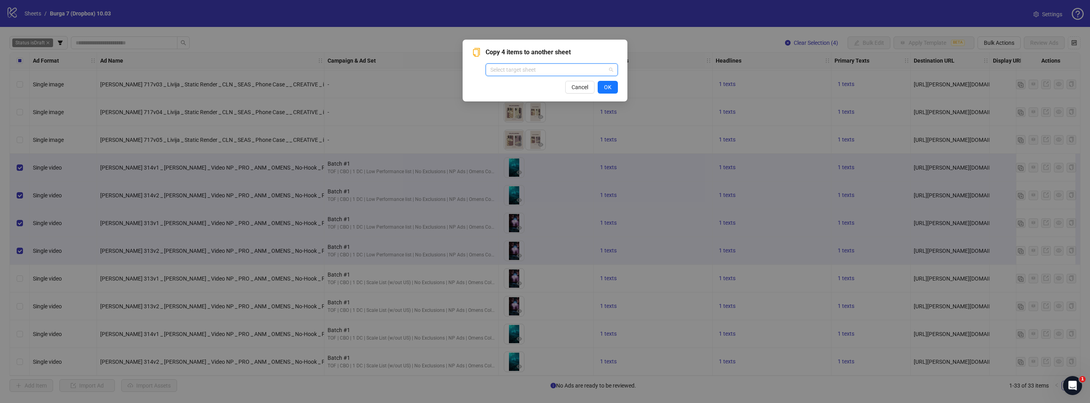
click at [564, 70] on input "search" at bounding box center [549, 70] width 116 height 12
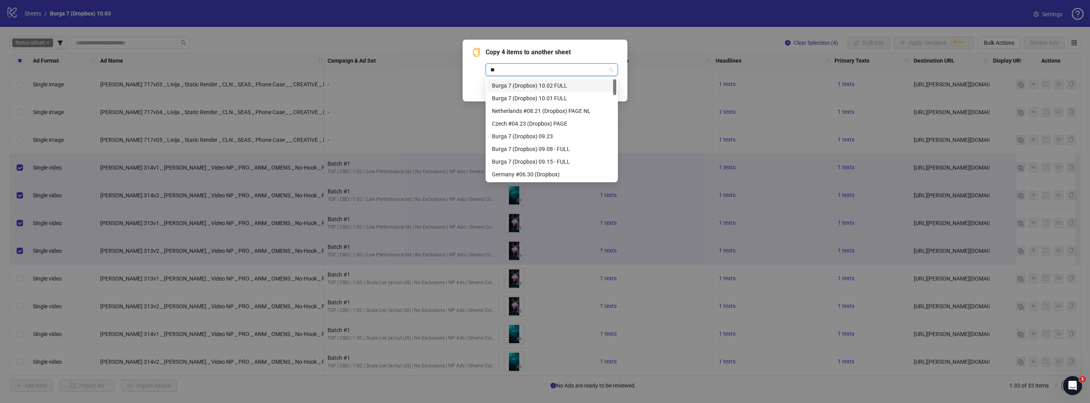
type input "***"
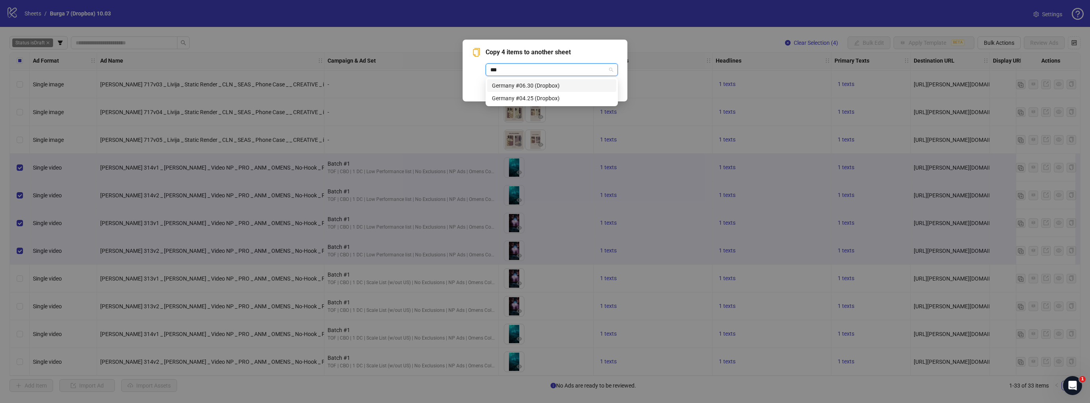
click at [529, 87] on div "Germany #06.30 (Dropbox)" at bounding box center [552, 85] width 120 height 9
click at [609, 87] on span "OK" at bounding box center [608, 87] width 8 height 6
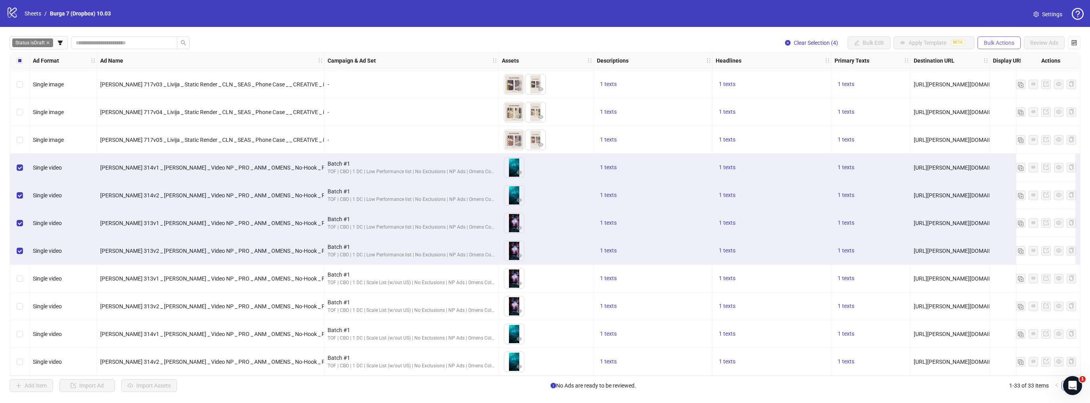
click at [987, 41] on span "Bulk Actions" at bounding box center [999, 43] width 31 height 6
click at [1007, 95] on span "Copy to another sheet" at bounding box center [1011, 96] width 54 height 9
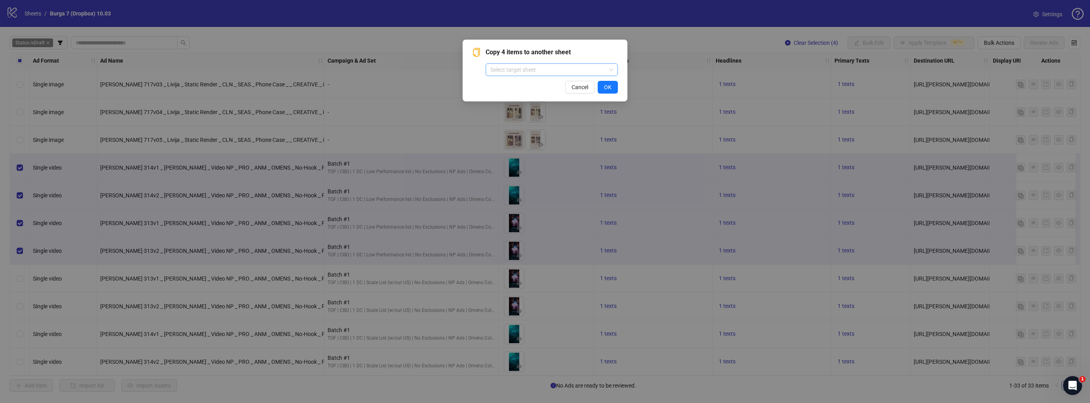
click at [504, 67] on input "search" at bounding box center [549, 70] width 116 height 12
click at [524, 73] on input "**" at bounding box center [549, 70] width 116 height 12
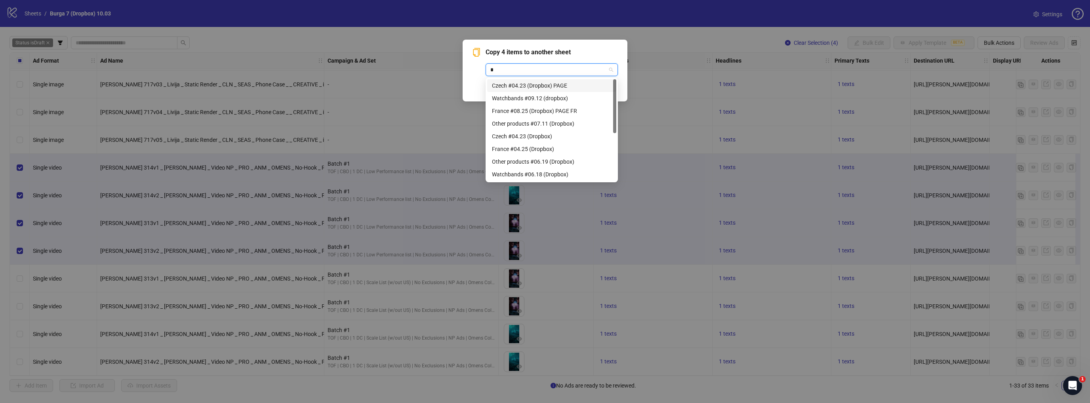
type input "**"
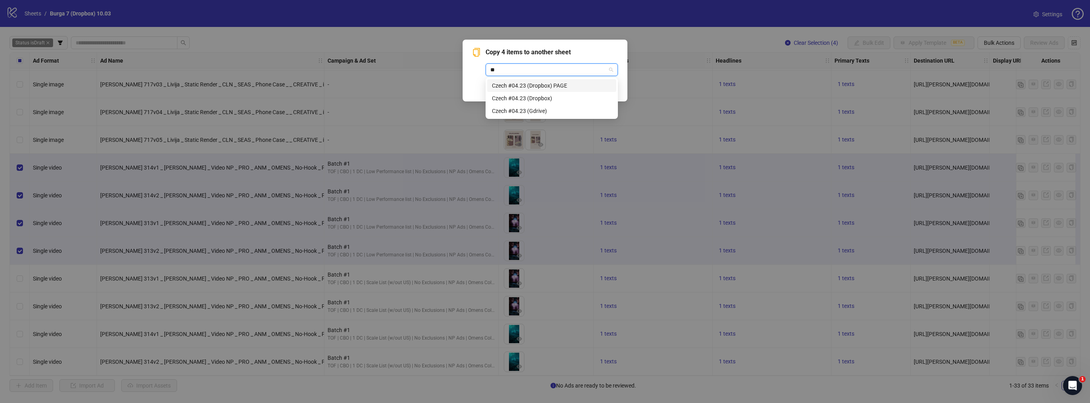
click at [534, 85] on div "Czech #04.23 (Dropbox) PAGE" at bounding box center [552, 85] width 120 height 9
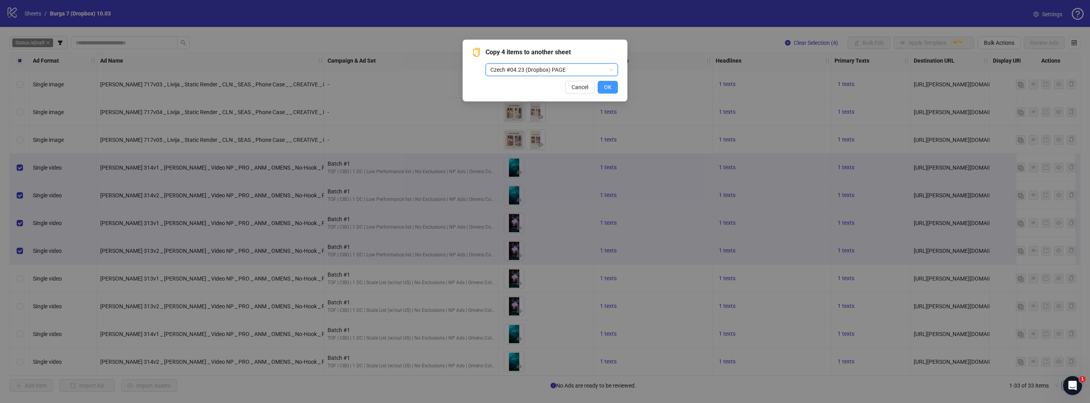
click at [608, 87] on span "OK" at bounding box center [608, 87] width 8 height 6
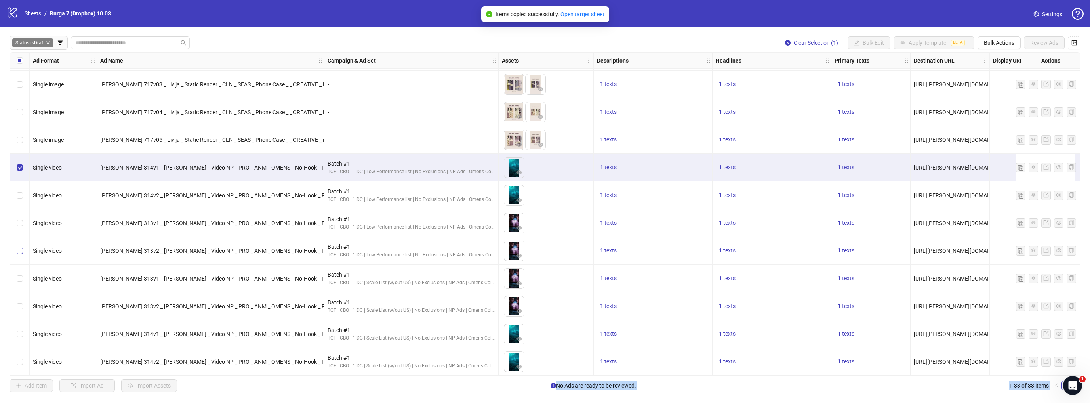
click at [17, 246] on label "Select row 29" at bounding box center [20, 250] width 6 height 9
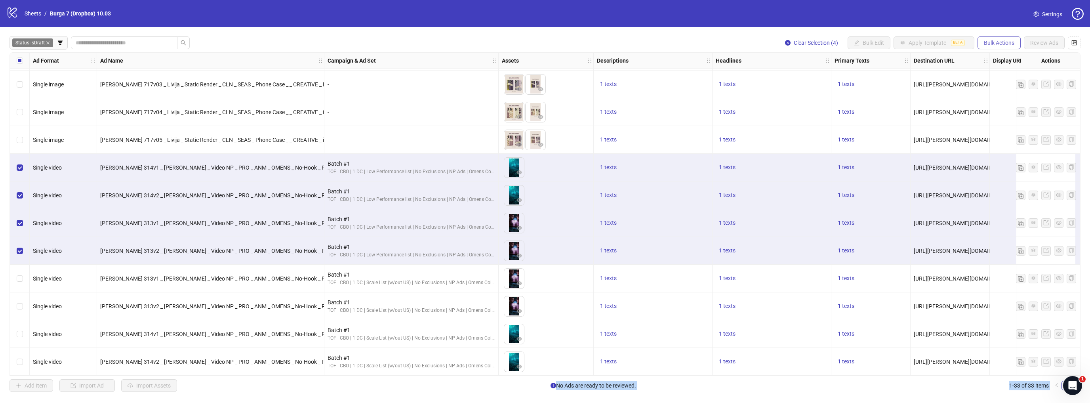
click at [993, 49] on button "Bulk Actions" at bounding box center [999, 42] width 43 height 13
click at [995, 40] on span "Bulk Actions" at bounding box center [999, 43] width 31 height 6
click at [995, 41] on span "Bulk Actions" at bounding box center [999, 43] width 31 height 6
click at [1005, 95] on span "Copy to another sheet" at bounding box center [1011, 96] width 54 height 9
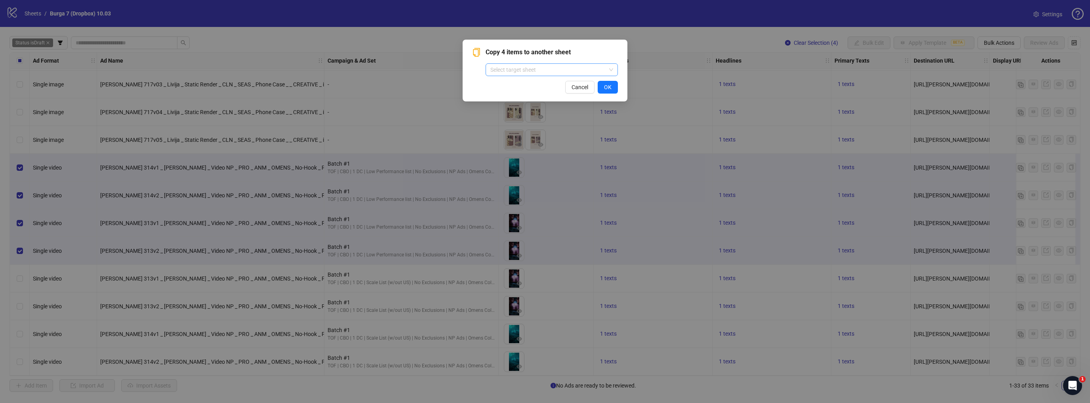
click at [513, 70] on input "search" at bounding box center [549, 70] width 116 height 12
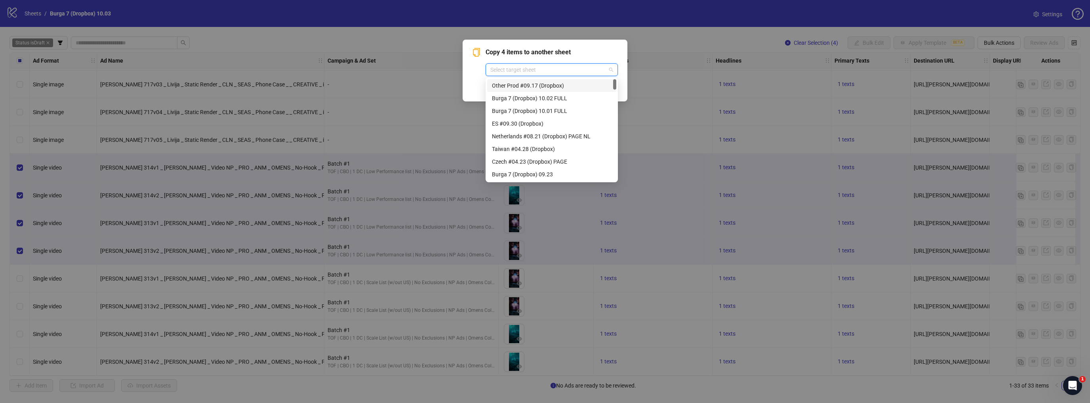
click at [524, 70] on input "search" at bounding box center [549, 70] width 116 height 12
click at [525, 70] on input "search" at bounding box center [549, 70] width 116 height 12
click at [543, 136] on div "Netherlands #08.21 (Dropbox) PAGE NL" at bounding box center [552, 136] width 120 height 9
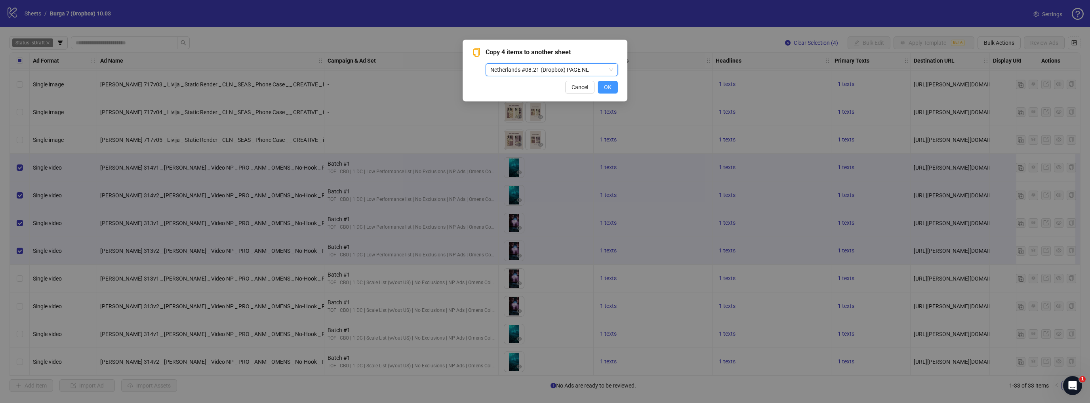
click at [608, 87] on span "OK" at bounding box center [608, 87] width 8 height 6
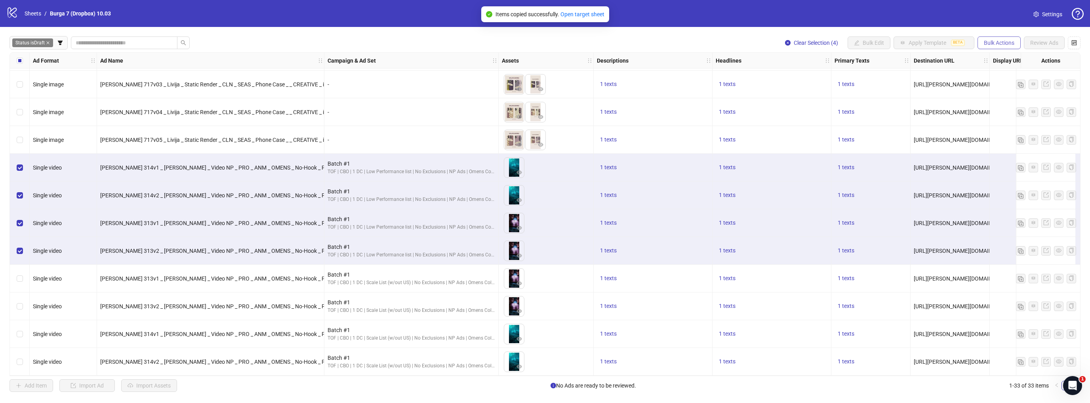
click at [989, 45] on span "Bulk Actions" at bounding box center [999, 43] width 31 height 6
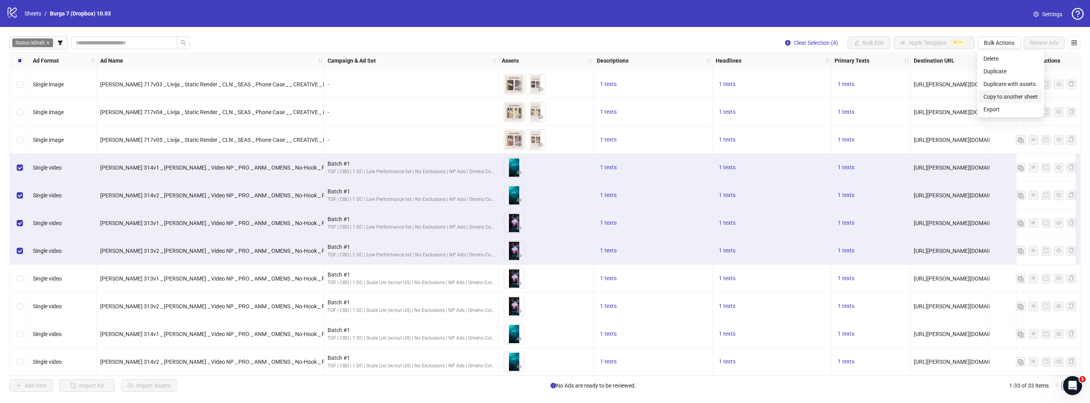
click at [1002, 94] on span "Copy to another sheet" at bounding box center [1011, 96] width 54 height 9
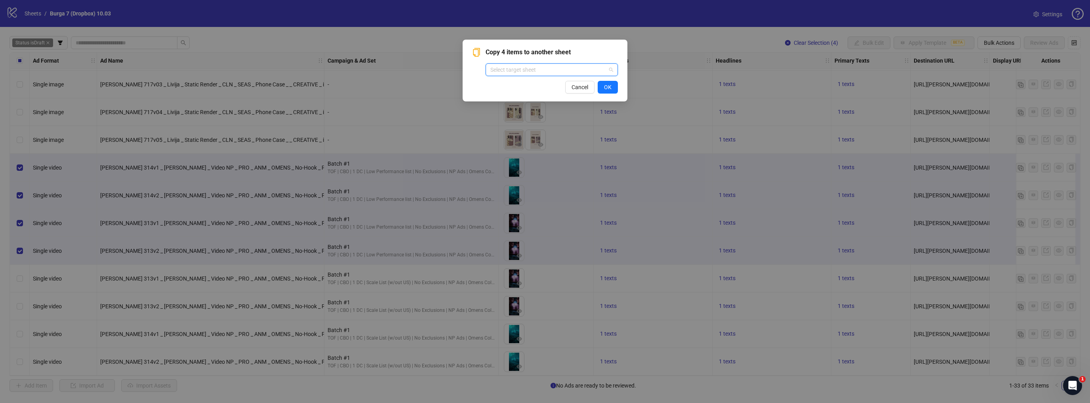
click at [555, 68] on input "search" at bounding box center [549, 70] width 116 height 12
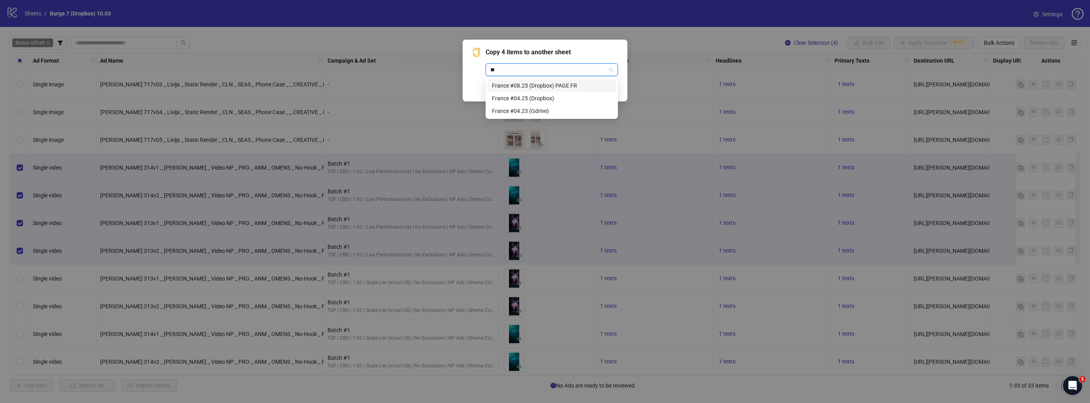
type input "***"
click at [545, 84] on div "France #08.25 (Dropbox) PAGE FR" at bounding box center [552, 85] width 120 height 9
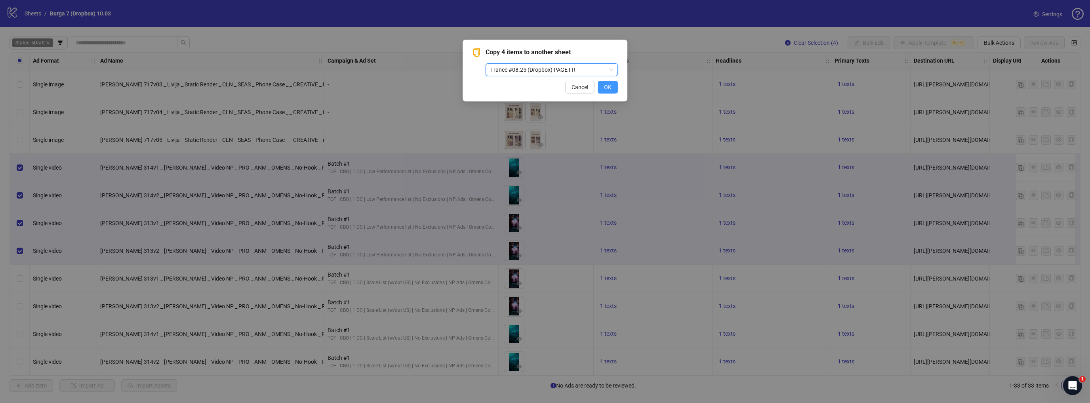
click at [612, 86] on button "OK" at bounding box center [608, 87] width 20 height 13
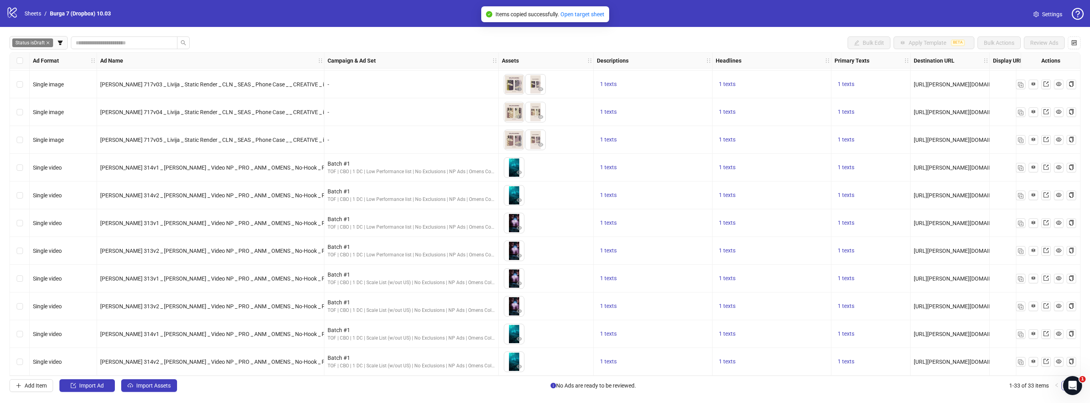
click at [15, 163] on div "Select row 26" at bounding box center [20, 168] width 20 height 28
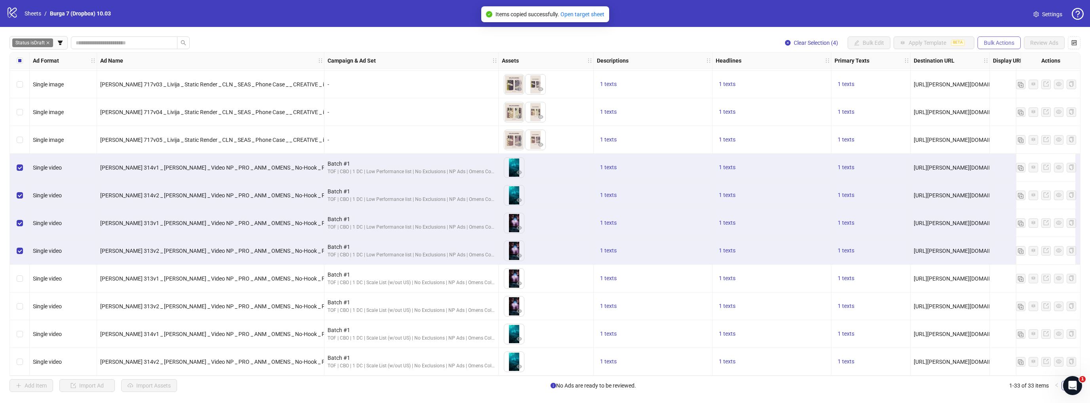
click at [984, 45] on span "Bulk Actions" at bounding box center [999, 43] width 31 height 6
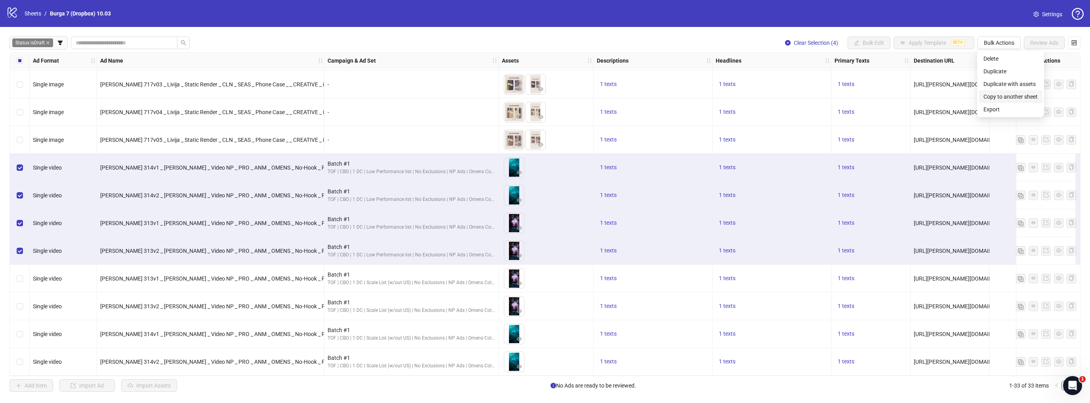
click at [1002, 94] on span "Copy to another sheet" at bounding box center [1011, 96] width 54 height 9
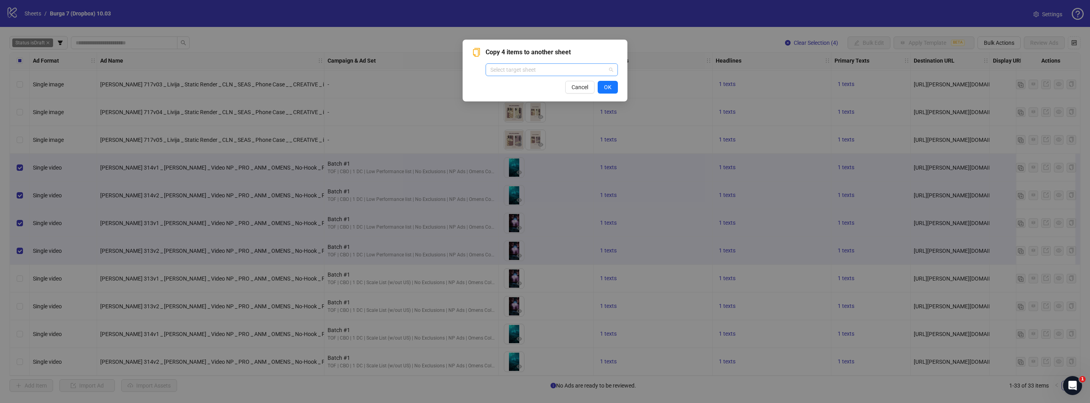
click at [551, 69] on input "search" at bounding box center [549, 70] width 116 height 12
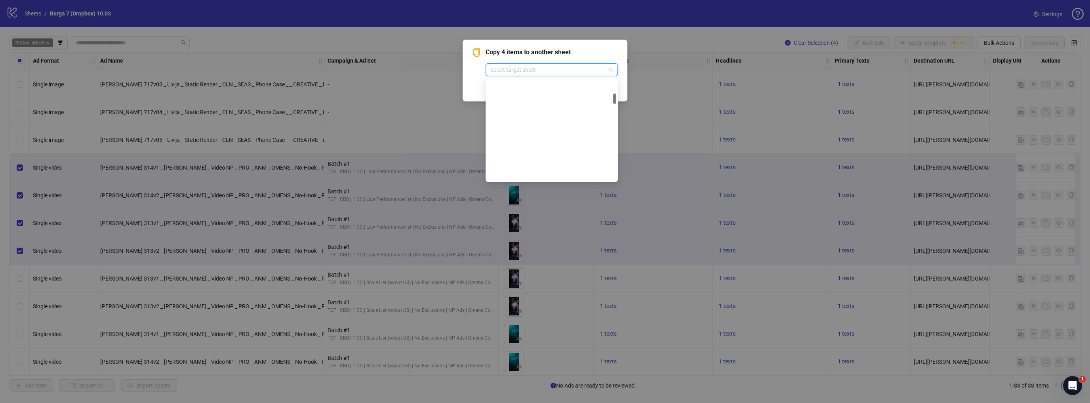
scroll to position [0, 0]
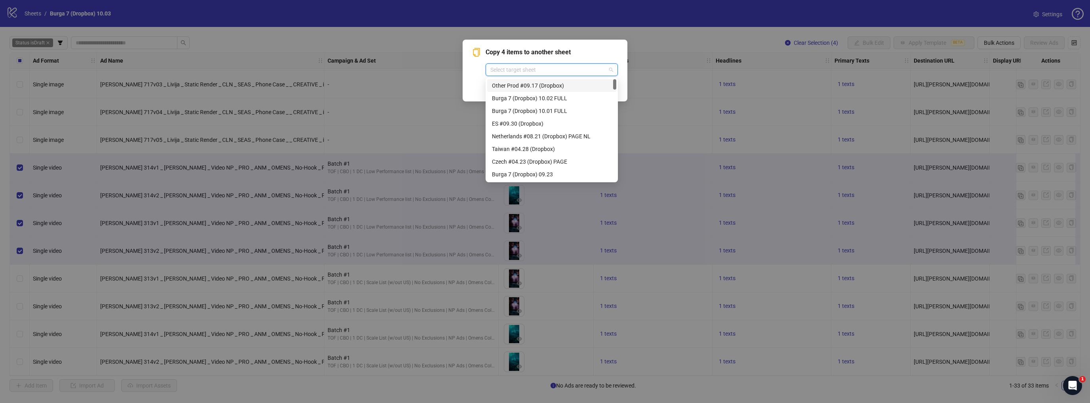
click at [521, 71] on input "search" at bounding box center [549, 70] width 116 height 12
type input "**"
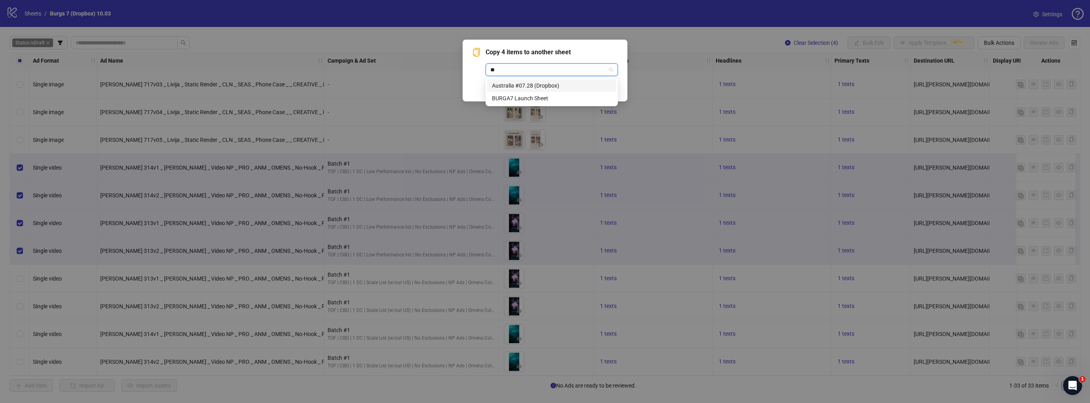
click at [532, 86] on div "Australia #07.28 (Dropbox)" at bounding box center [552, 85] width 120 height 9
click at [609, 89] on span "OK" at bounding box center [608, 87] width 8 height 6
